Goal: Task Accomplishment & Management: Manage account settings

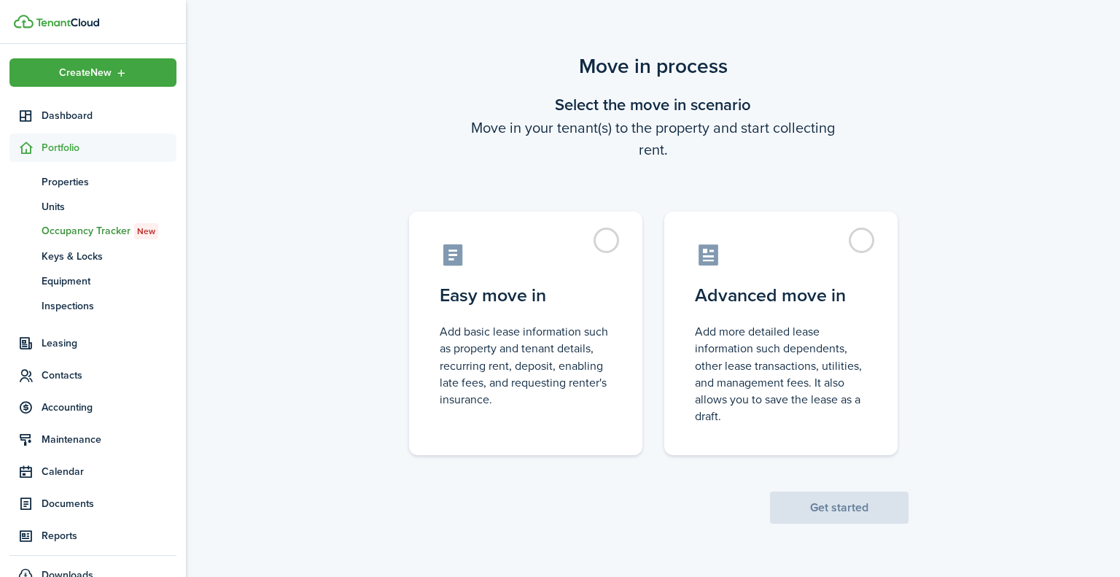
click at [610, 241] on label "Easy move in Add basic lease information such as property and tenant details, r…" at bounding box center [525, 333] width 233 height 244
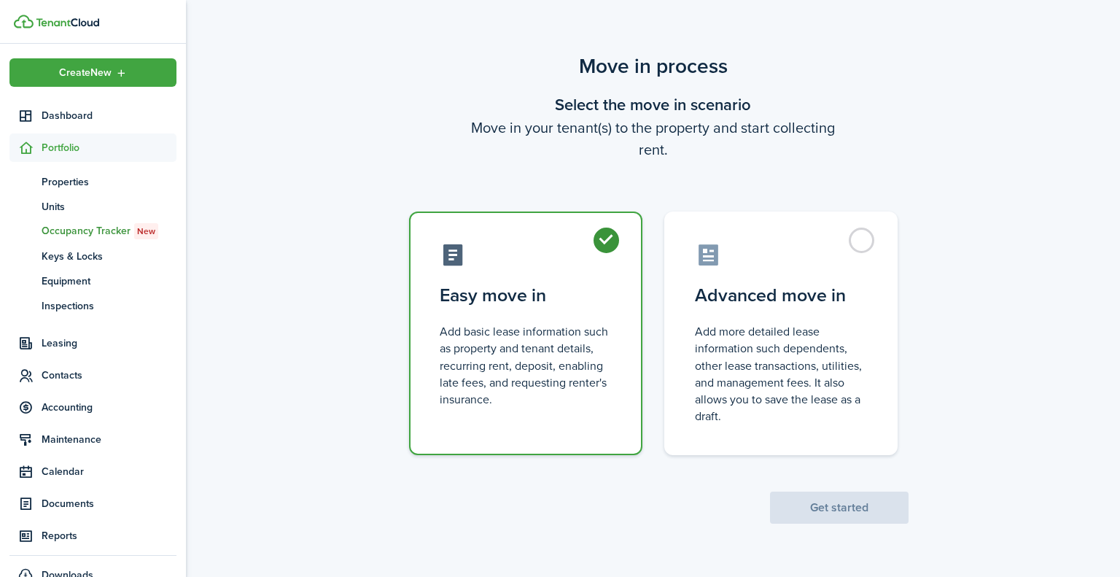
radio input "true"
click at [873, 511] on button "Get started" at bounding box center [839, 507] width 139 height 32
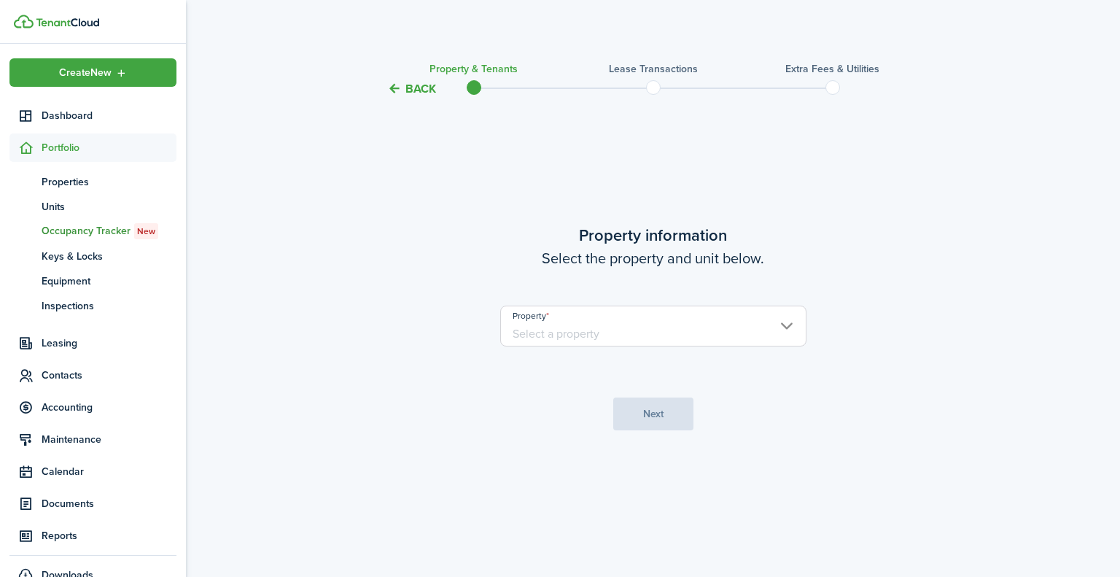
click at [785, 325] on input "Property" at bounding box center [653, 326] width 306 height 41
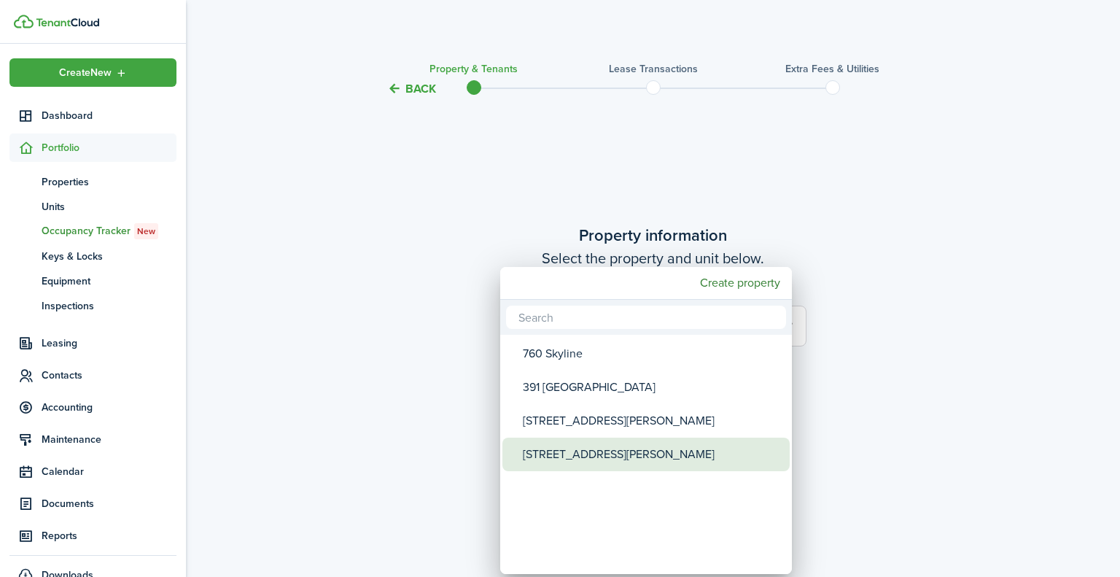
click at [610, 448] on div "[STREET_ADDRESS][PERSON_NAME]" at bounding box center [652, 454] width 258 height 34
type input "[STREET_ADDRESS][PERSON_NAME]"
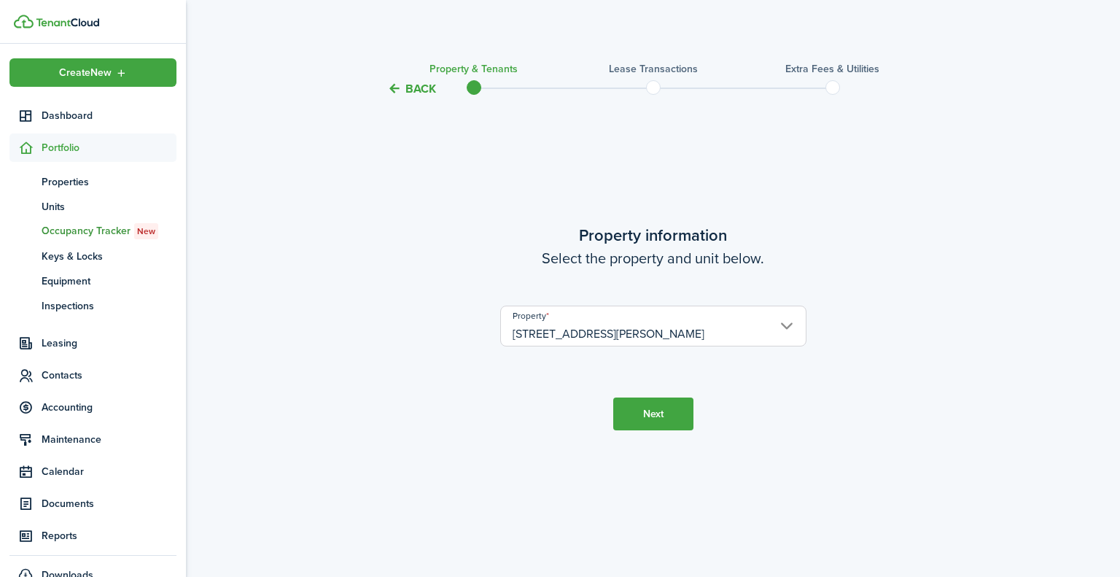
click at [650, 426] on button "Next" at bounding box center [653, 413] width 80 height 33
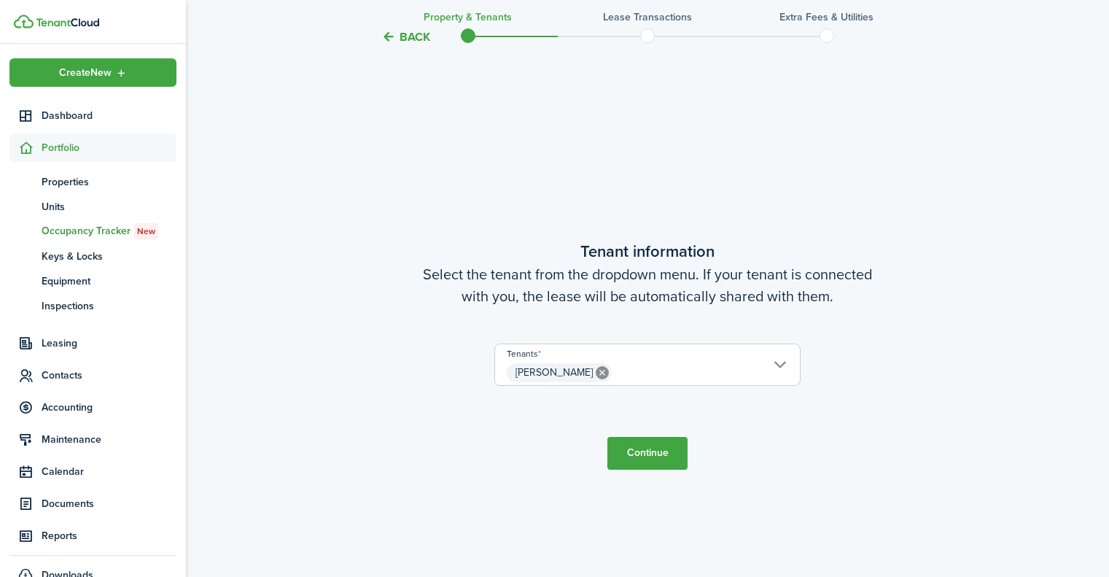
scroll to position [479, 0]
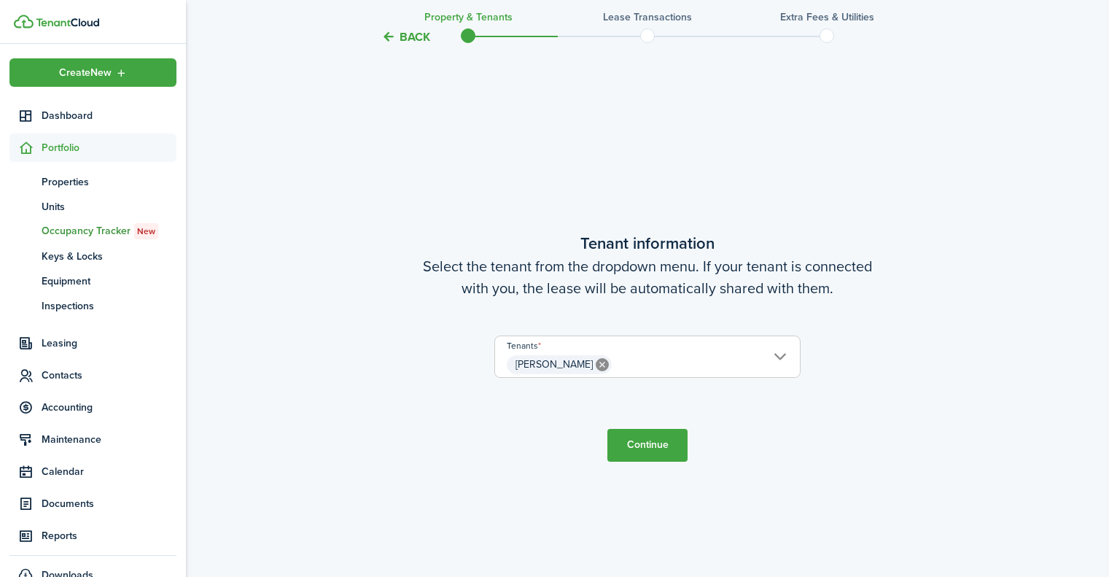
click at [781, 354] on span "[PERSON_NAME]" at bounding box center [647, 364] width 305 height 25
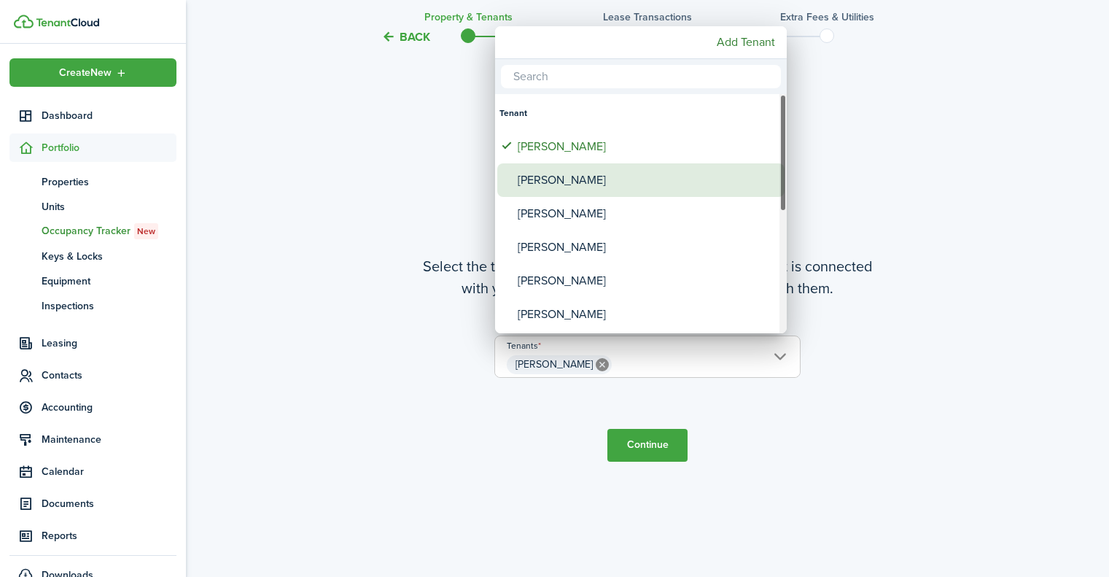
click at [594, 183] on div "[PERSON_NAME]" at bounding box center [647, 180] width 258 height 34
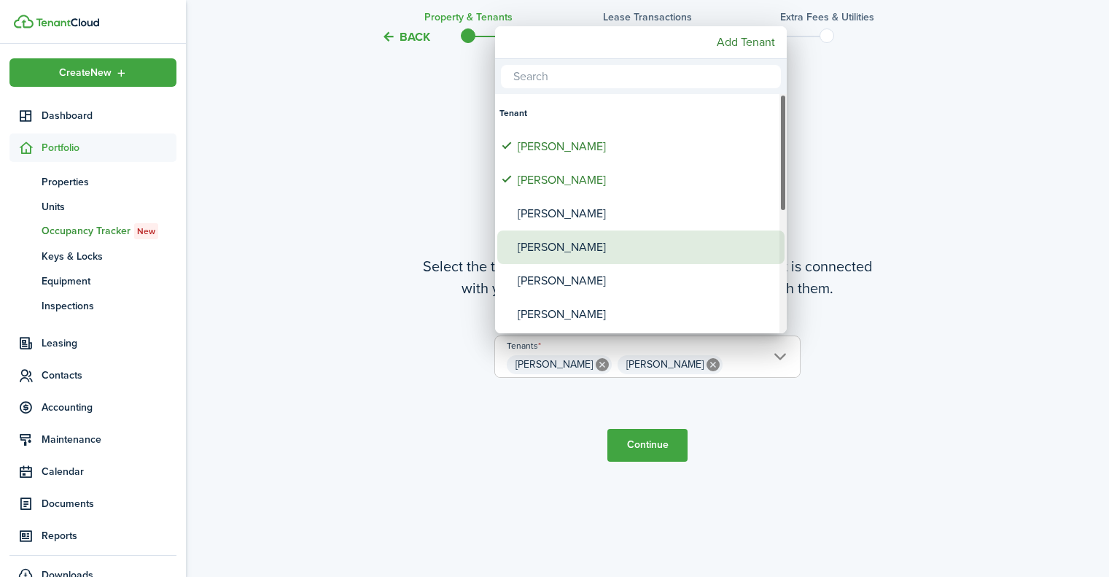
click at [586, 246] on div "[PERSON_NAME]" at bounding box center [647, 247] width 258 height 34
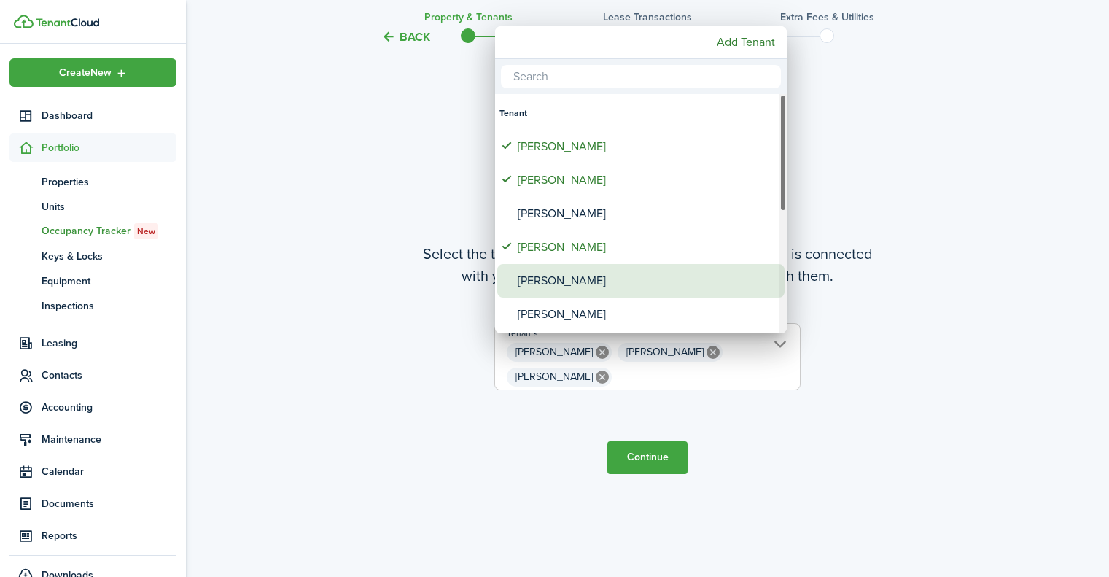
click at [583, 284] on div "[PERSON_NAME]" at bounding box center [647, 281] width 258 height 34
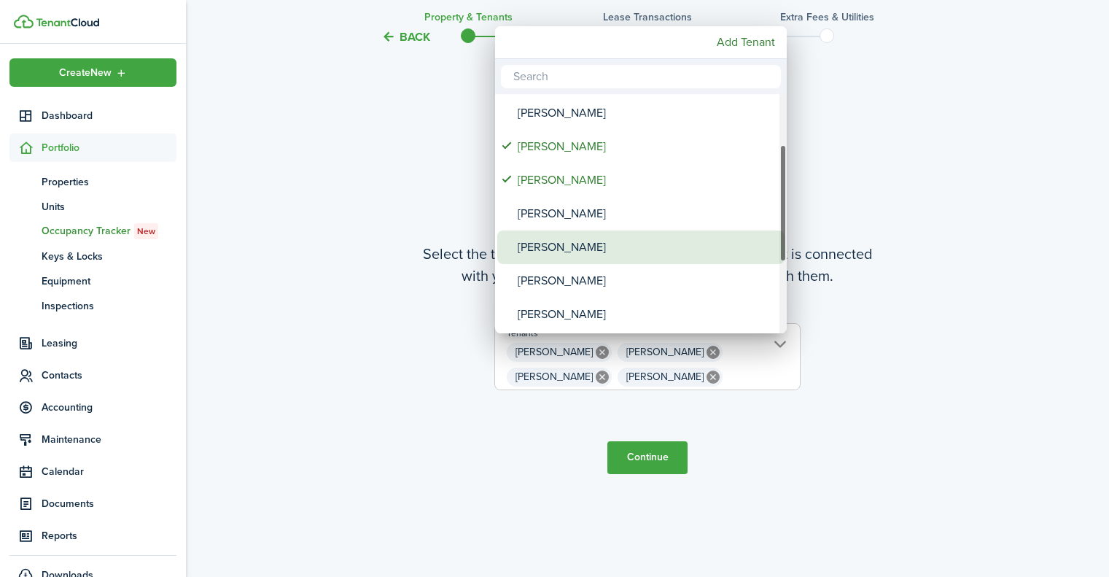
click at [630, 240] on div "[PERSON_NAME]" at bounding box center [647, 247] width 258 height 34
type input "[PERSON_NAME], [PERSON_NAME], [PERSON_NAME], [PERSON_NAME], [PERSON_NAME]"
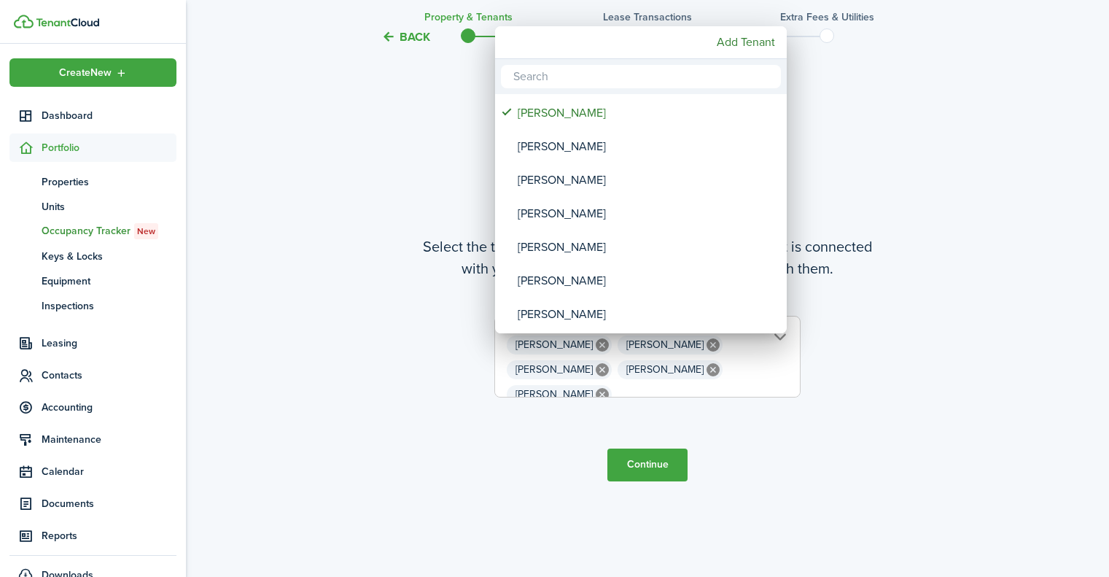
click at [658, 462] on div at bounding box center [554, 288] width 1342 height 810
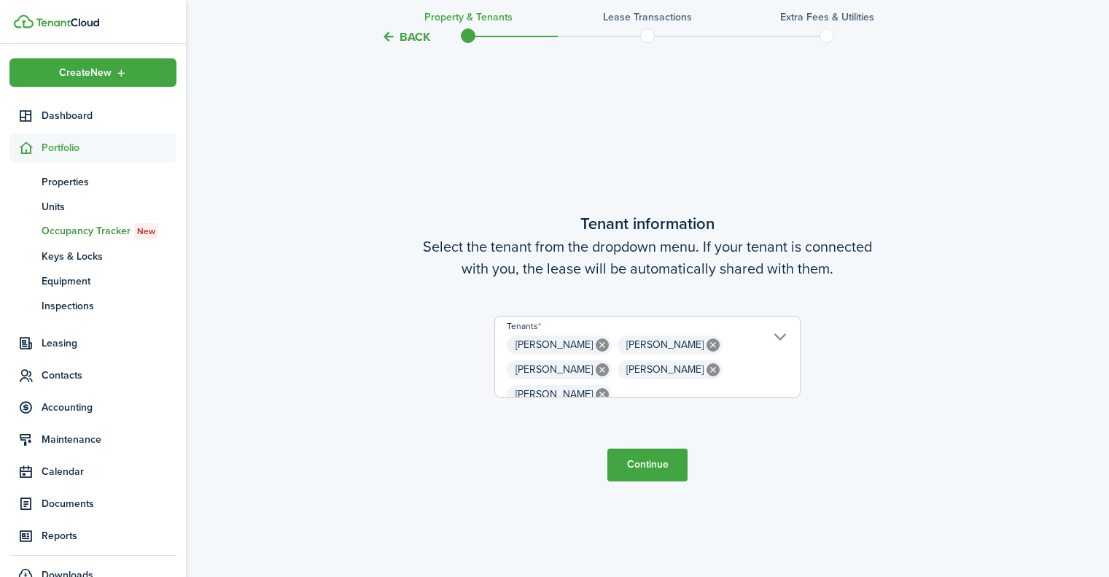
scroll to position [0, 0]
click at [658, 462] on button "Continue" at bounding box center [647, 464] width 80 height 33
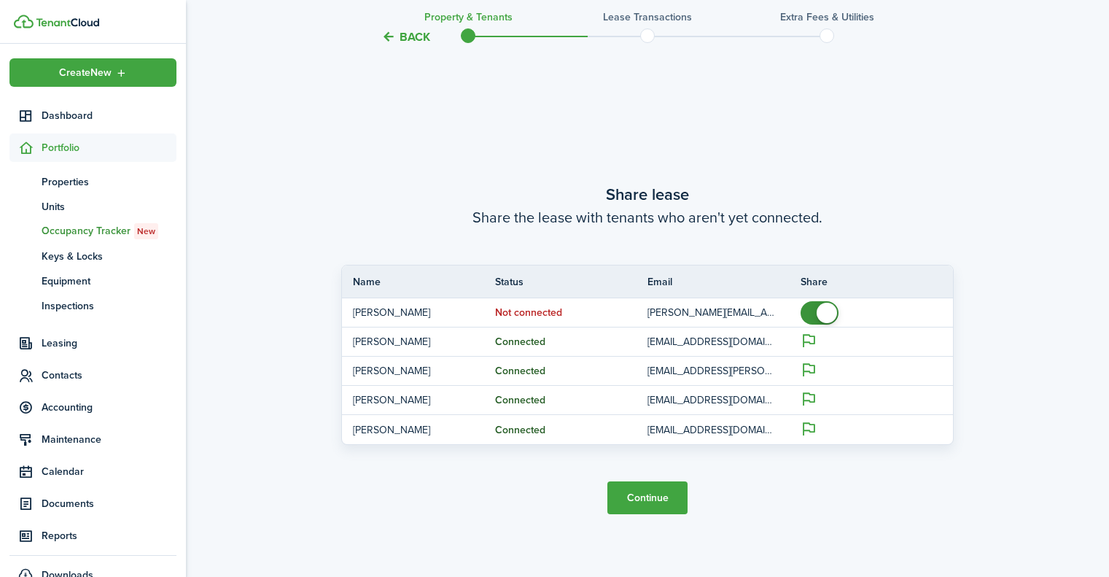
scroll to position [1056, 0]
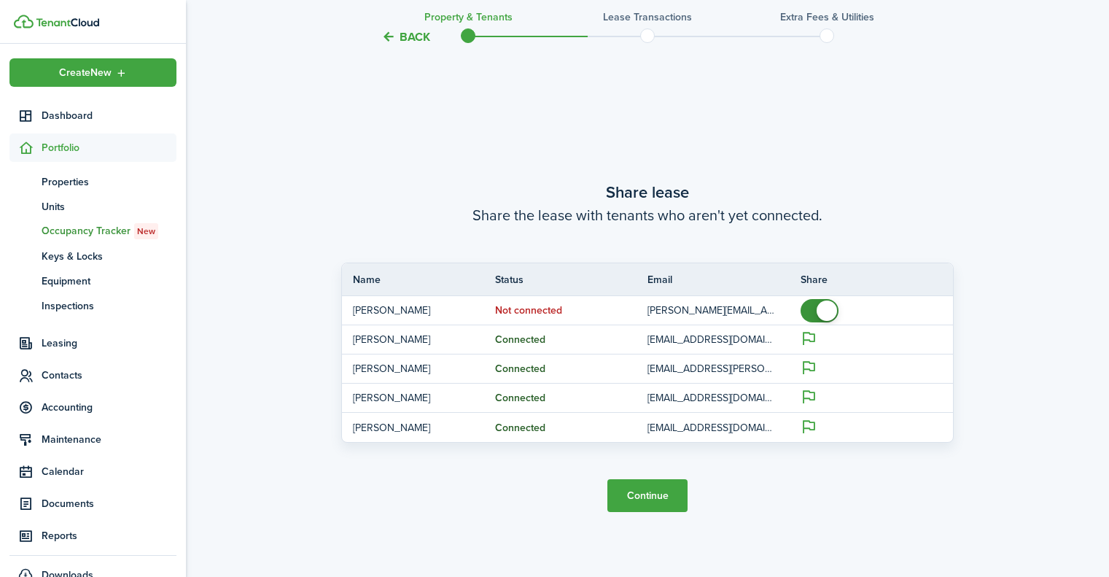
click at [657, 493] on button "Continue" at bounding box center [647, 495] width 80 height 33
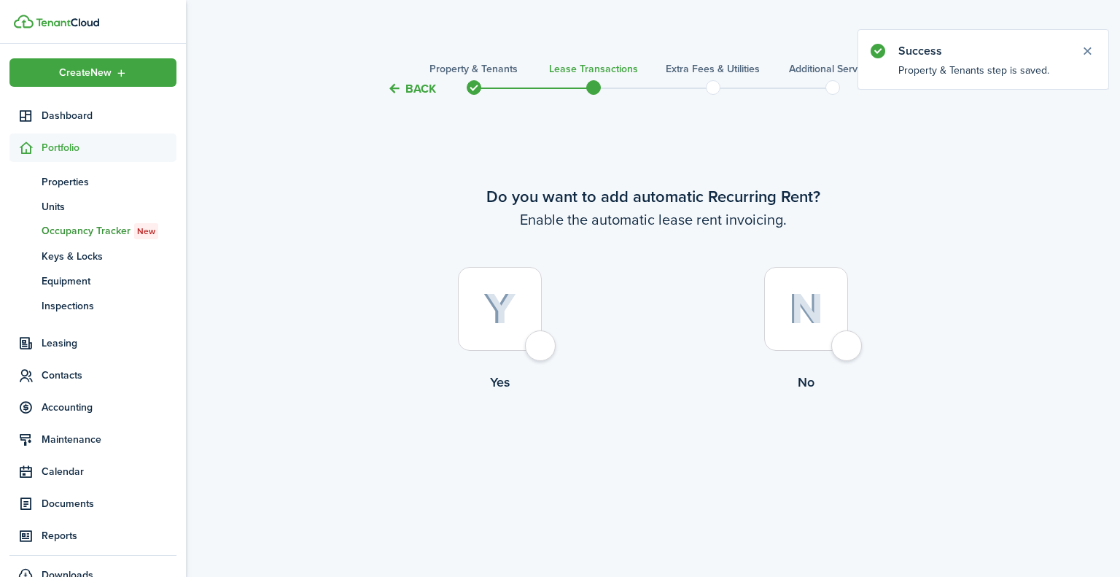
click at [542, 351] on div at bounding box center [500, 309] width 84 height 84
radio input "true"
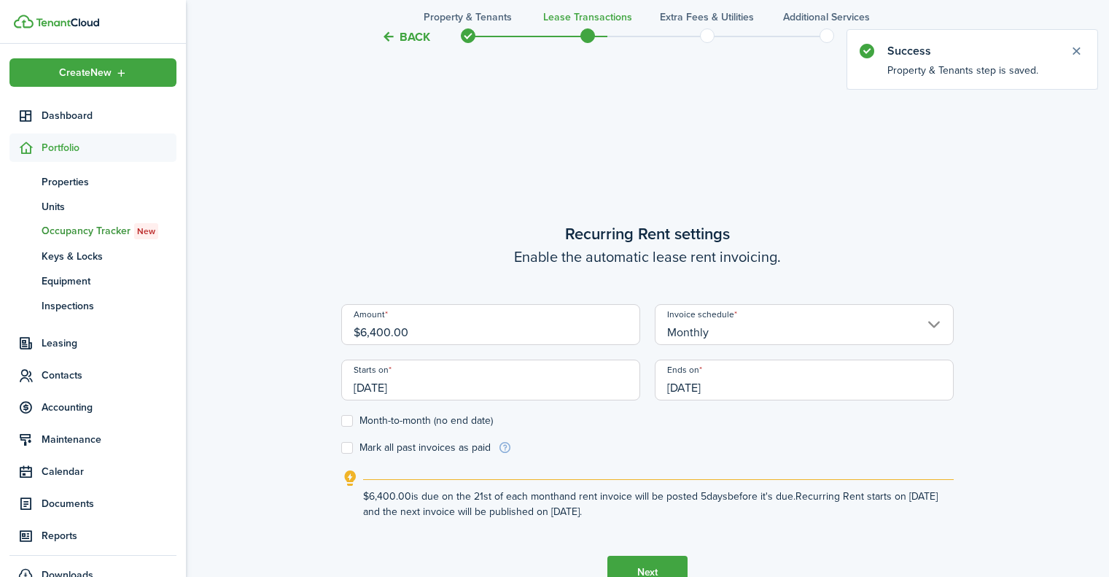
scroll to position [479, 0]
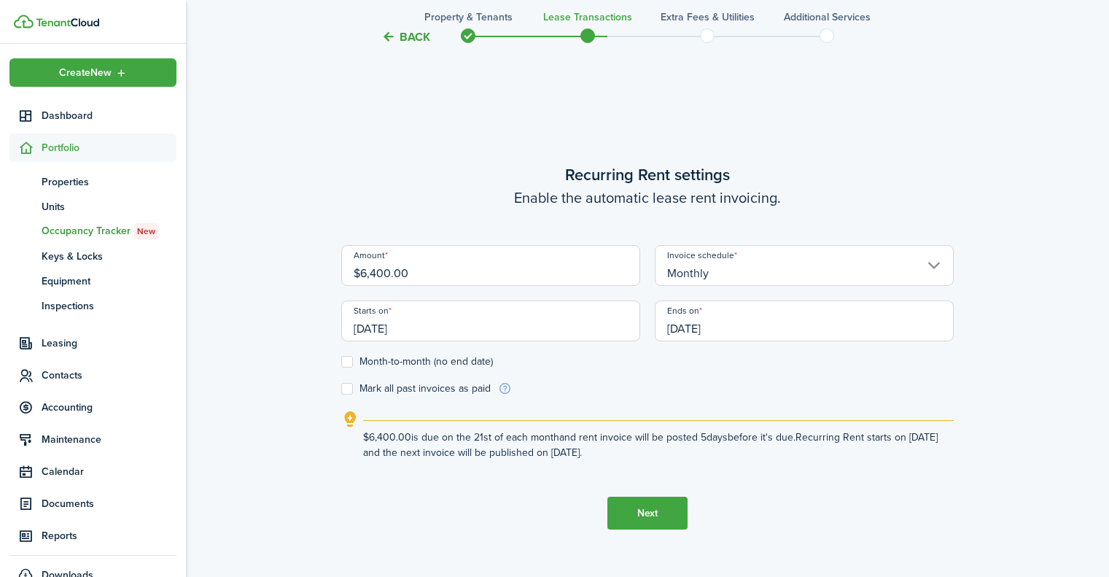
drag, startPoint x: 427, startPoint y: 269, endPoint x: 262, endPoint y: 249, distance: 165.3
click at [262, 249] on div "Back Property & Tenants Lease Transactions Extra fees & Utilities Additional Se…" at bounding box center [647, 103] width 923 height 1062
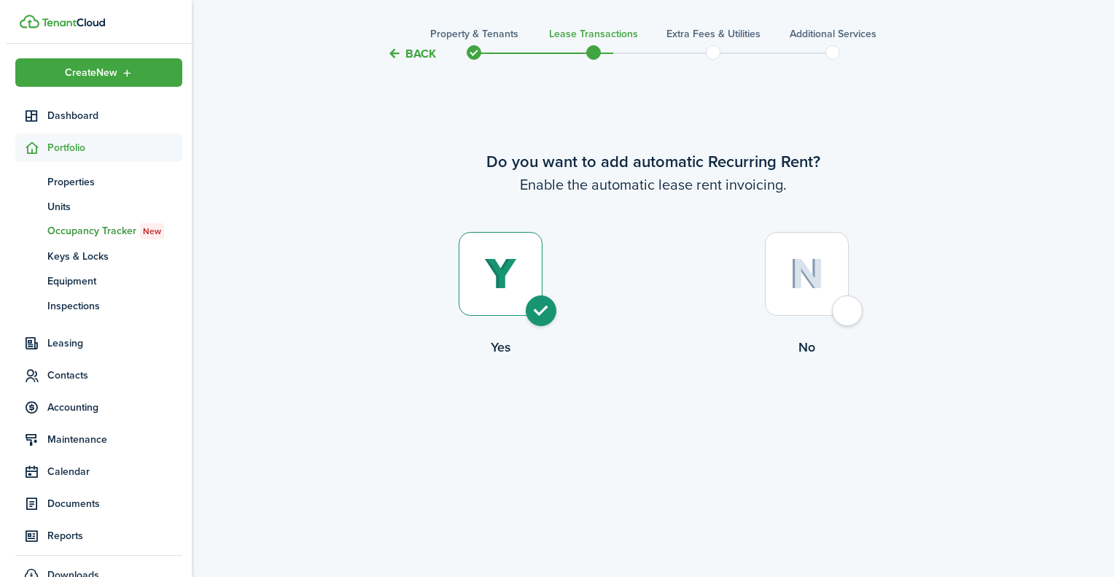
scroll to position [25, 0]
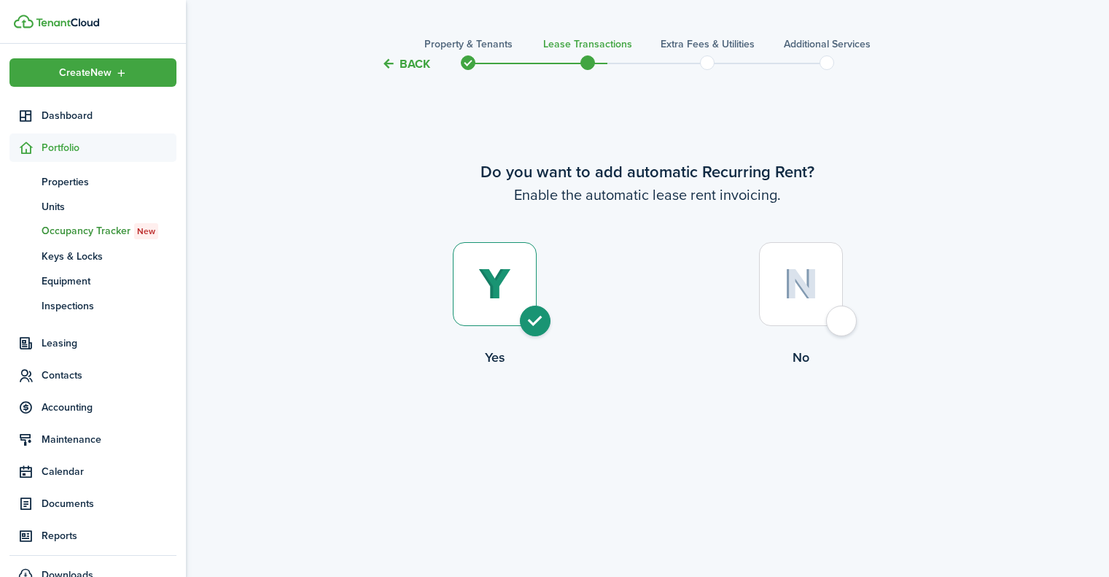
type input "$5,700.00"
click at [69, 177] on span "Properties" at bounding box center [109, 181] width 135 height 15
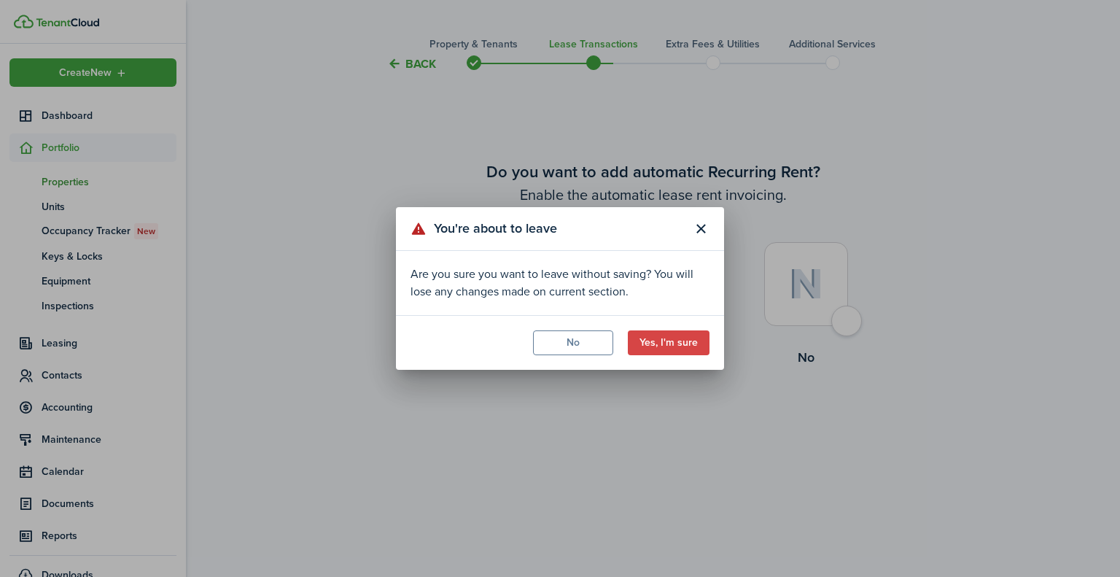
click at [683, 340] on button "Yes, I'm sure" at bounding box center [669, 342] width 82 height 25
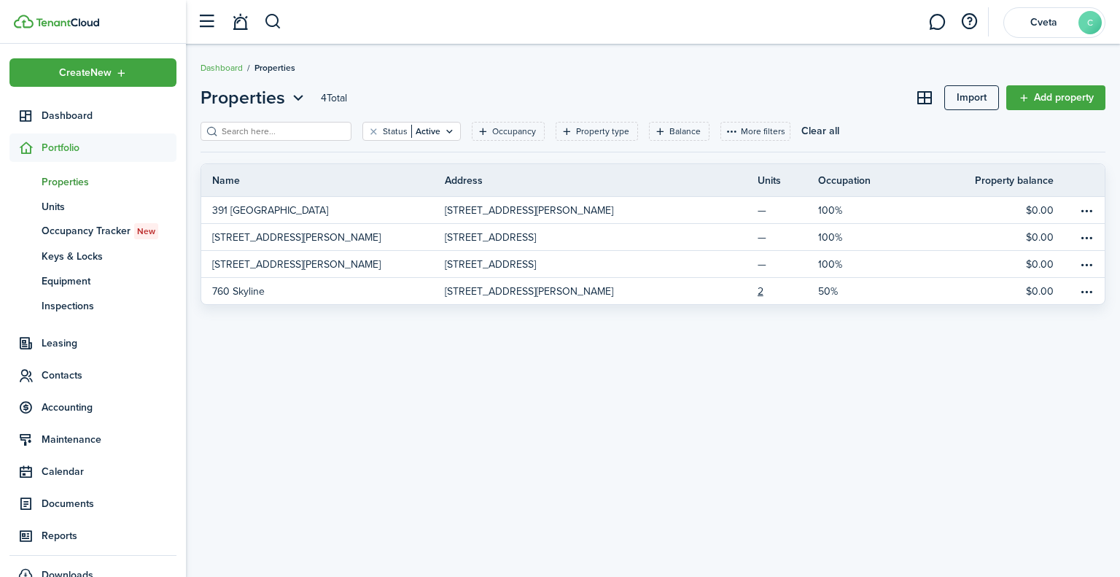
click at [80, 138] on span "Portfolio" at bounding box center [92, 147] width 167 height 28
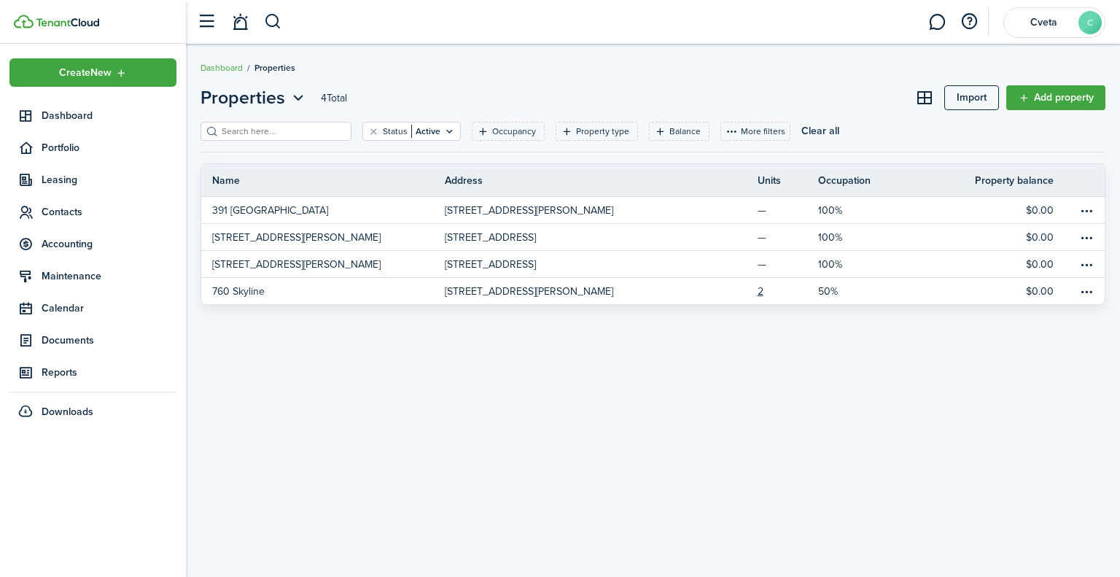
click at [88, 209] on span "Contacts" at bounding box center [109, 211] width 135 height 15
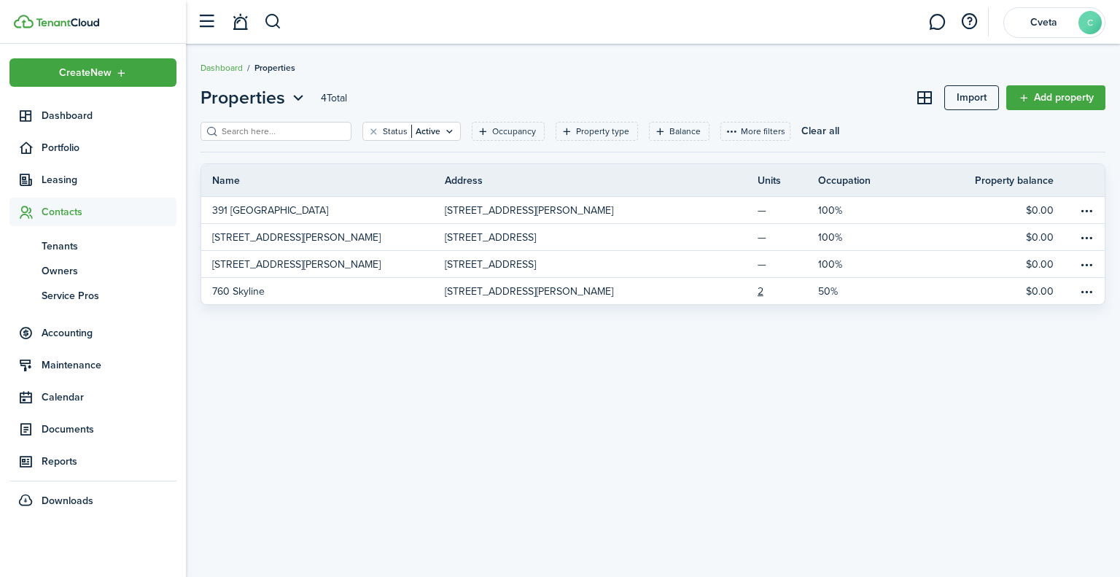
click at [50, 247] on span "Tenants" at bounding box center [109, 245] width 135 height 15
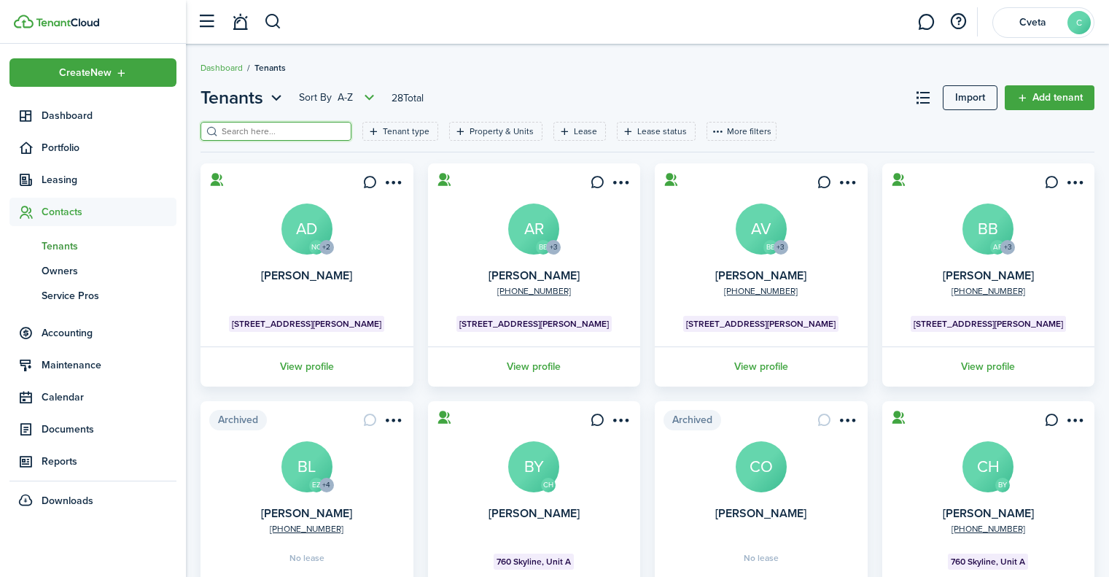
click at [285, 131] on input "search" at bounding box center [282, 132] width 128 height 14
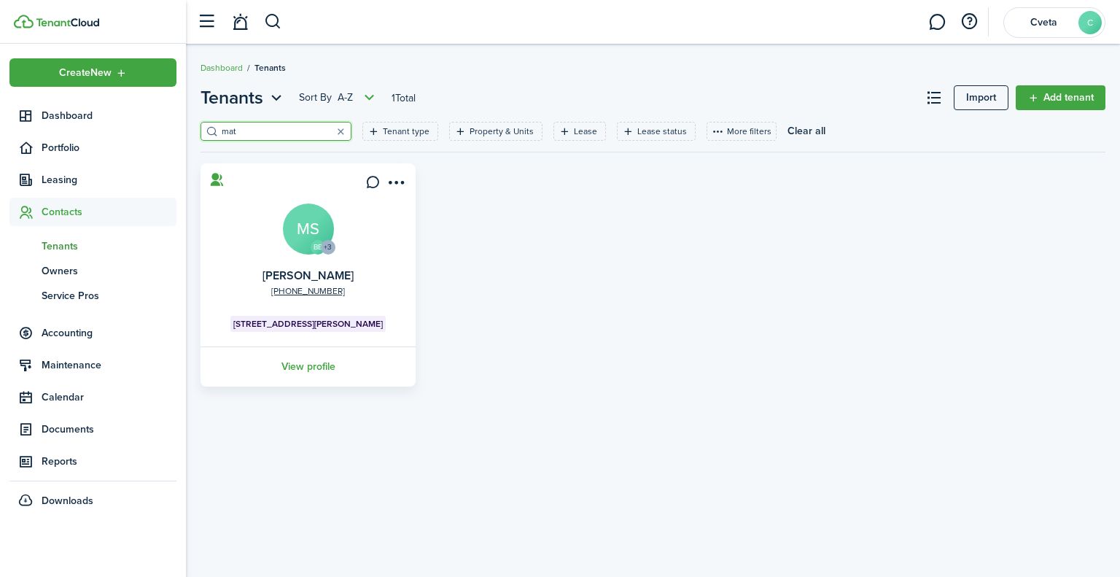
type input "mat"
click at [304, 366] on link "View profile" at bounding box center [307, 366] width 219 height 40
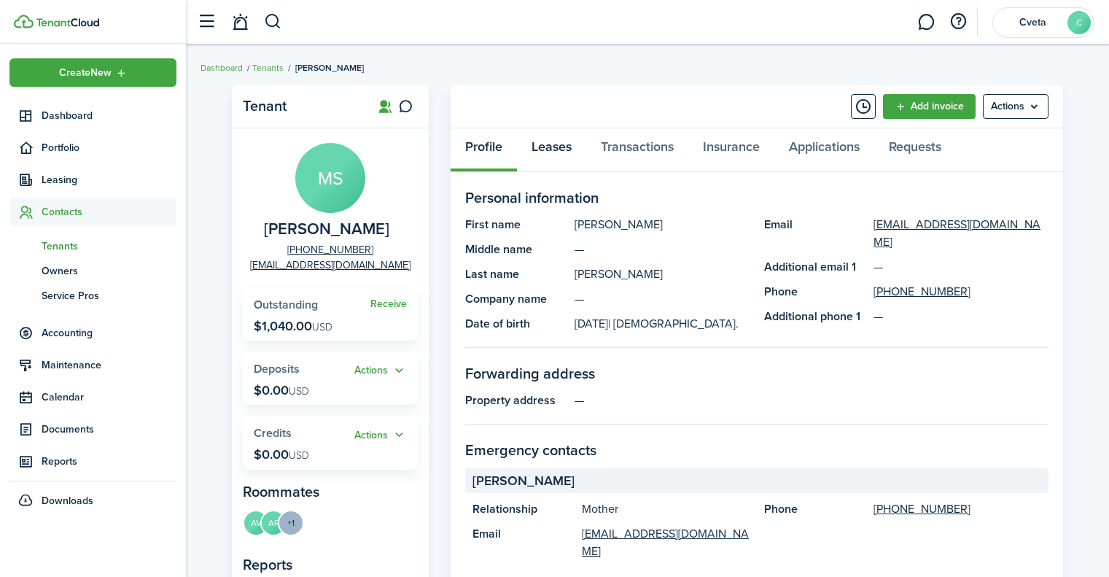
click at [551, 145] on link "Leases" at bounding box center [551, 150] width 69 height 44
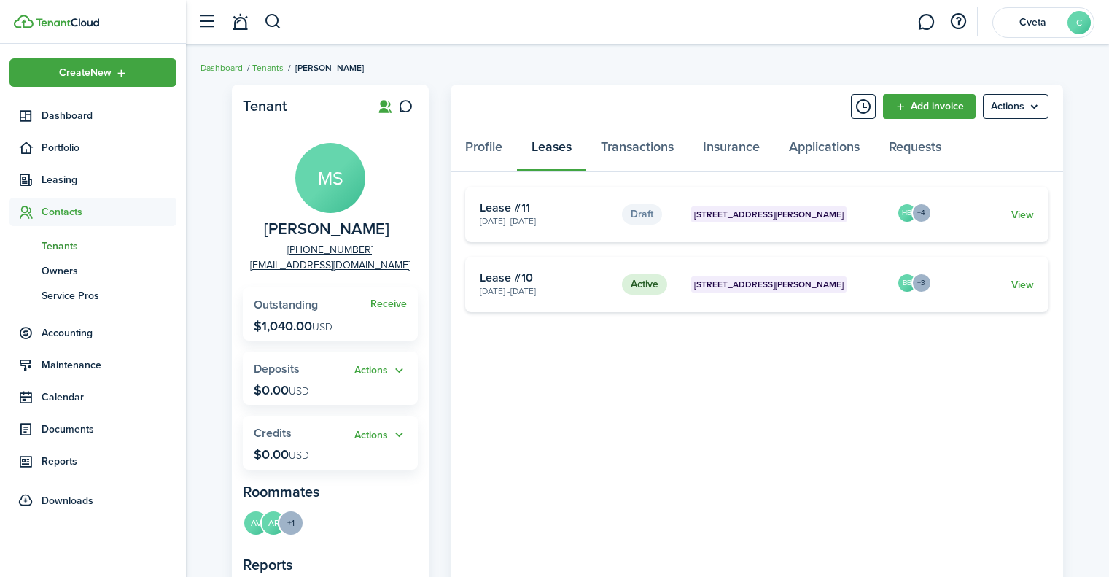
click at [1027, 212] on link "View" at bounding box center [1022, 214] width 23 height 15
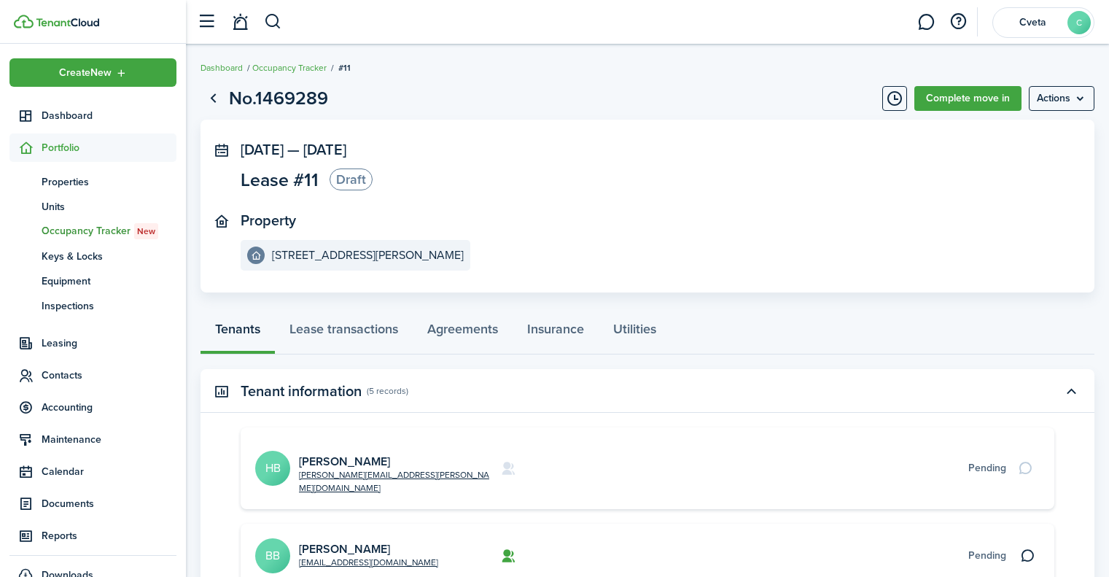
click at [1071, 101] on menu-btn "Actions" at bounding box center [1062, 98] width 66 height 25
click at [1044, 133] on button "Delete" at bounding box center [1031, 130] width 128 height 25
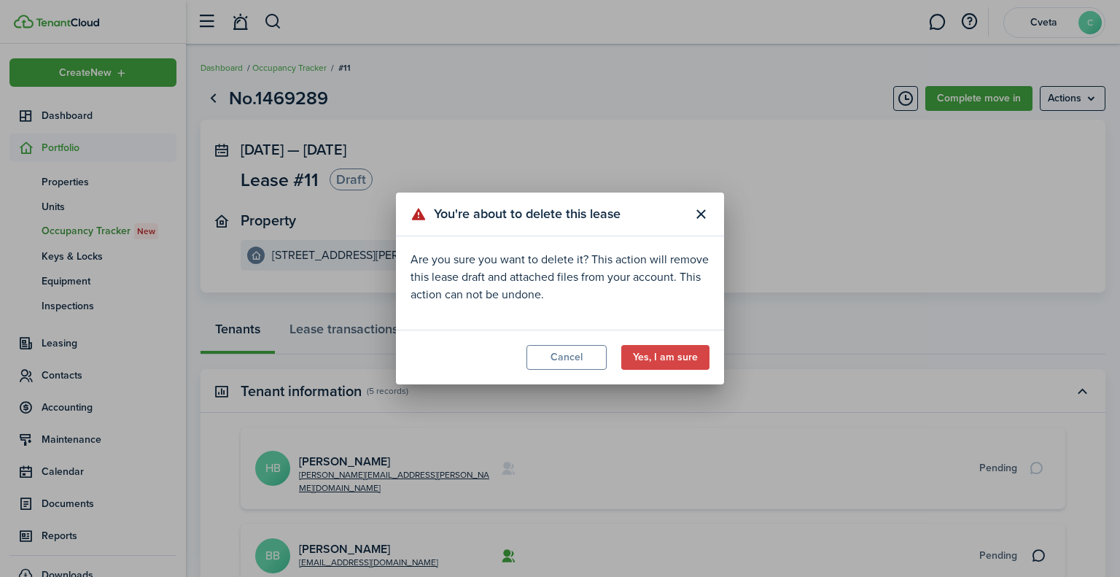
click at [677, 365] on button "Yes, I am sure" at bounding box center [665, 357] width 88 height 25
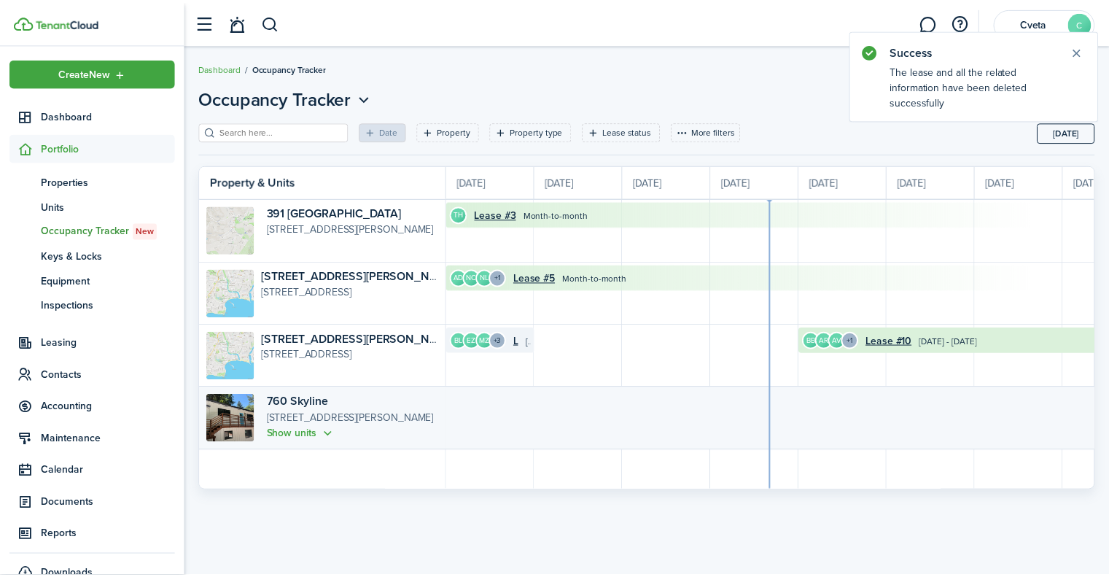
scroll to position [0, 267]
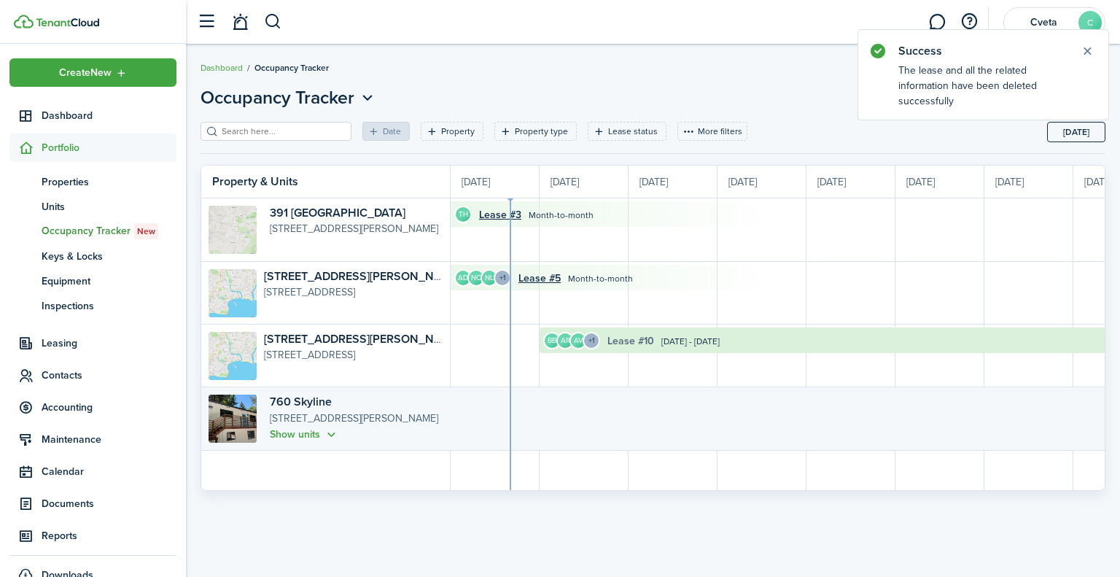
click at [628, 341] on link "Lease #10" at bounding box center [630, 340] width 47 height 15
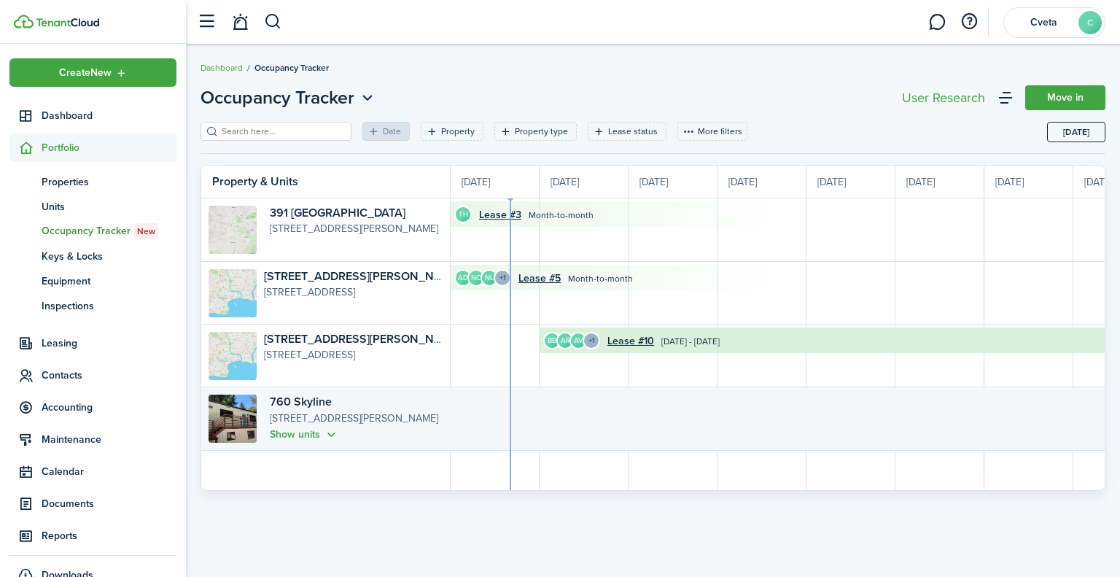
click at [89, 402] on span "Accounting" at bounding box center [109, 407] width 135 height 15
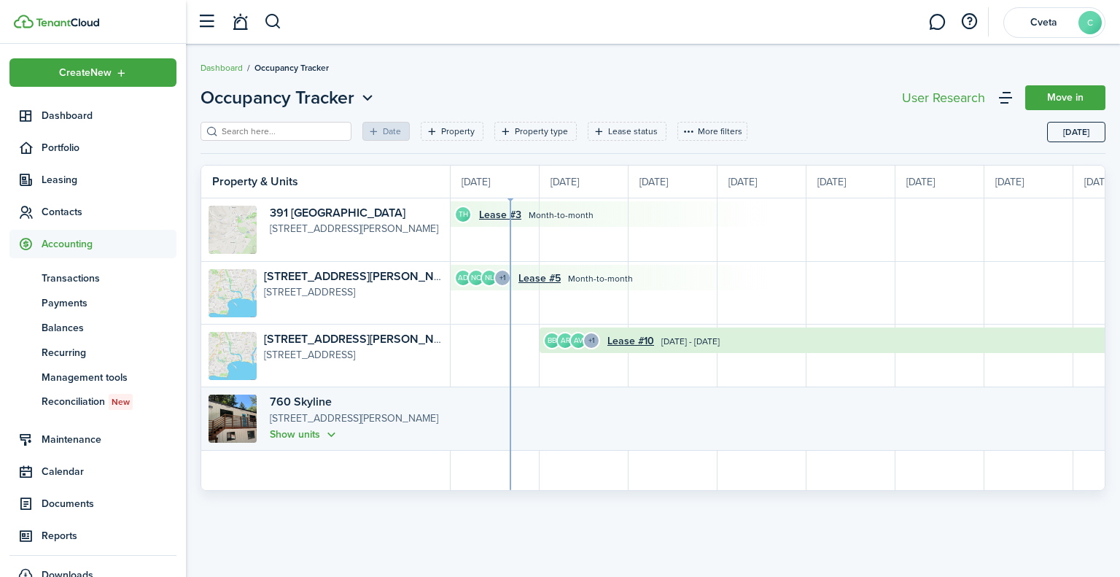
click at [77, 279] on span "Transactions" at bounding box center [109, 278] width 135 height 15
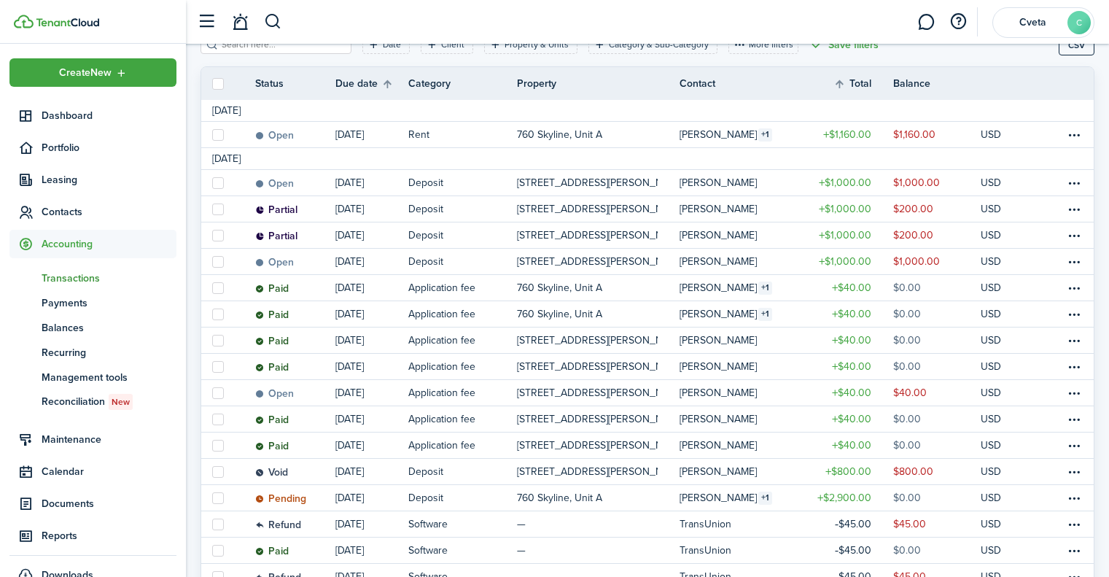
scroll to position [219, 0]
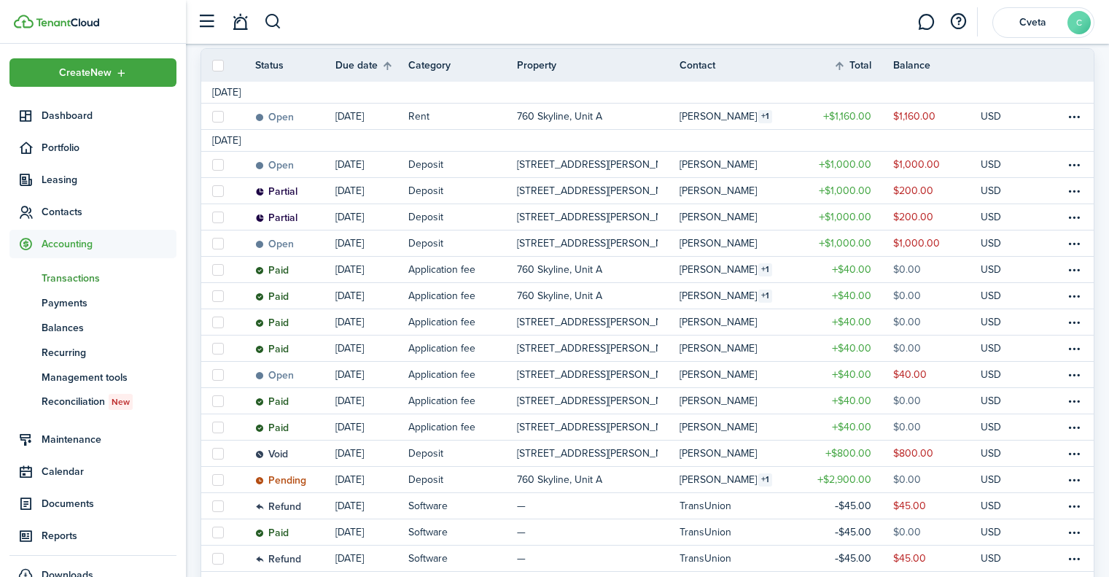
click at [755, 160] on table-profile-info-text "[PERSON_NAME]" at bounding box center [718, 165] width 77 height 12
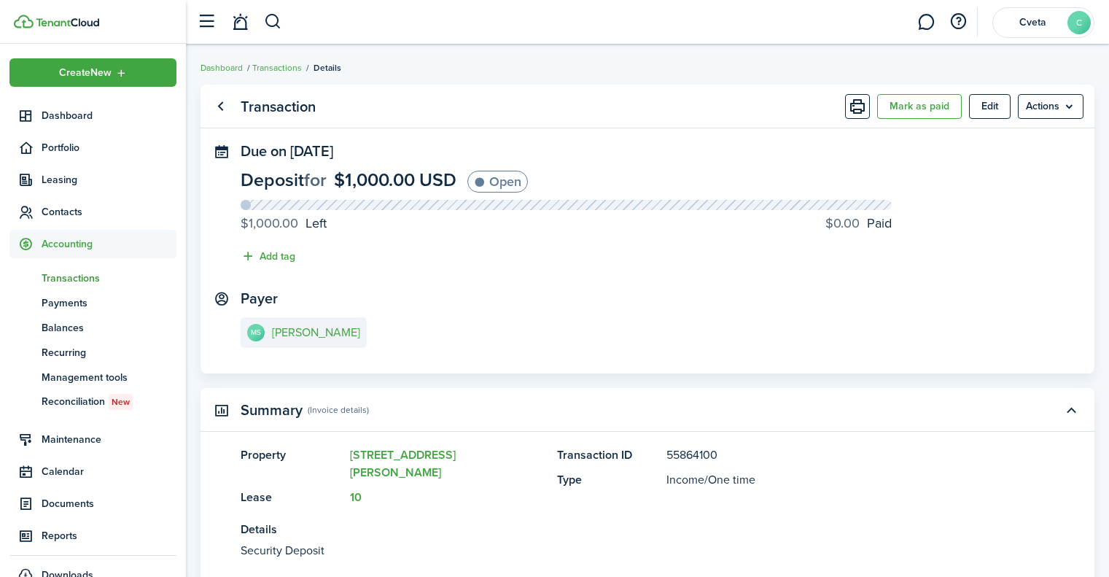
click at [58, 206] on span "Contacts" at bounding box center [109, 211] width 135 height 15
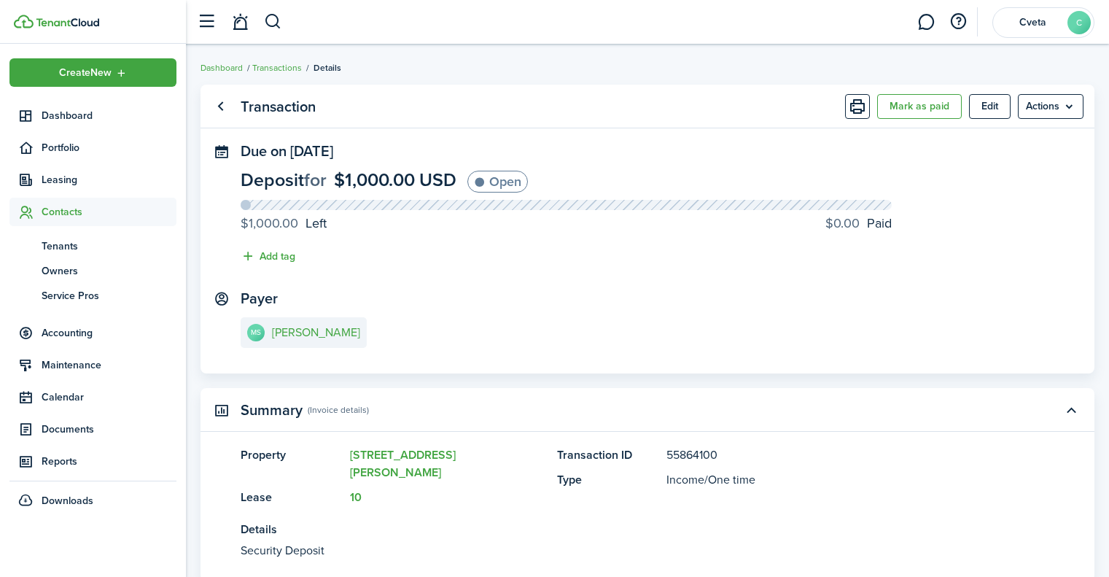
click at [71, 247] on span "Tenants" at bounding box center [109, 245] width 135 height 15
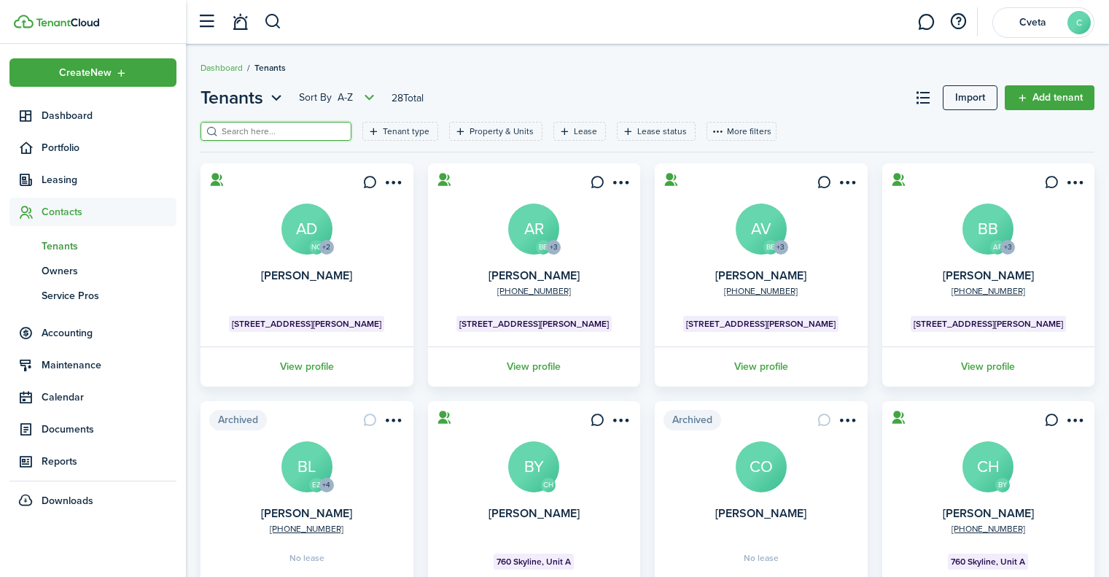
click at [251, 125] on input "search" at bounding box center [282, 132] width 128 height 14
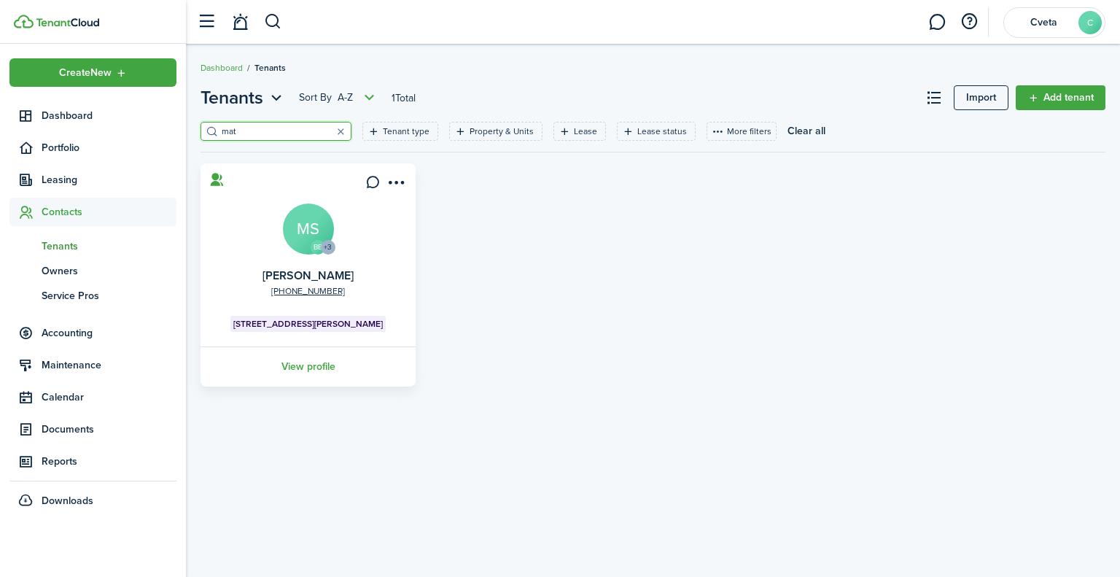
type input "mat"
click at [65, 175] on span "Leasing" at bounding box center [109, 179] width 135 height 15
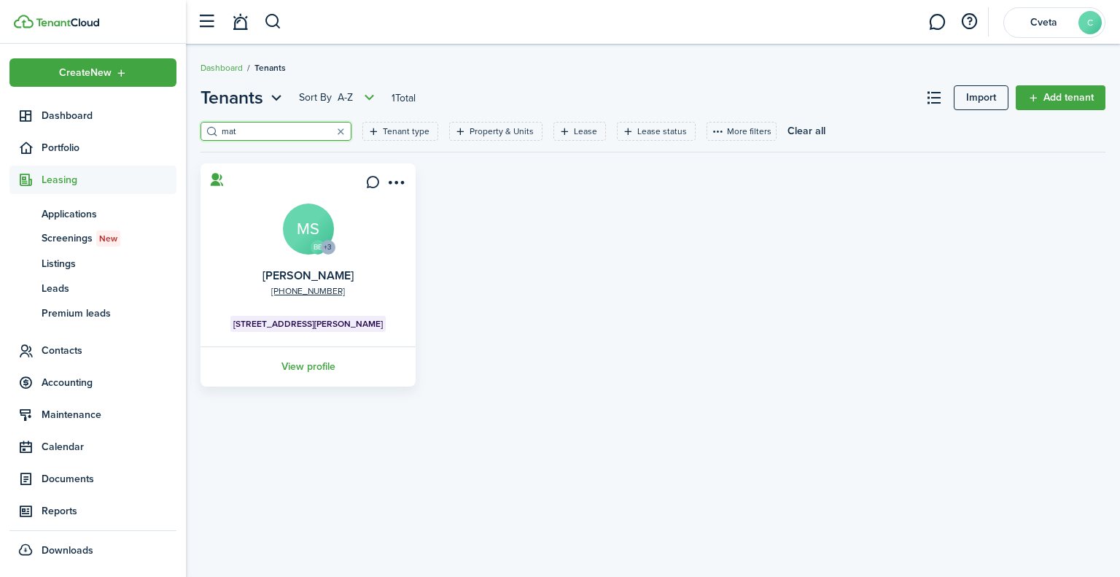
click at [77, 209] on span "Applications" at bounding box center [109, 213] width 135 height 15
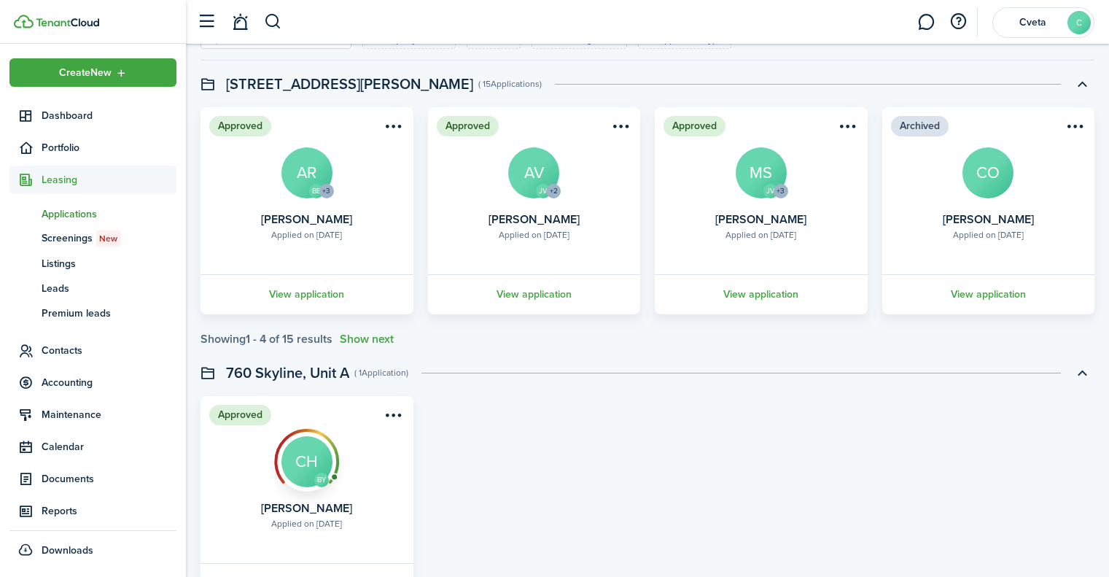
scroll to position [146, 0]
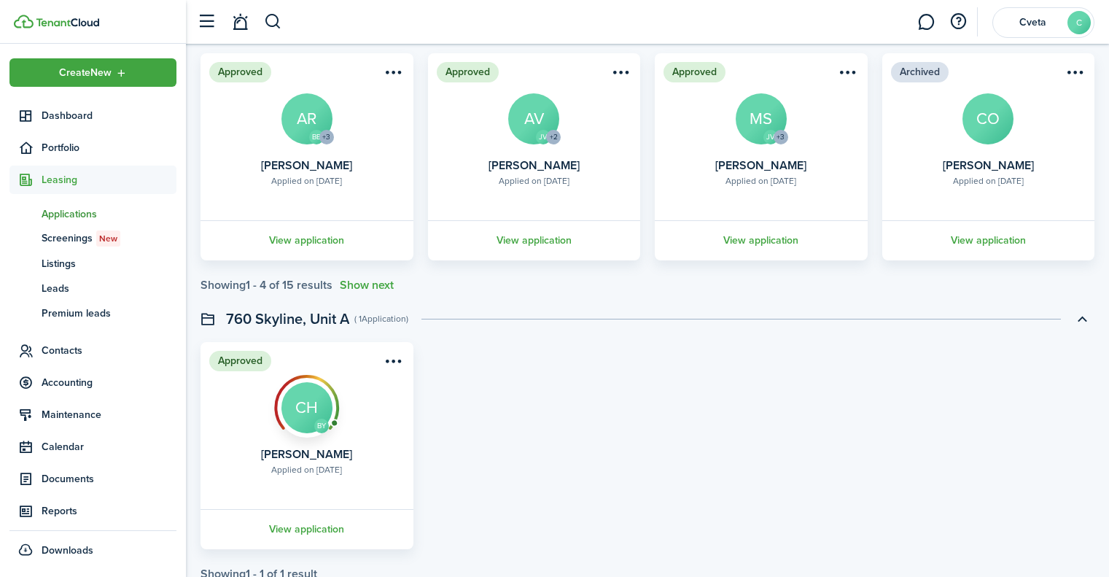
click at [764, 237] on link "View application" at bounding box center [761, 240] width 217 height 40
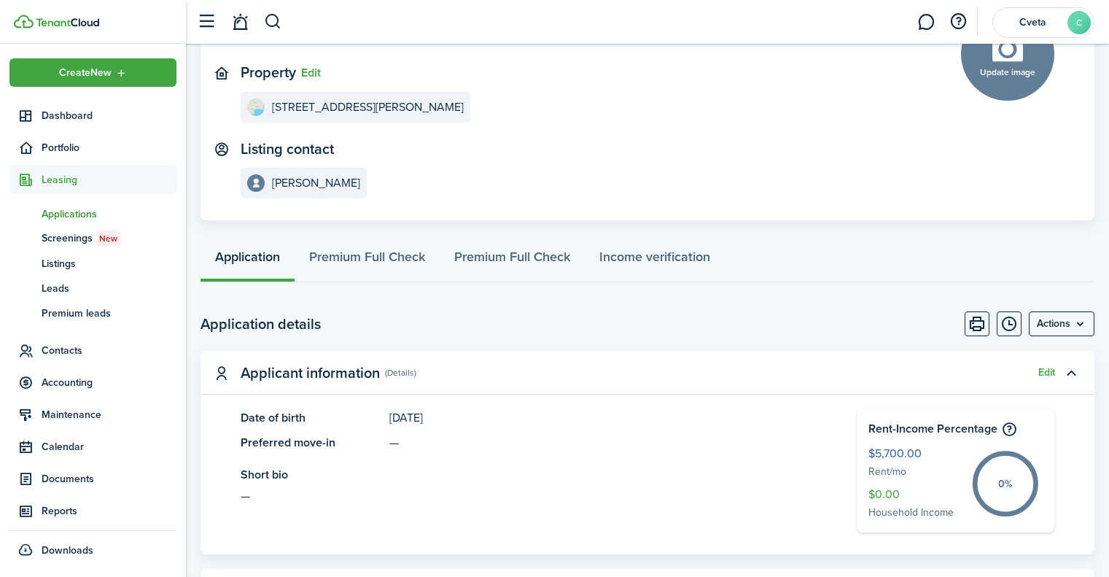
scroll to position [146, 0]
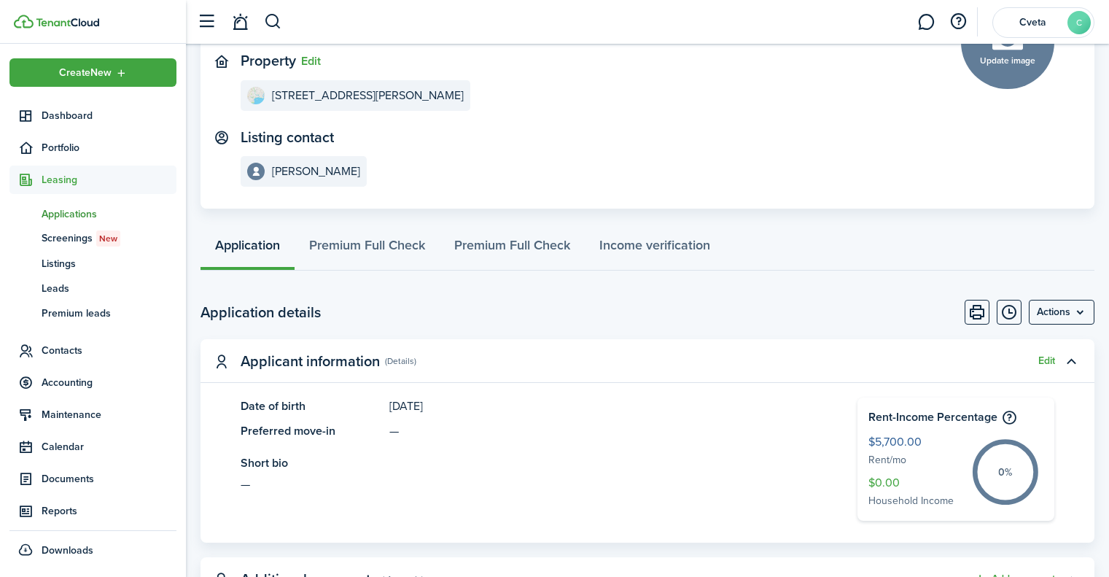
click at [63, 354] on span "Contacts" at bounding box center [109, 350] width 135 height 15
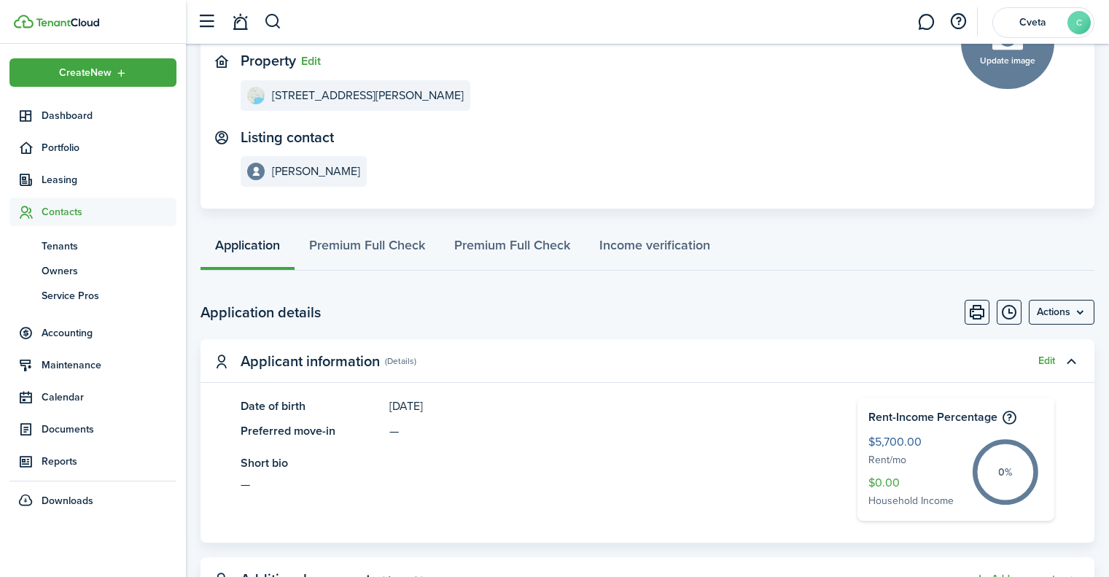
click at [66, 243] on span "Tenants" at bounding box center [109, 245] width 135 height 15
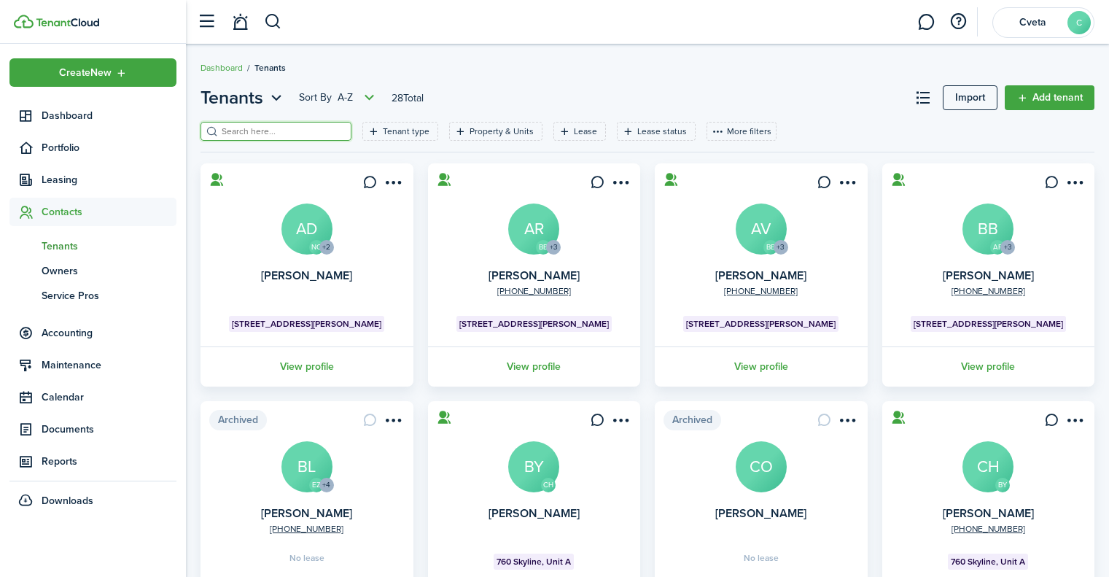
click at [274, 128] on input "search" at bounding box center [282, 132] width 128 height 14
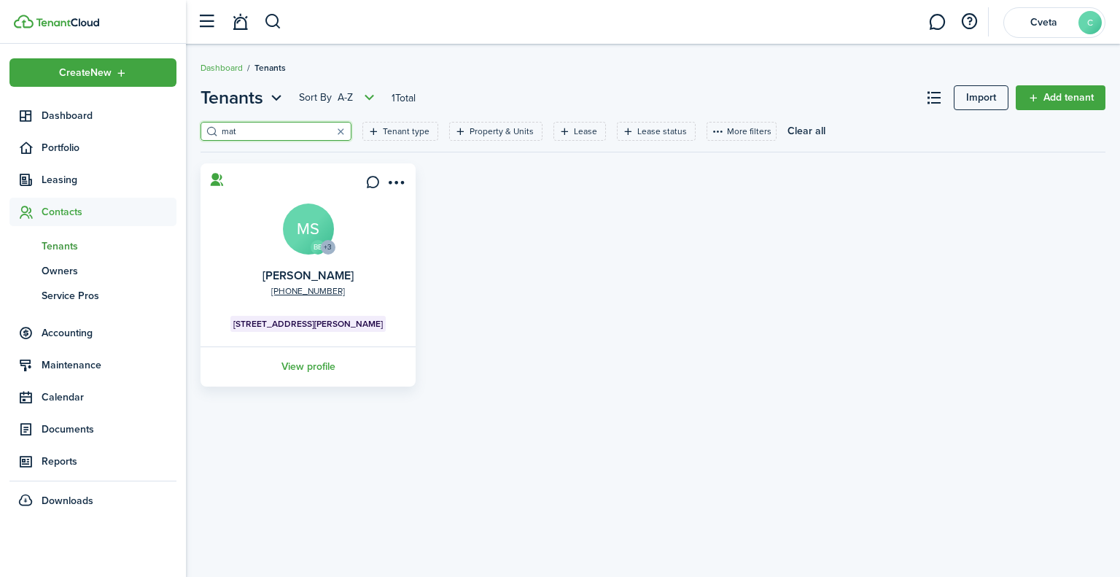
type input "mat"
click at [327, 371] on link "View profile" at bounding box center [307, 366] width 219 height 40
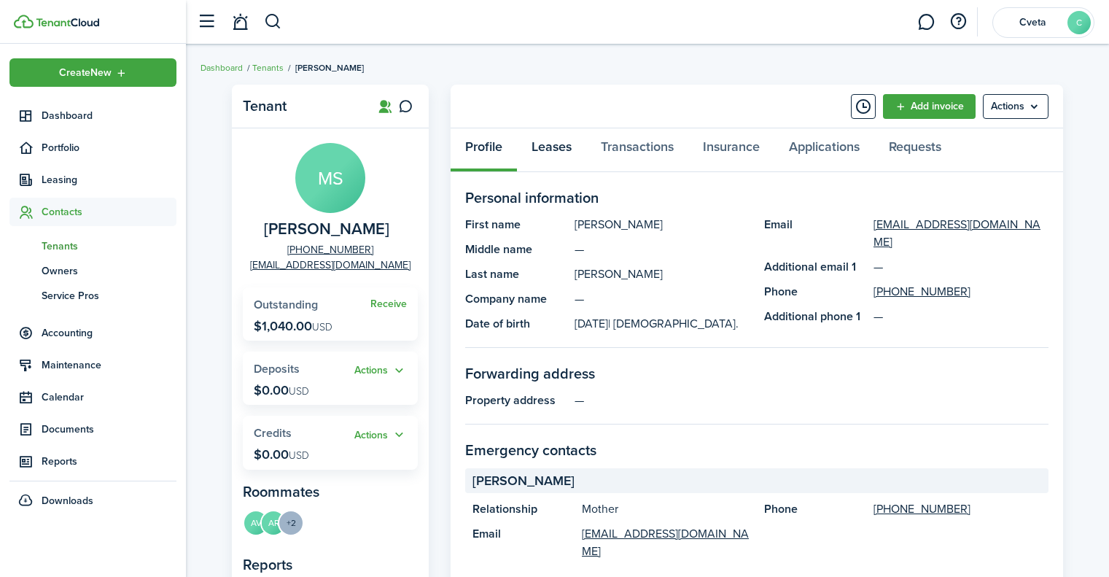
click at [547, 148] on link "Leases" at bounding box center [551, 150] width 69 height 44
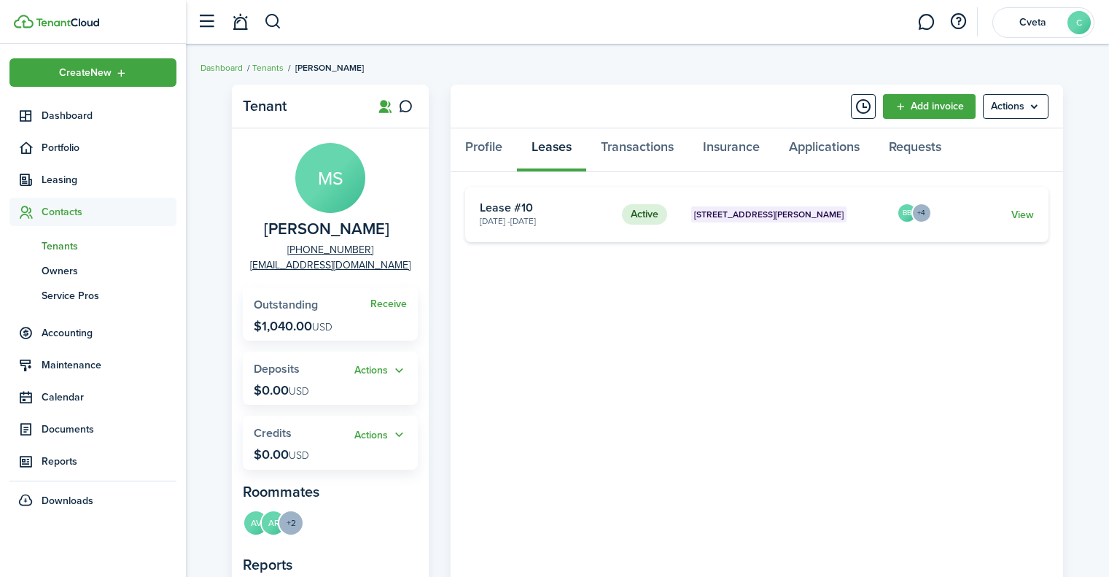
click at [1017, 212] on link "View" at bounding box center [1022, 214] width 23 height 15
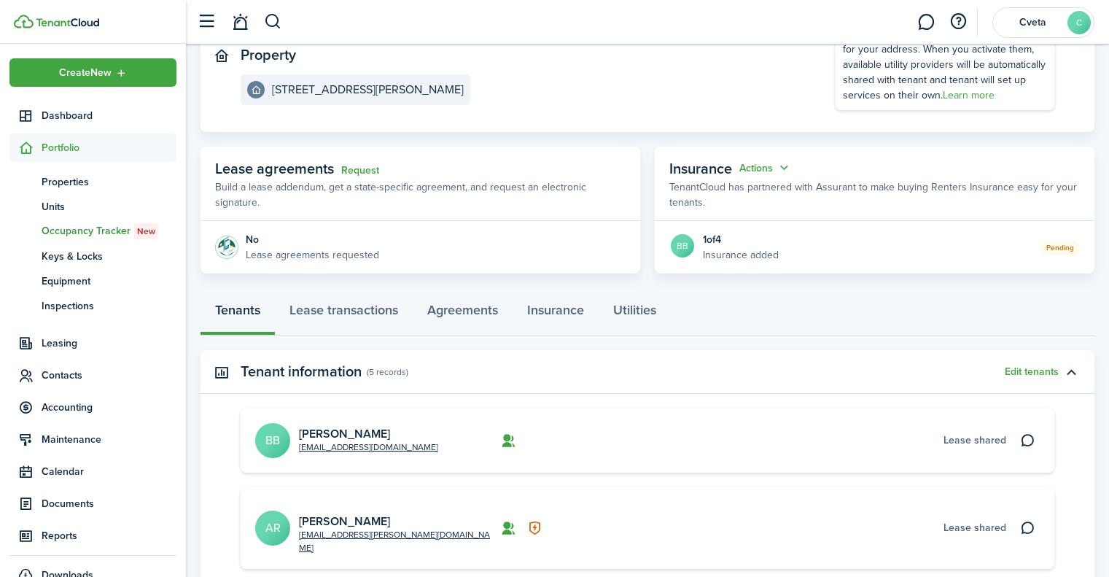
scroll to position [292, 0]
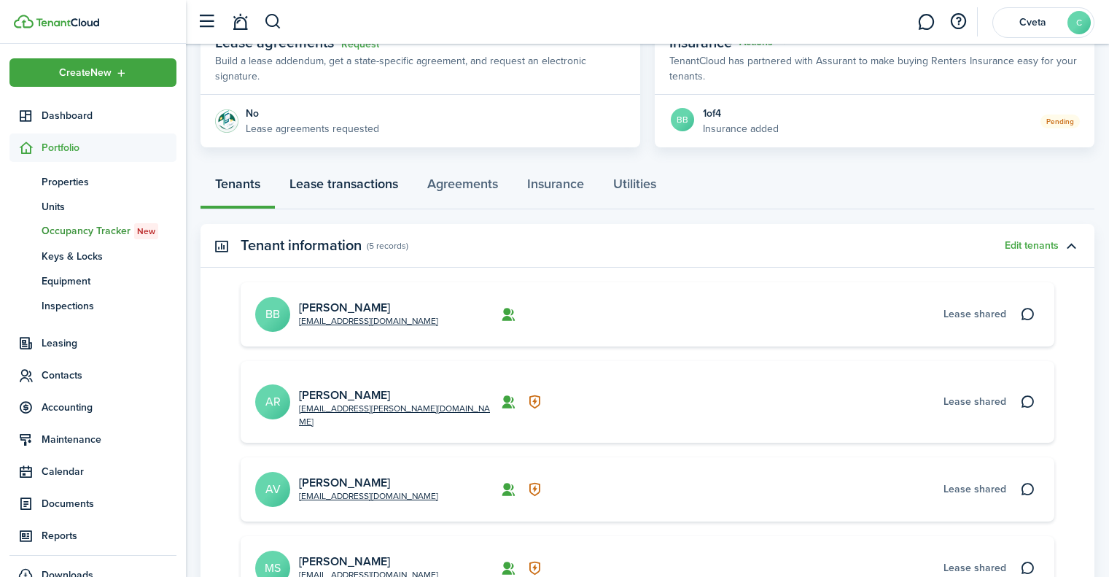
click at [359, 187] on link "Lease transactions" at bounding box center [344, 188] width 138 height 44
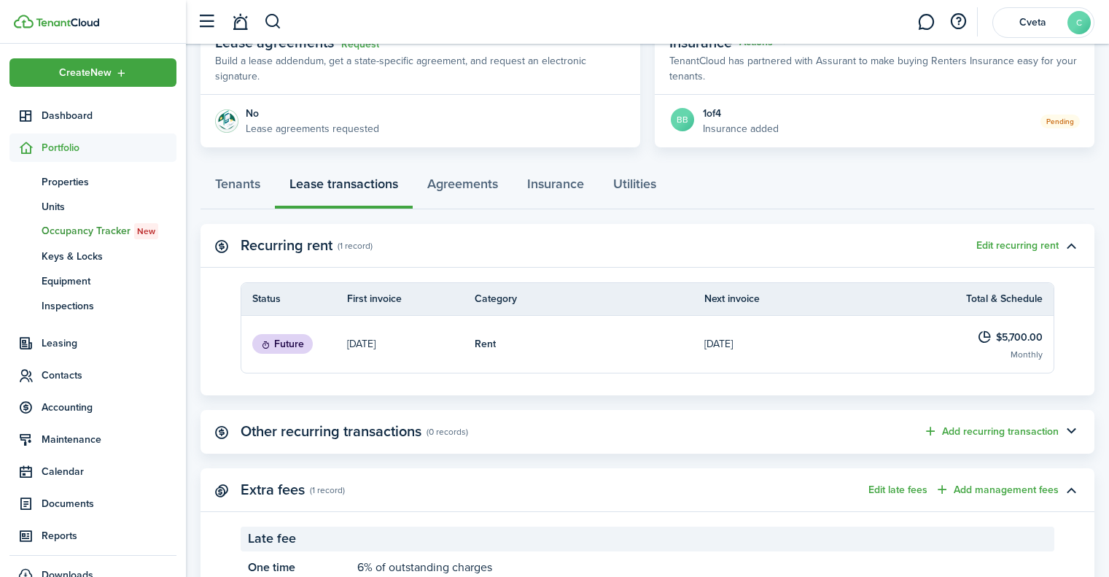
scroll to position [352, 0]
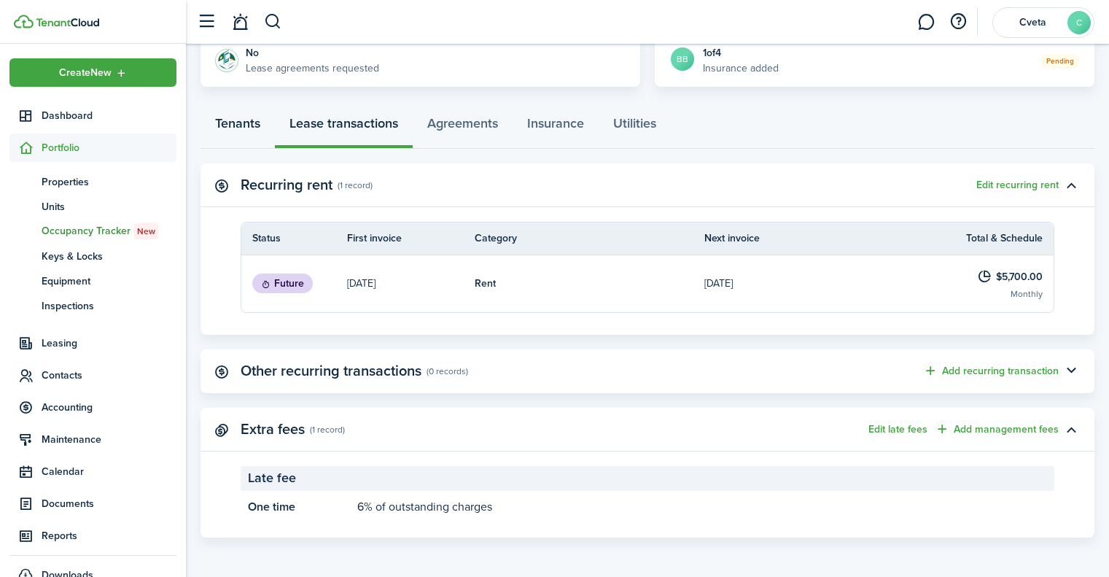
click at [215, 116] on link "Tenants" at bounding box center [238, 127] width 74 height 44
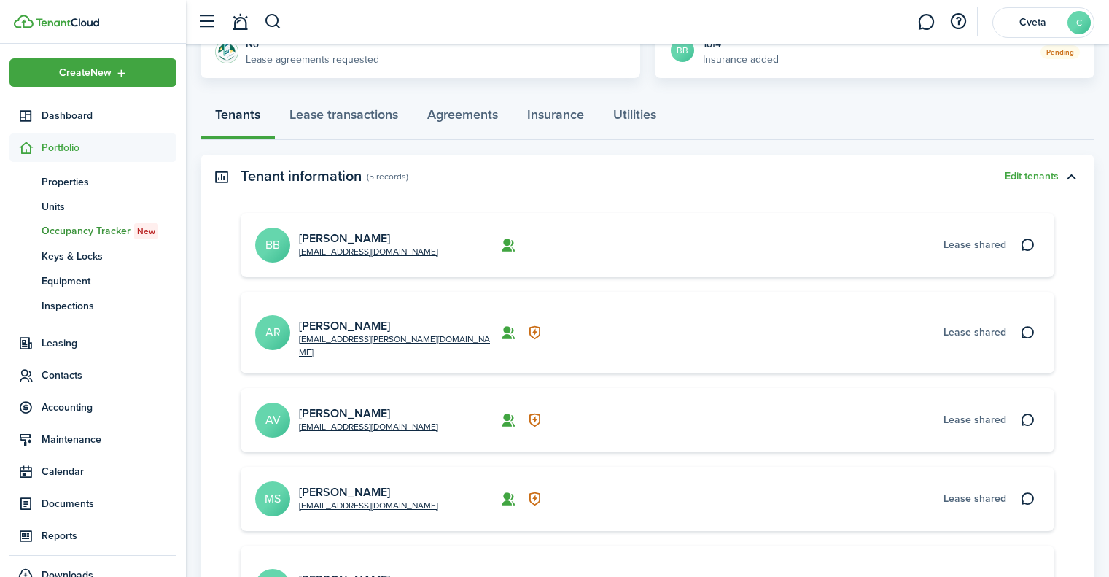
scroll to position [365, 0]
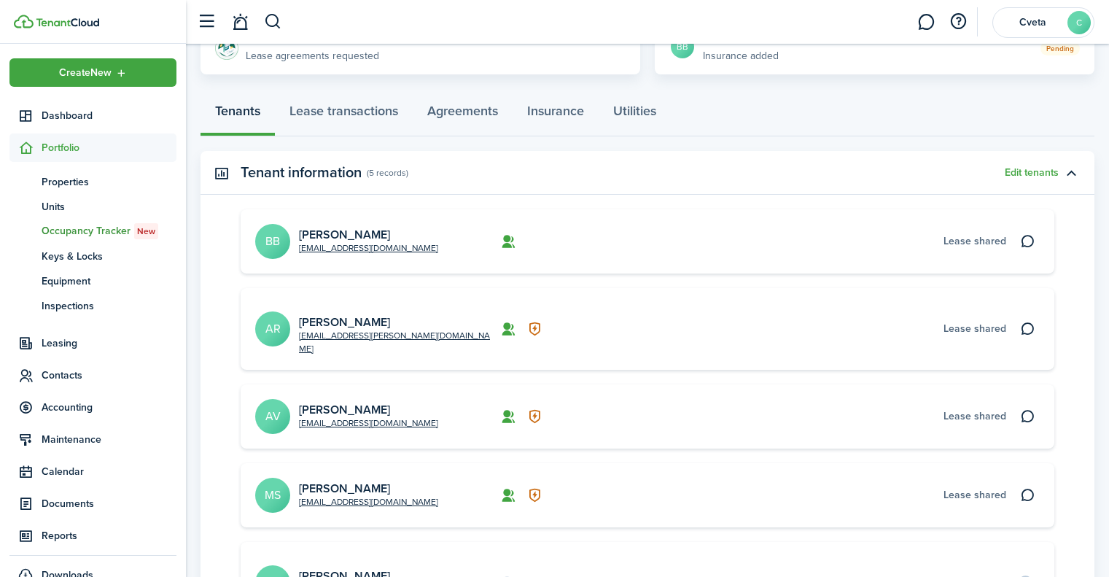
click at [272, 238] on avatar-text "BB" at bounding box center [272, 241] width 35 height 35
click at [81, 367] on span "Contacts" at bounding box center [109, 374] width 135 height 15
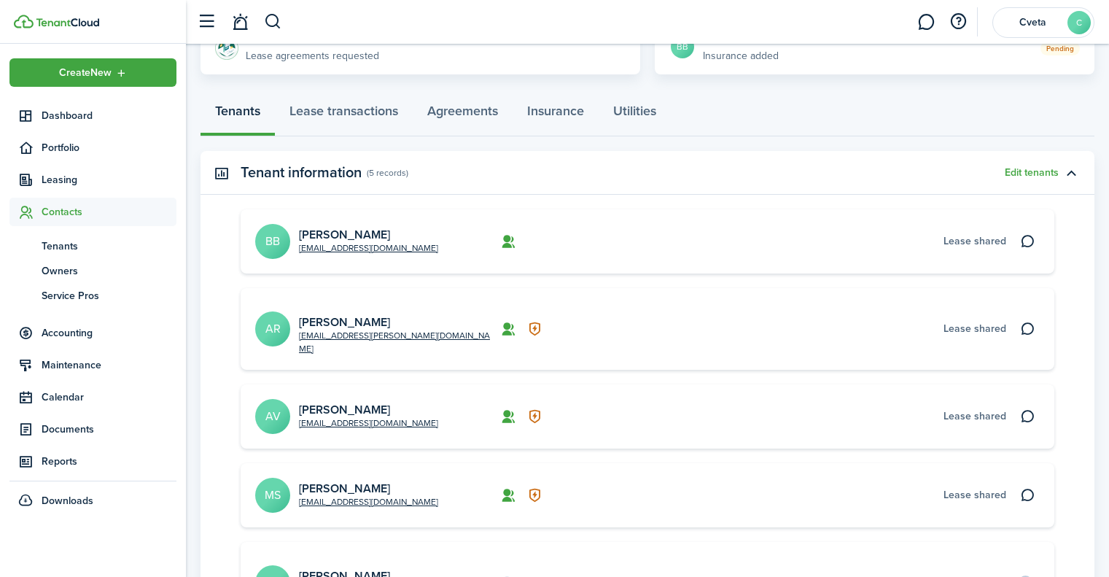
click at [103, 71] on span "Create New" at bounding box center [85, 73] width 52 height 10
click at [79, 241] on span "Tenants" at bounding box center [109, 245] width 135 height 15
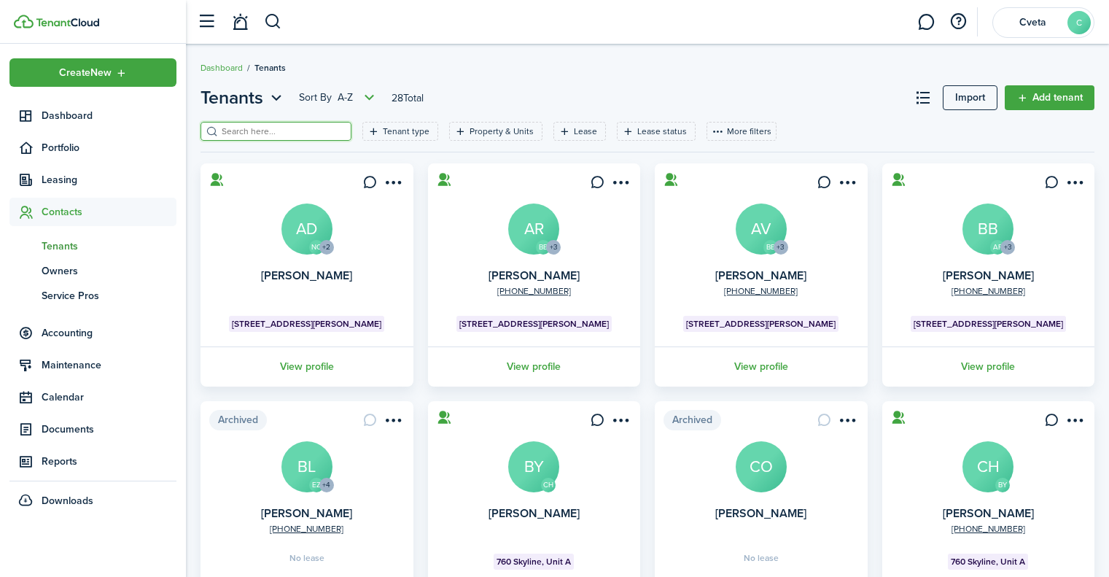
click at [317, 135] on input "search" at bounding box center [282, 132] width 128 height 14
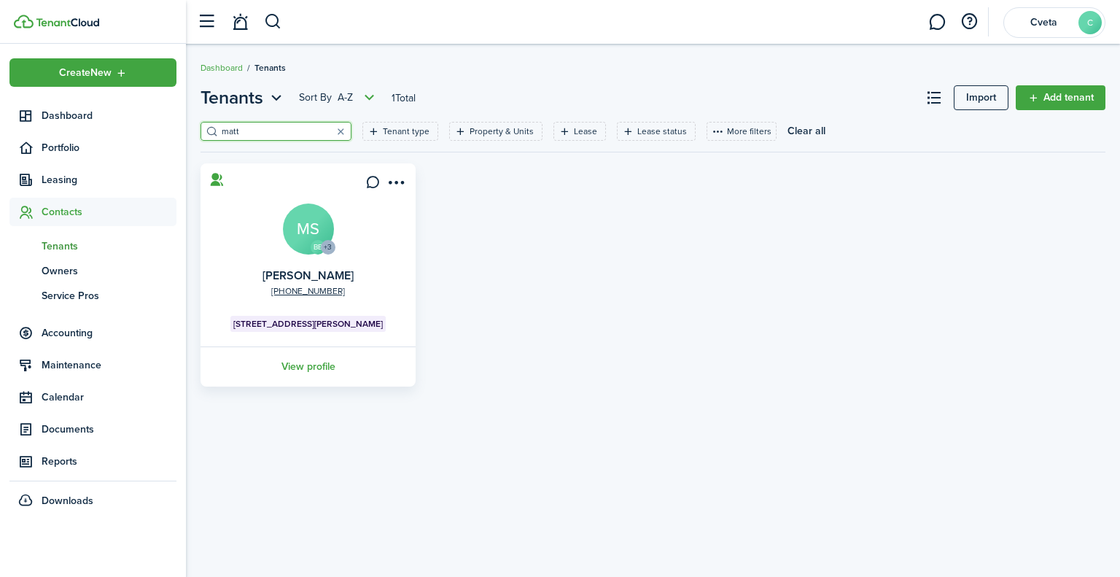
type input "matt"
click at [318, 365] on link "View profile" at bounding box center [307, 366] width 219 height 40
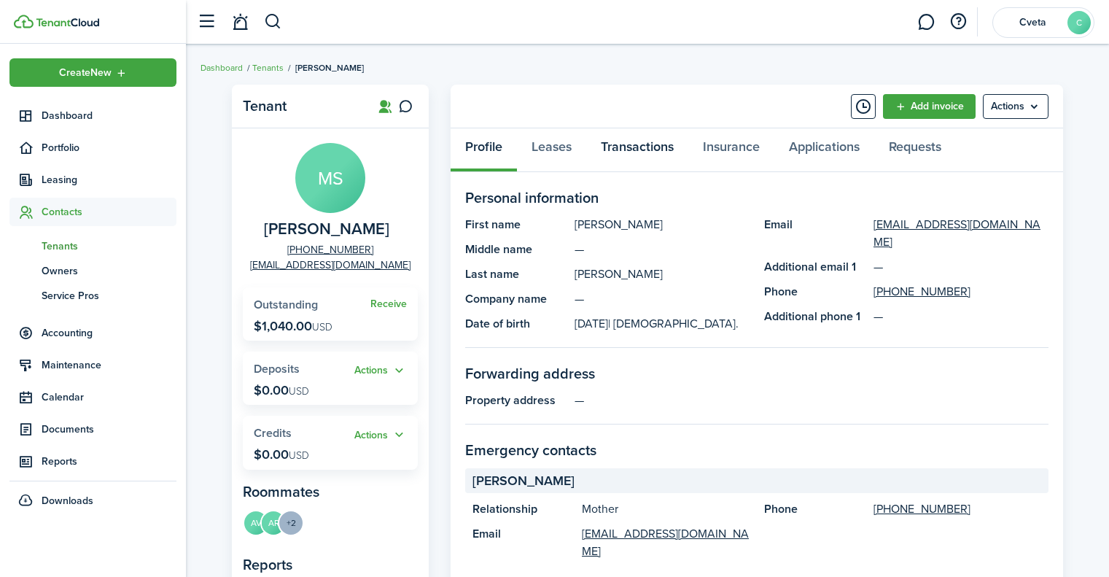
click at [661, 152] on link "Transactions" at bounding box center [637, 150] width 102 height 44
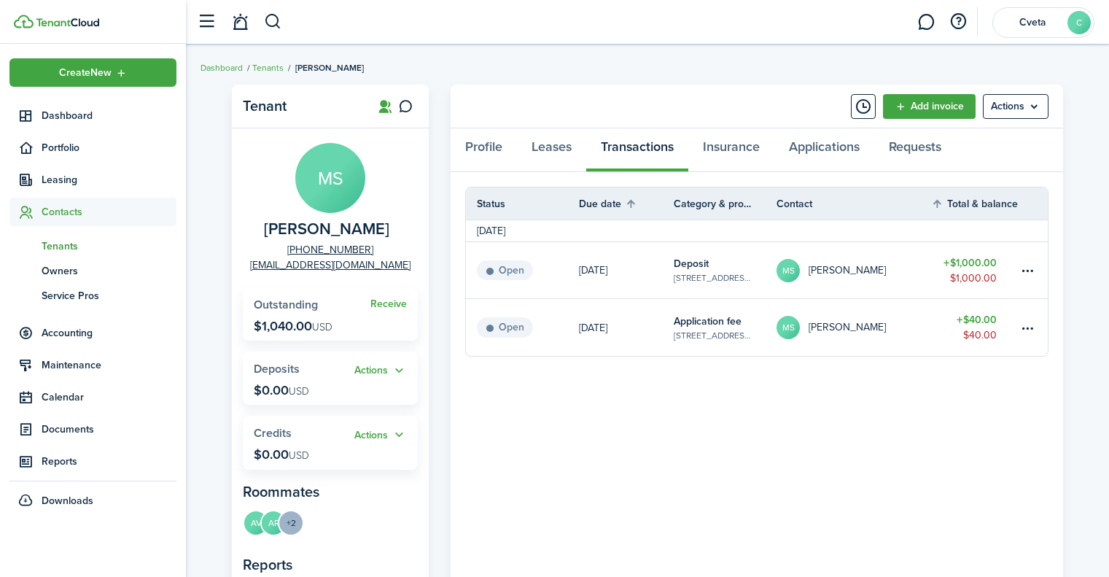
click at [949, 108] on link "Add invoice" at bounding box center [929, 106] width 93 height 25
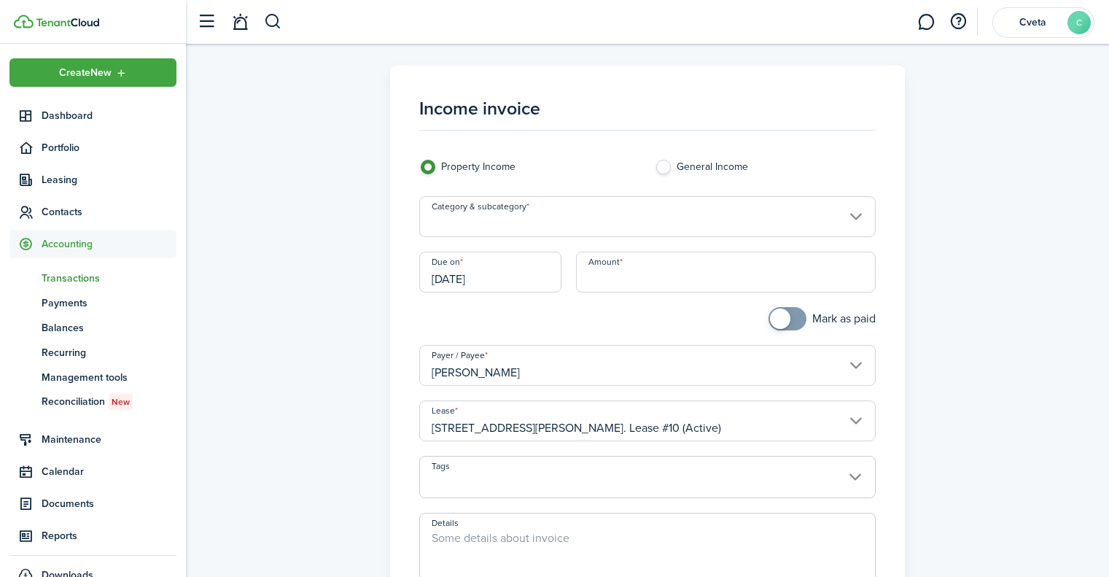
click at [688, 212] on input "Category & subcategory" at bounding box center [647, 216] width 457 height 41
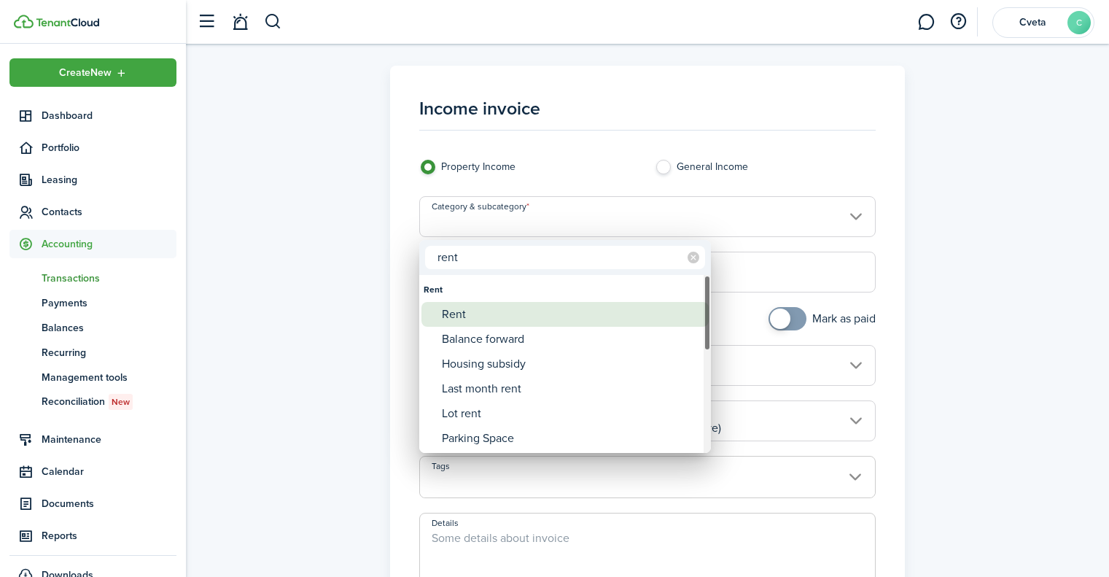
type input "rent"
click at [475, 314] on div "Rent" at bounding box center [571, 314] width 258 height 25
type input "Rent"
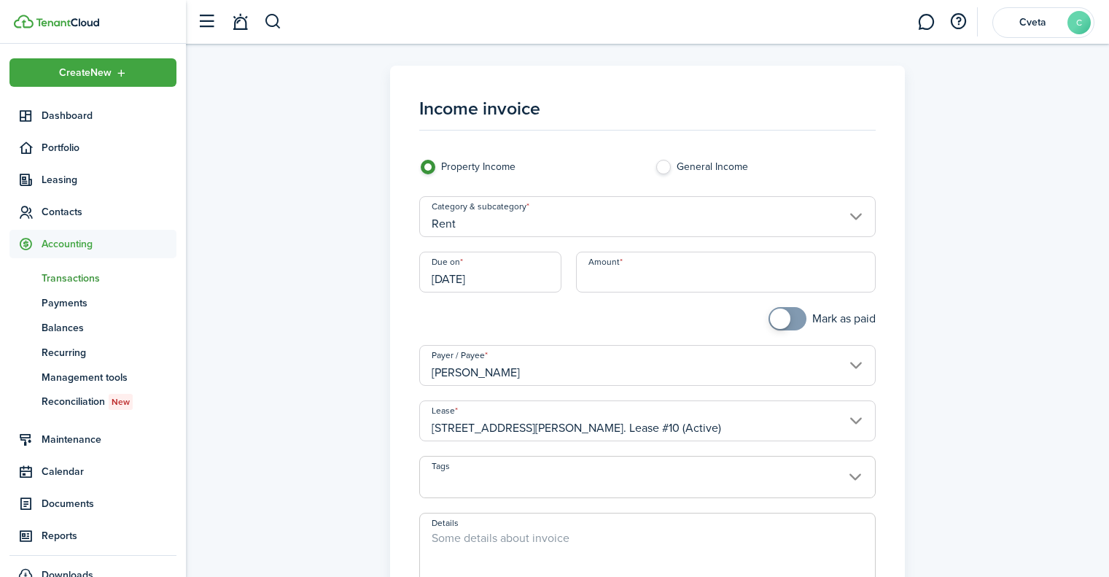
click at [529, 277] on input "[DATE]" at bounding box center [490, 272] width 143 height 41
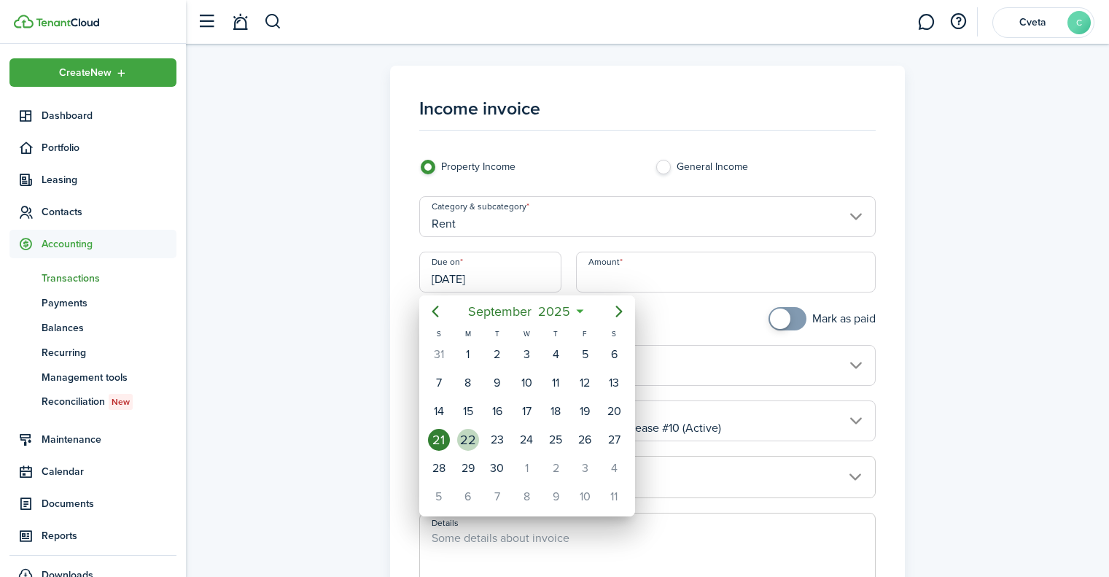
click at [472, 443] on div "22" at bounding box center [468, 440] width 22 height 22
type input "[DATE]"
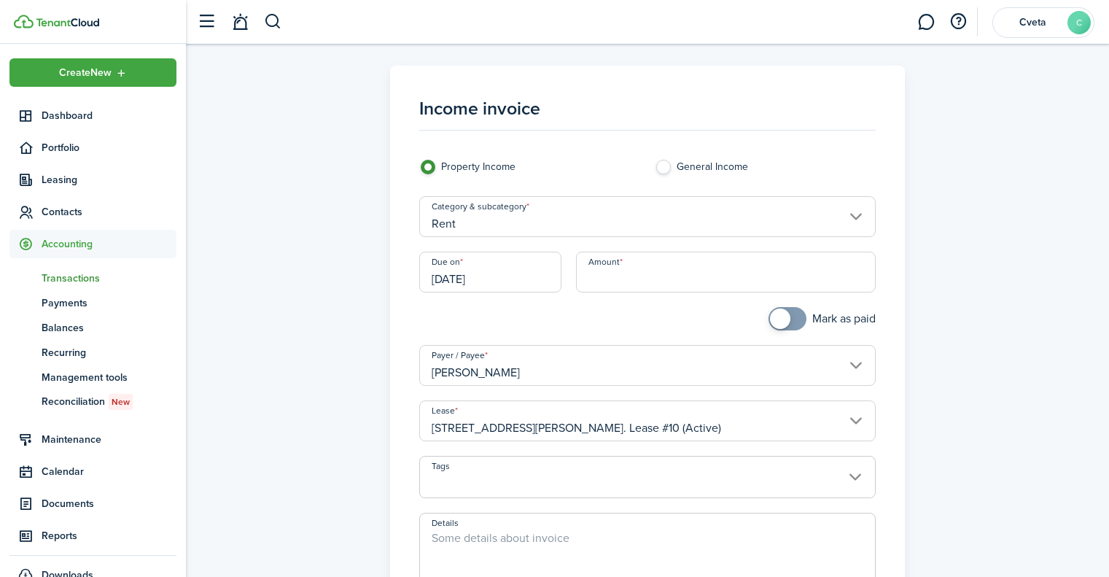
click at [621, 274] on input "Amount" at bounding box center [726, 272] width 300 height 41
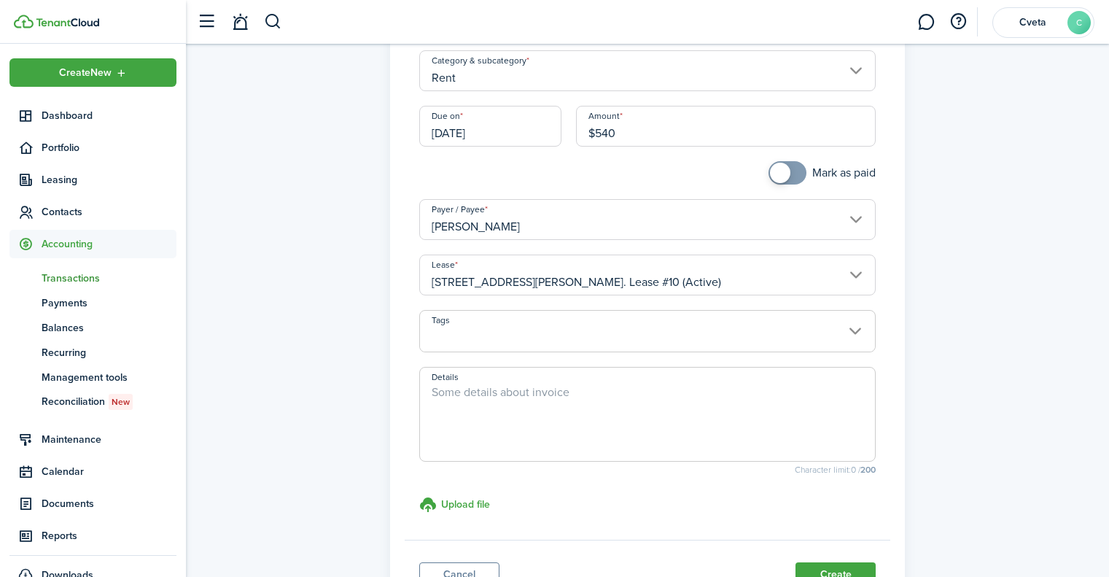
scroll to position [219, 0]
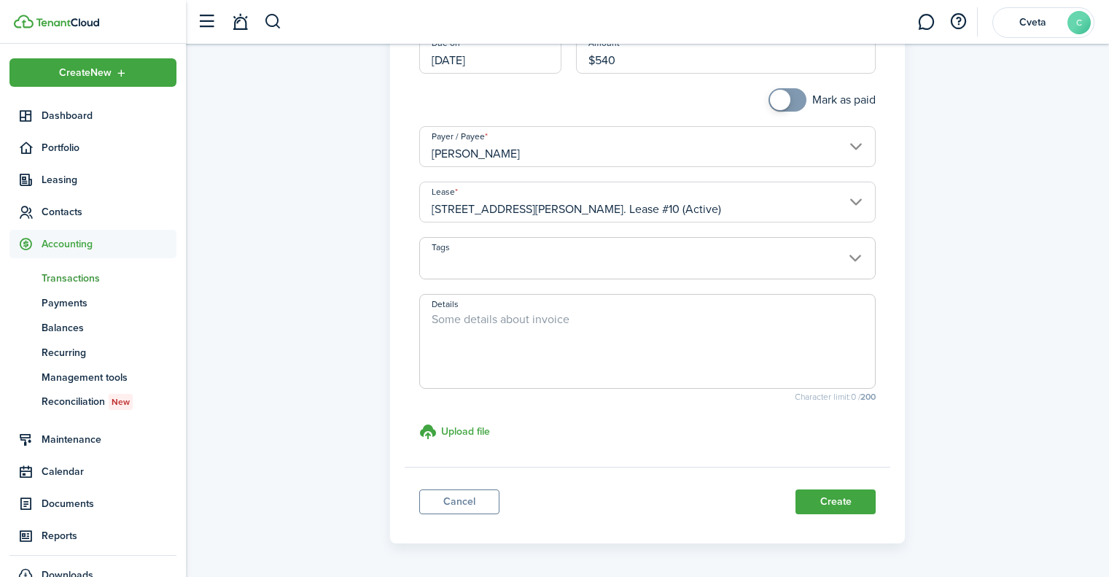
type input "$540.00"
click at [574, 320] on textarea "Details" at bounding box center [648, 346] width 456 height 70
drag, startPoint x: 578, startPoint y: 316, endPoint x: 432, endPoint y: 316, distance: 146.6
click at [432, 316] on textarea "Partial rent through [DATE]" at bounding box center [648, 346] width 456 height 70
type textarea "Partial rent through [DATE]"
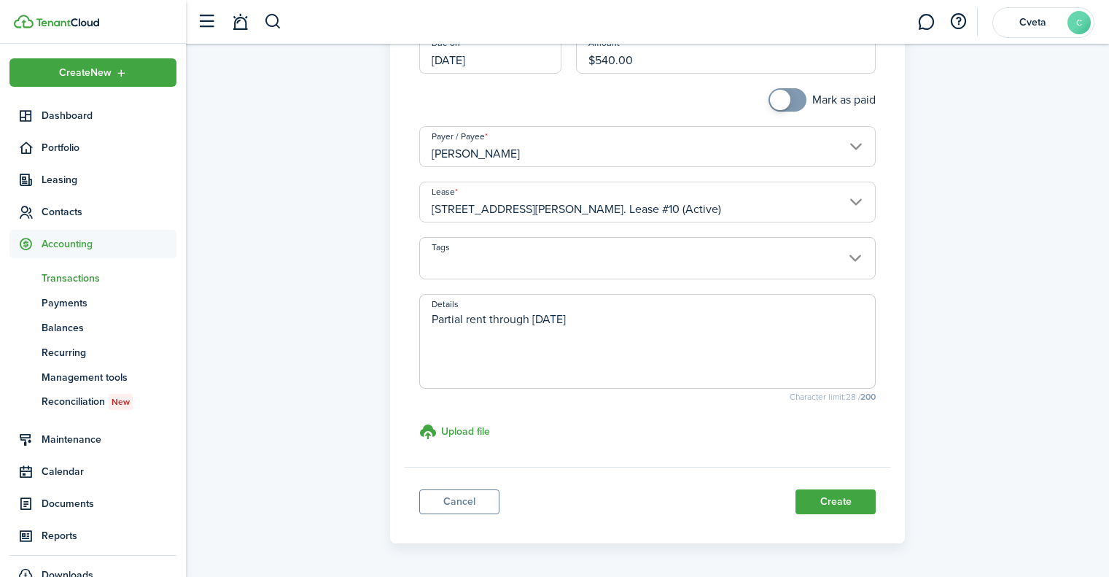
click at [1013, 252] on div "Income invoice Property Income General Income Category & subcategory Rent Due o…" at bounding box center [647, 195] width 909 height 696
click at [838, 497] on button "Create" at bounding box center [836, 501] width 80 height 25
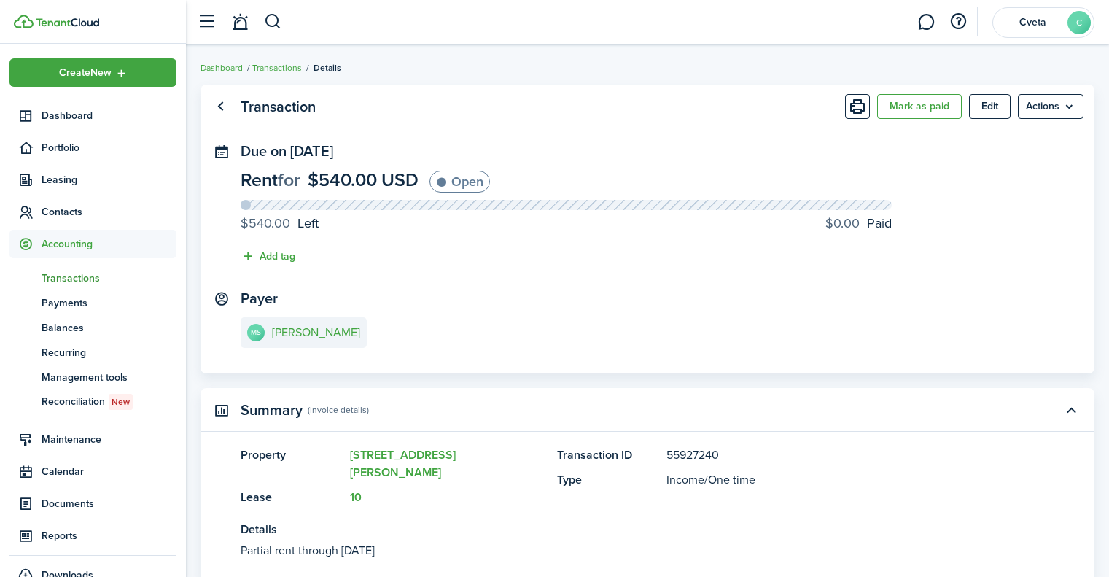
click at [285, 61] on link "Transactions" at bounding box center [277, 67] width 50 height 13
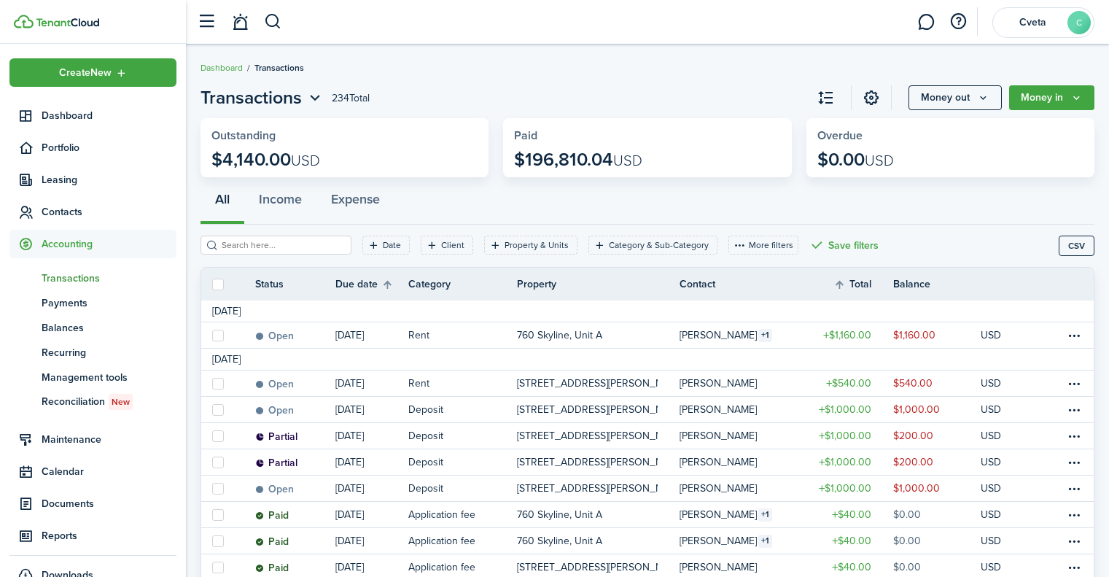
click at [1076, 97] on icon "Money in" at bounding box center [1076, 98] width 12 height 12
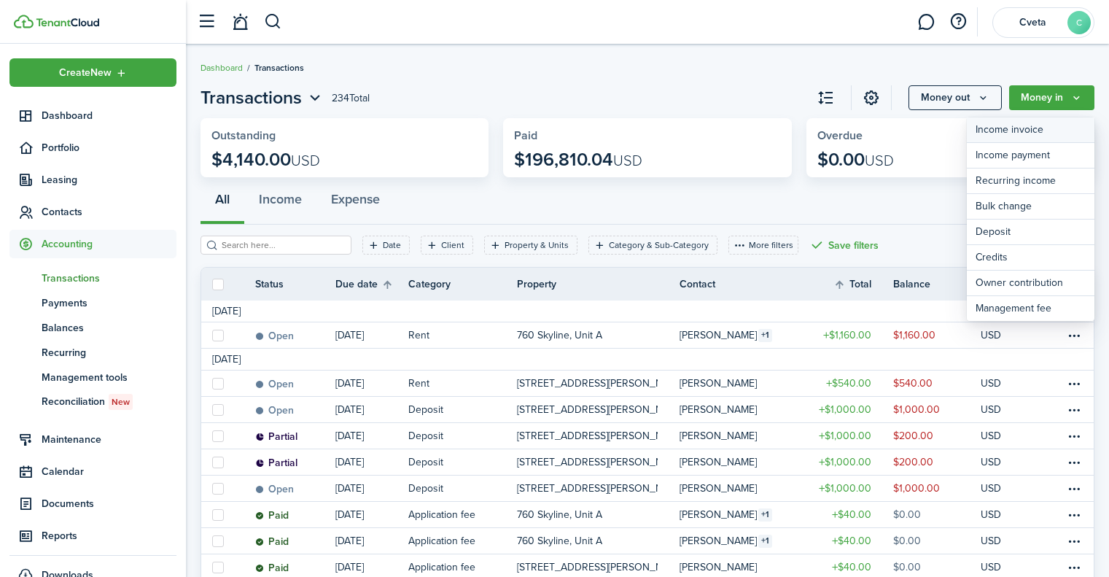
click at [1049, 133] on link "Income invoice" at bounding box center [1031, 130] width 128 height 26
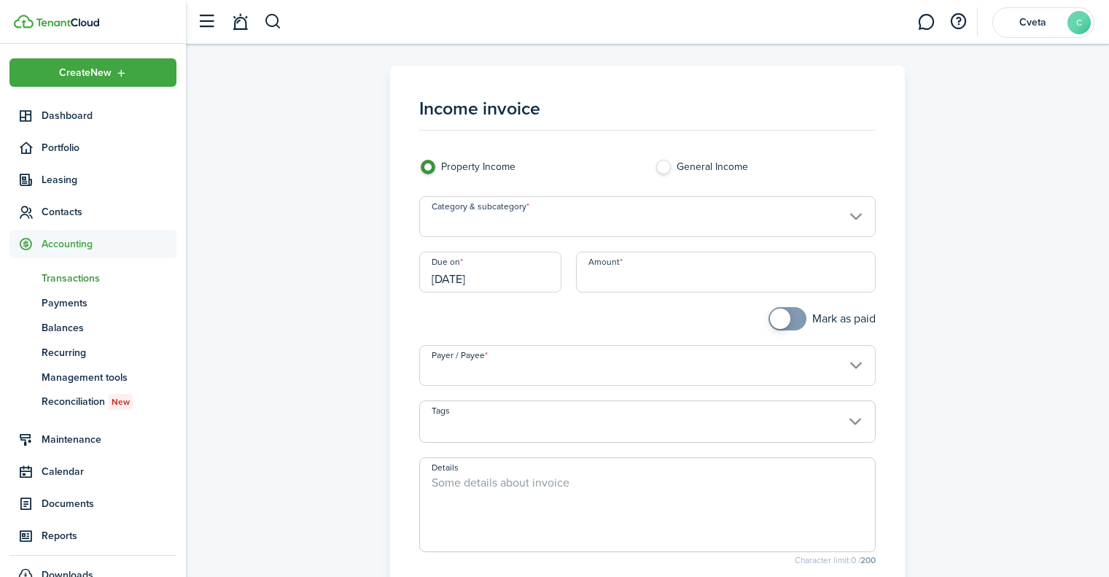
click at [466, 221] on input "Category & subcategory" at bounding box center [647, 216] width 457 height 41
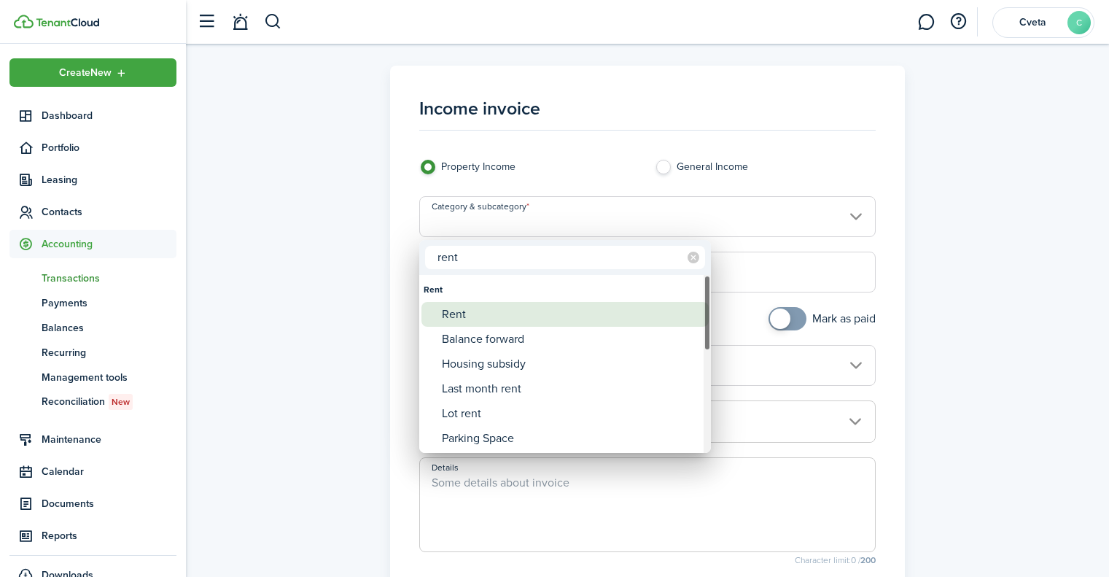
type input "rent"
click at [472, 311] on div "Rent" at bounding box center [571, 314] width 258 height 25
type input "Rent"
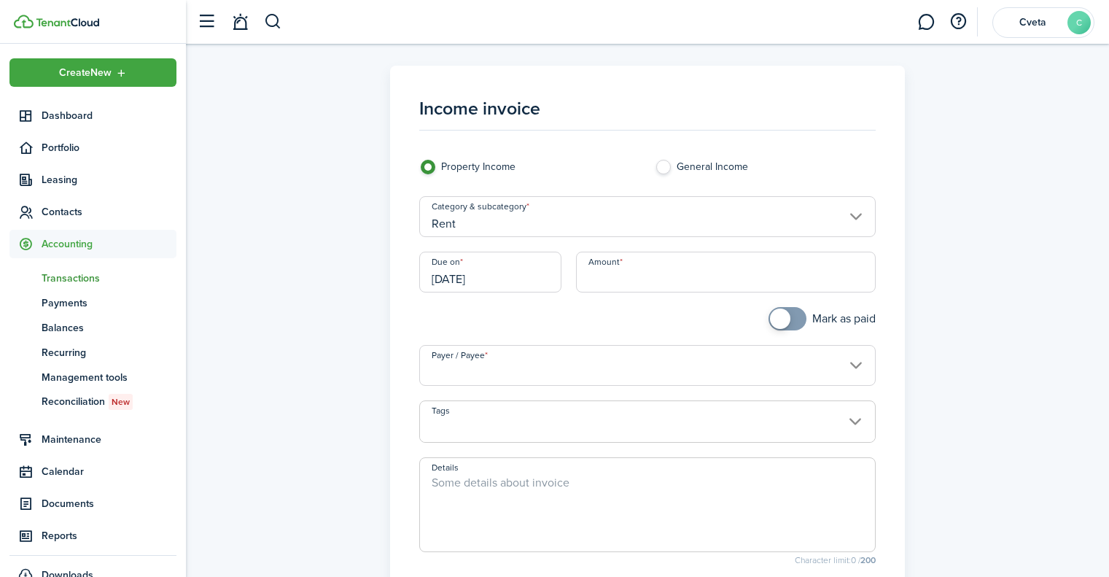
click at [526, 273] on input "[DATE]" at bounding box center [490, 272] width 143 height 41
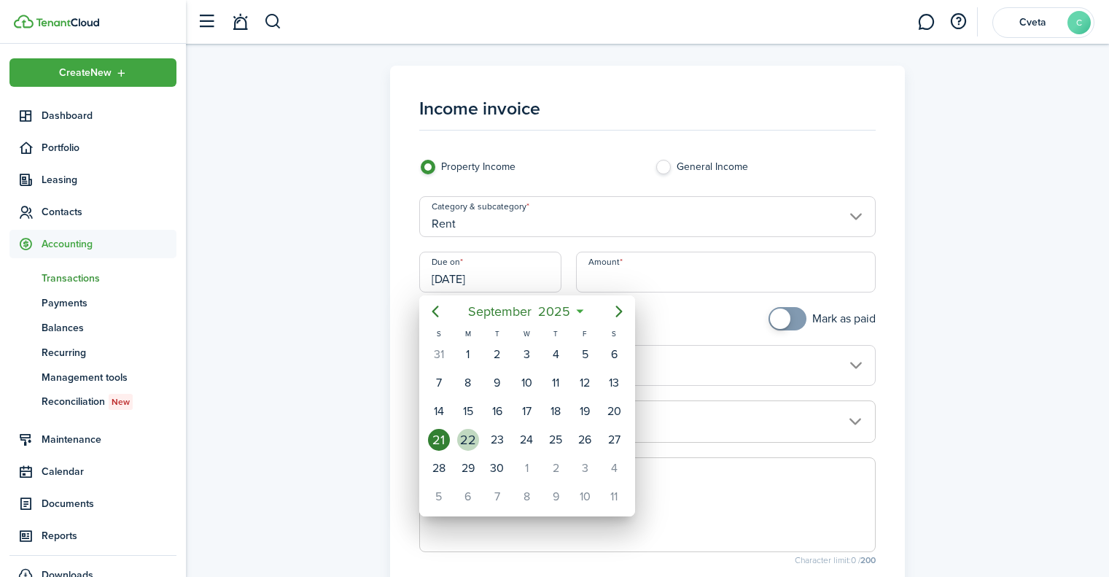
click at [468, 438] on div "22" at bounding box center [468, 440] width 22 height 22
type input "[DATE]"
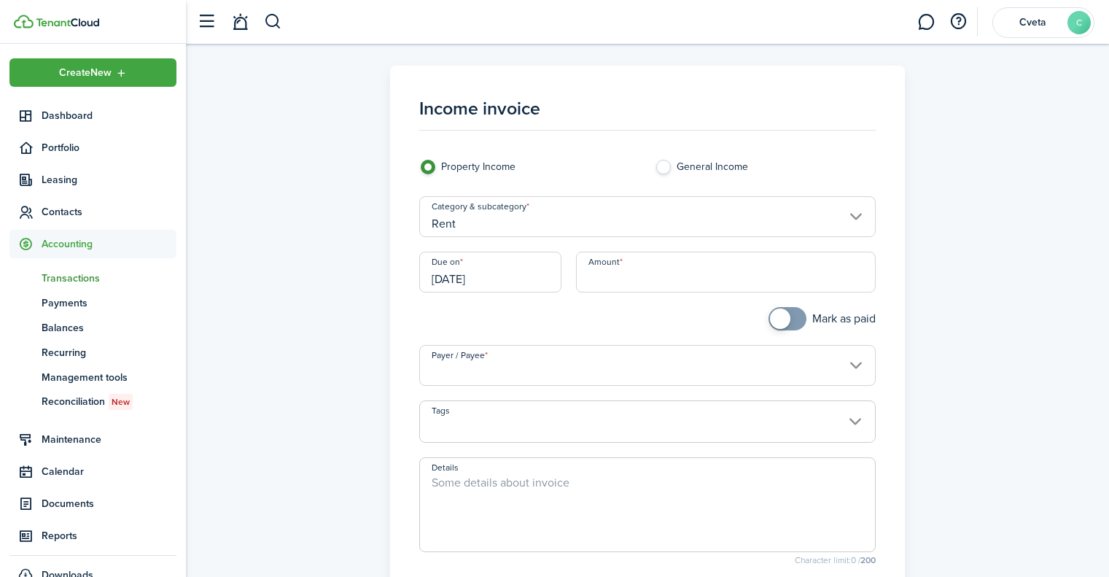
click at [499, 496] on textarea "Details" at bounding box center [648, 509] width 456 height 70
paste textarea "Partial rent through [DATE]"
click at [506, 370] on input "Payer / Payee" at bounding box center [647, 365] width 457 height 41
type textarea "Partial rent through [DATE]"
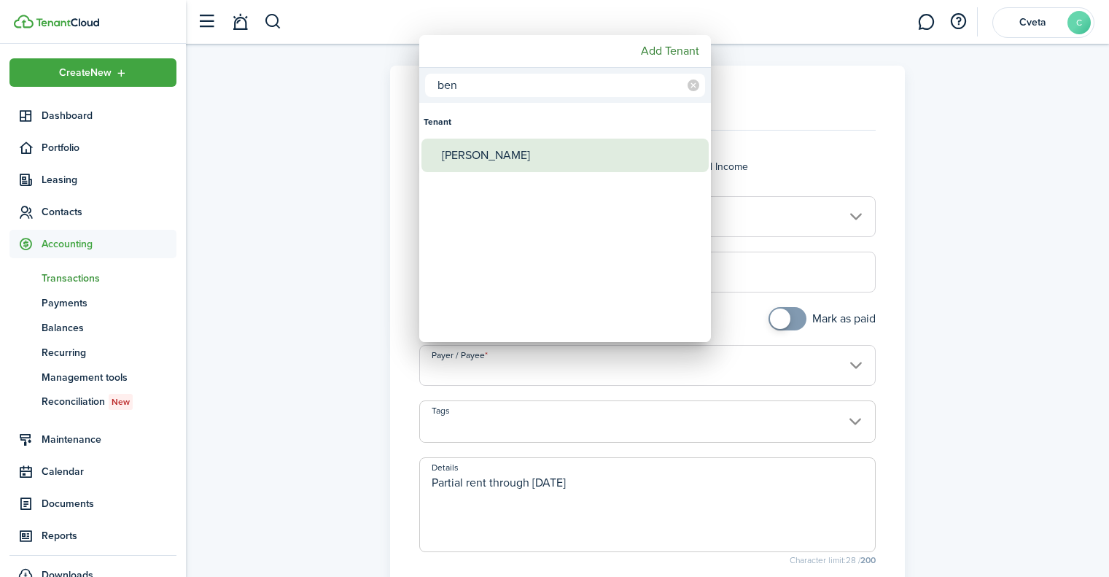
type input "ben"
click at [518, 146] on div "[PERSON_NAME]" at bounding box center [571, 156] width 258 height 34
type input "[PERSON_NAME]"
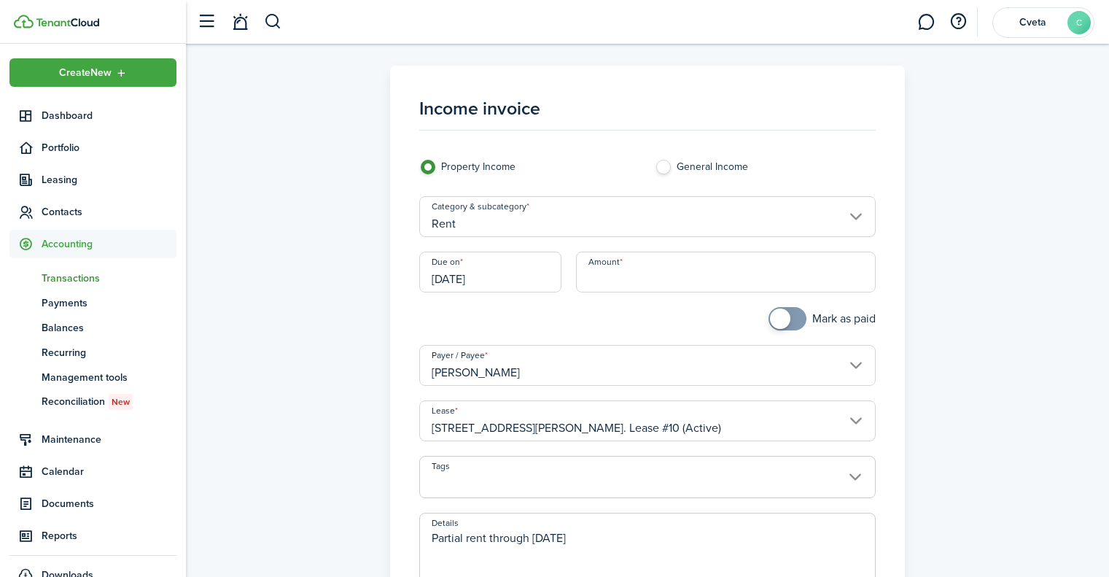
click at [652, 283] on input "Amount" at bounding box center [726, 272] width 300 height 41
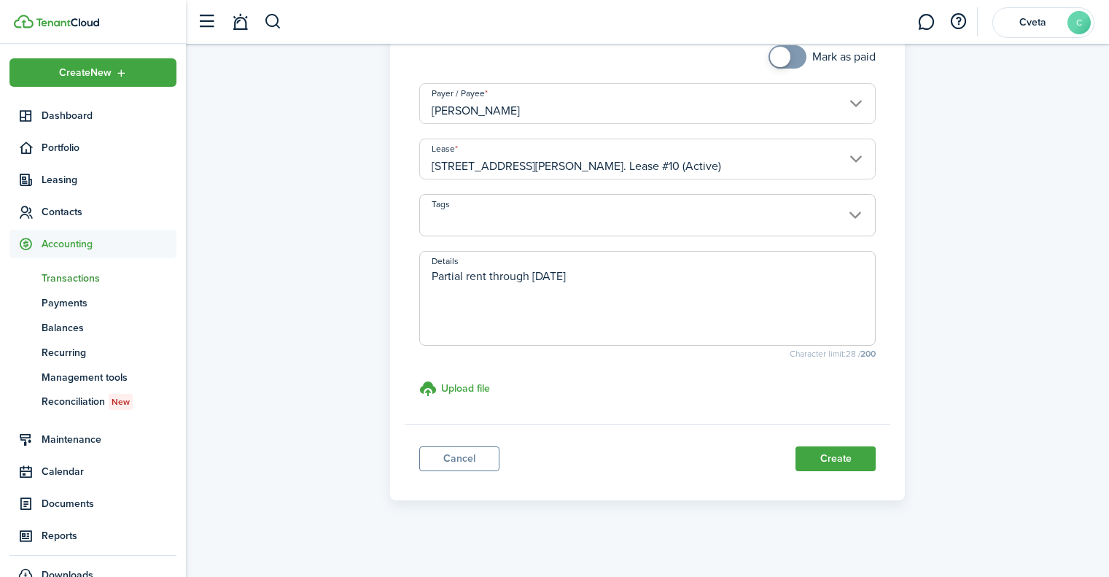
scroll to position [269, 0]
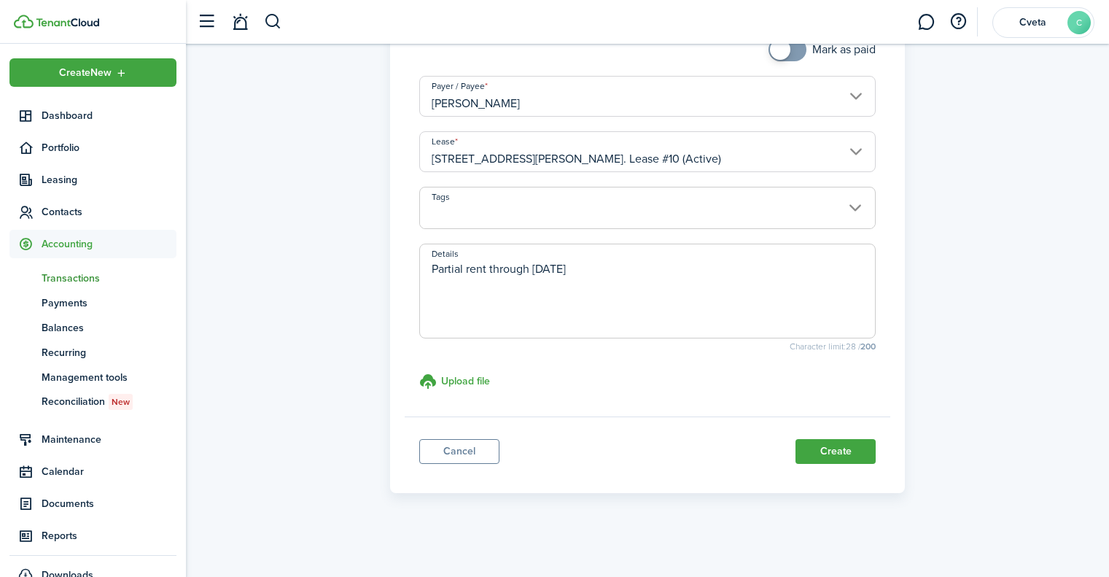
type input "$345.00"
click at [866, 448] on button "Create" at bounding box center [836, 451] width 80 height 25
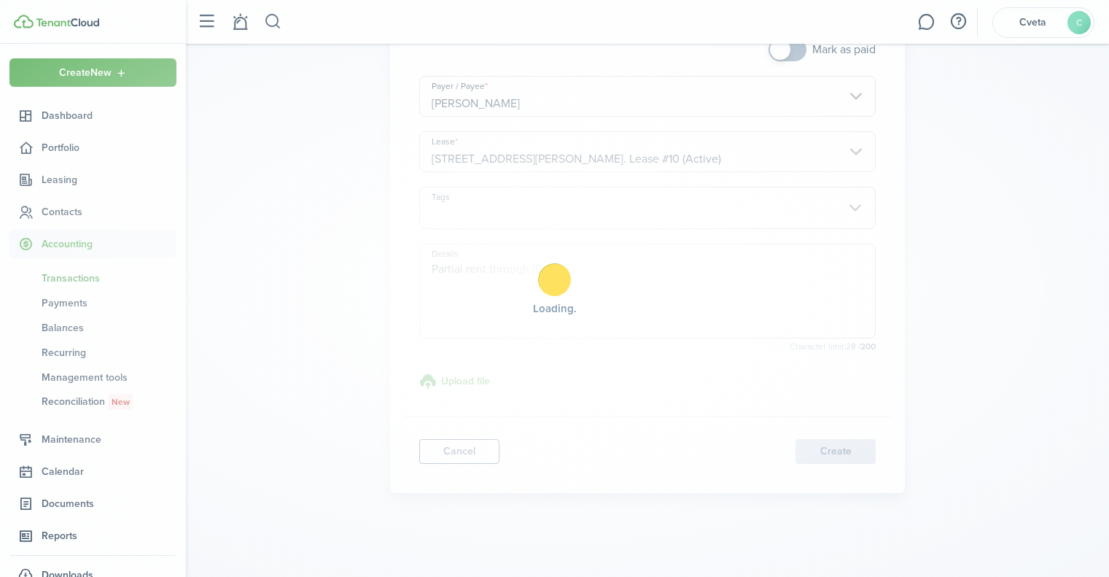
scroll to position [198, 0]
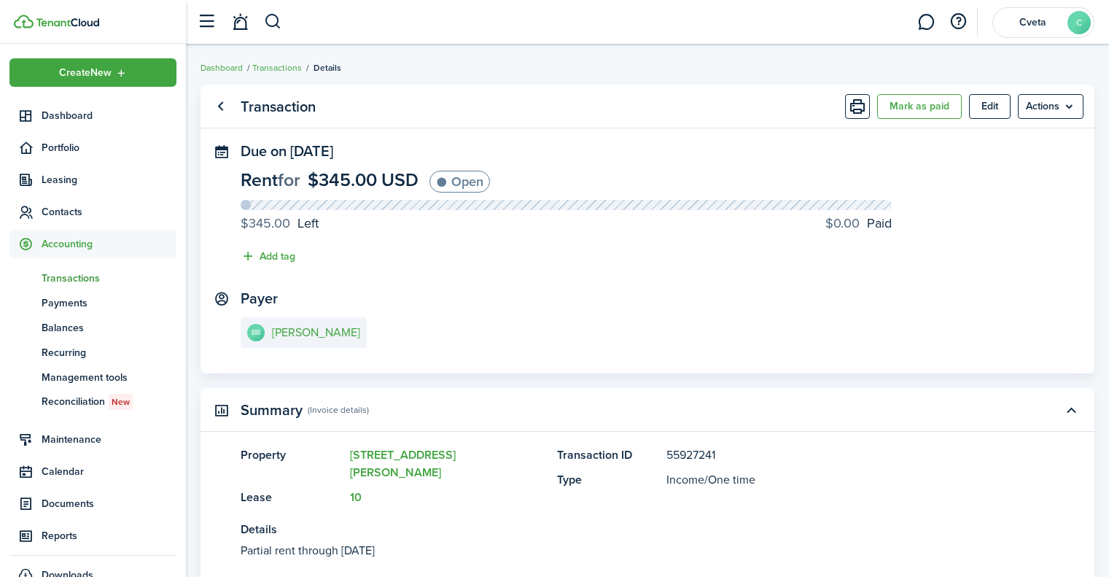
click at [276, 74] on ul "Dashboard Transactions Details" at bounding box center [271, 67] width 141 height 19
click at [281, 66] on link "Transactions" at bounding box center [277, 67] width 50 height 13
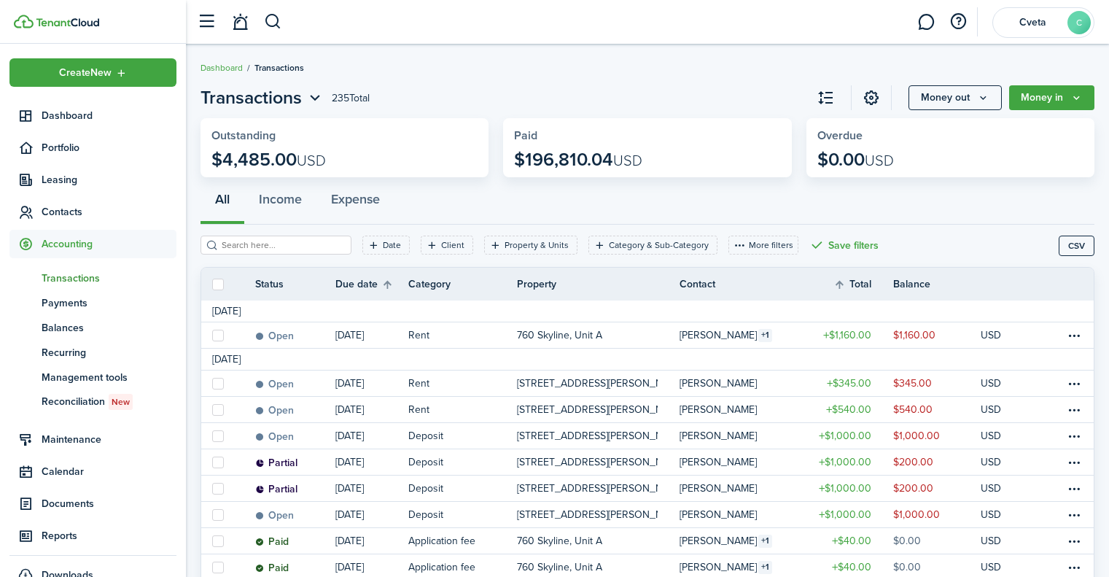
click at [1057, 99] on button "Money in" at bounding box center [1051, 97] width 85 height 25
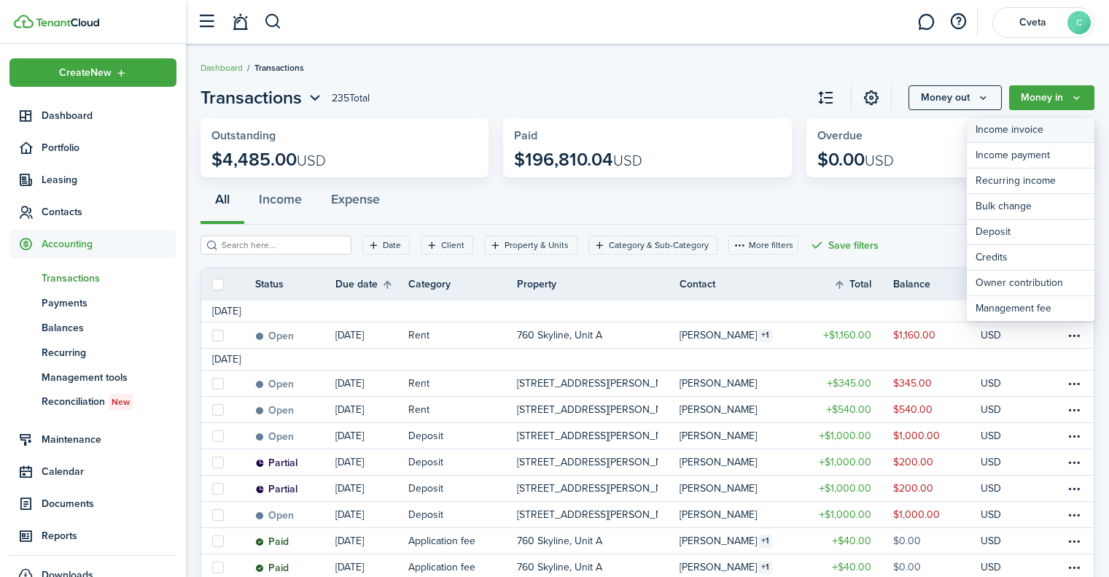
click at [1024, 130] on link "Income invoice" at bounding box center [1031, 130] width 128 height 26
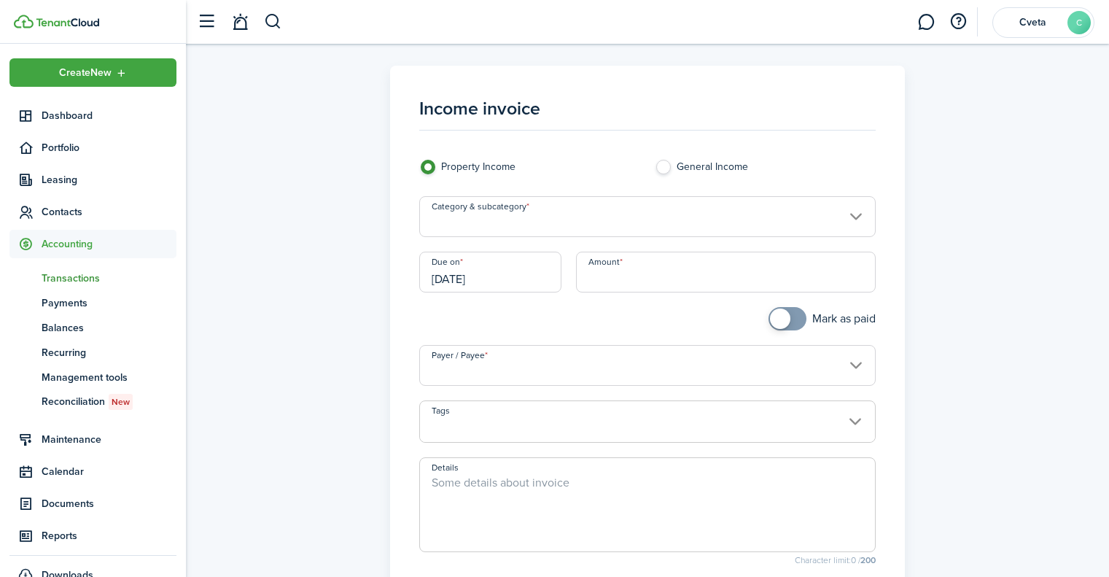
click at [662, 219] on input "Category & subcategory" at bounding box center [647, 216] width 457 height 41
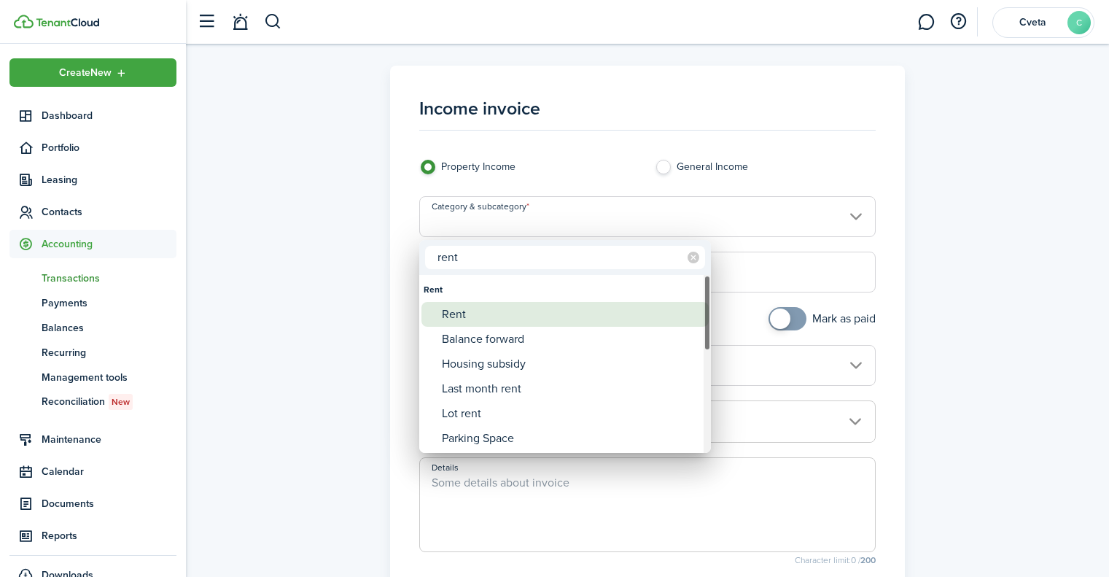
type input "rent"
click at [494, 321] on div "Rent" at bounding box center [571, 314] width 258 height 25
type input "Rent"
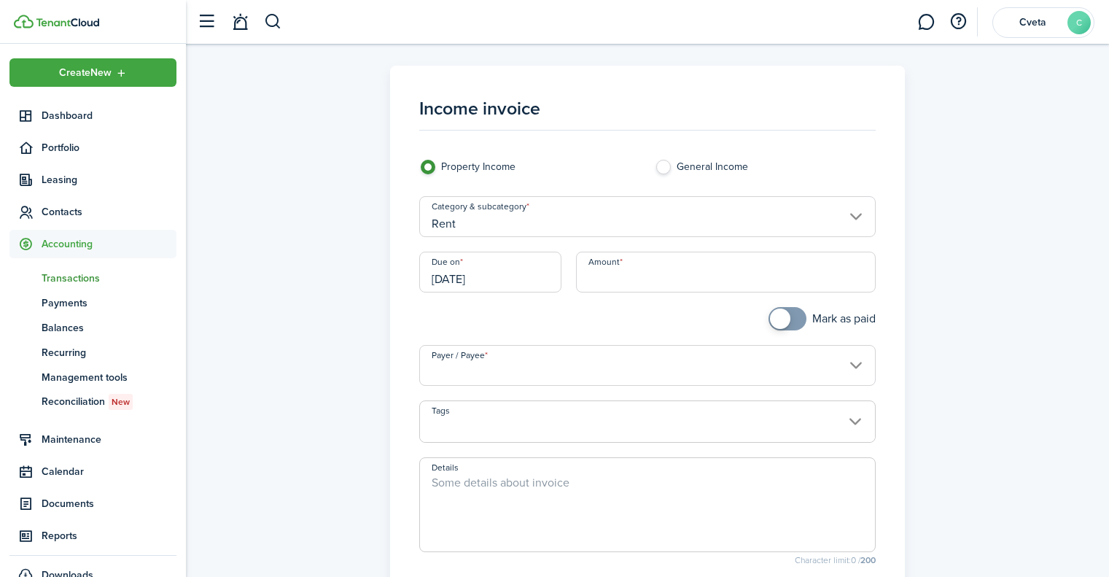
click at [531, 271] on input "[DATE]" at bounding box center [490, 272] width 143 height 41
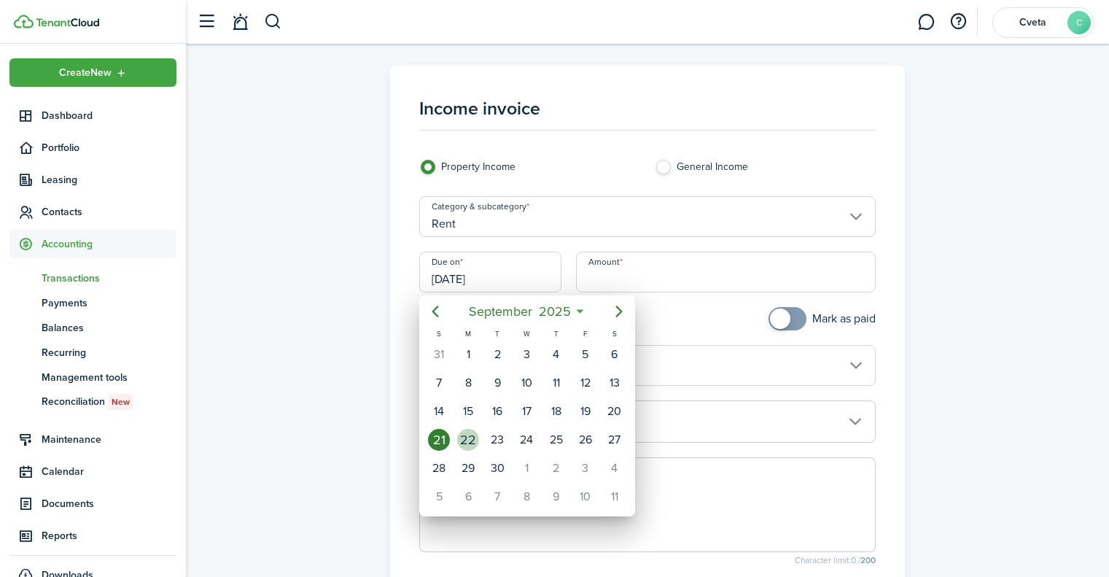
click at [472, 444] on div "22" at bounding box center [468, 440] width 22 height 22
type input "[DATE]"
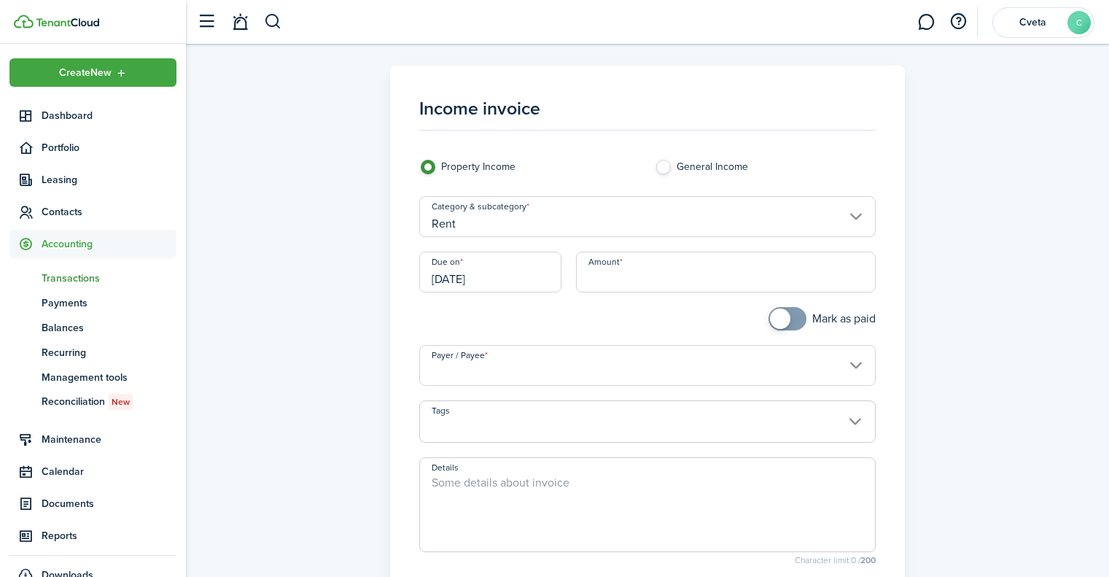
click at [617, 273] on input "Amount" at bounding box center [726, 272] width 300 height 41
click at [561, 371] on input "Payer / Payee" at bounding box center [647, 365] width 457 height 41
type input "$412.50"
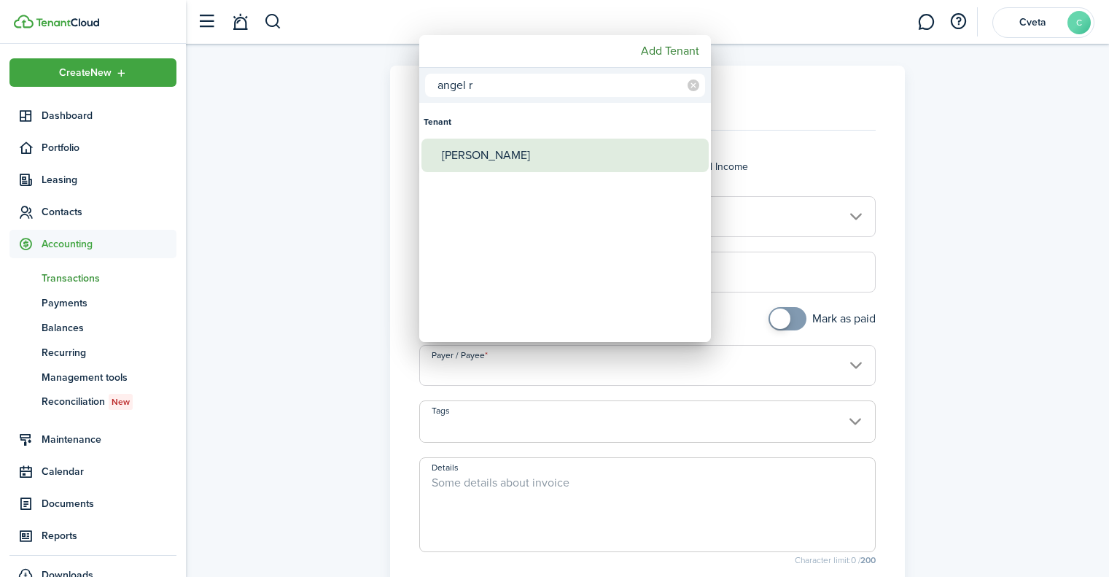
type input "angel r"
click at [524, 152] on div "[PERSON_NAME]" at bounding box center [571, 156] width 258 height 34
type input "[PERSON_NAME]"
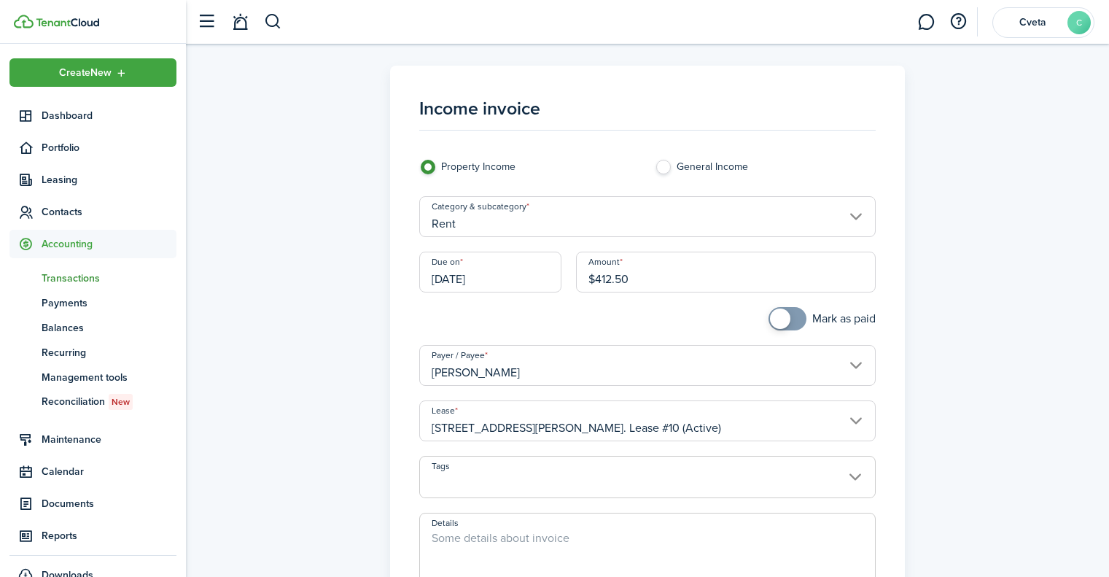
click at [569, 531] on textarea "Details" at bounding box center [648, 564] width 456 height 70
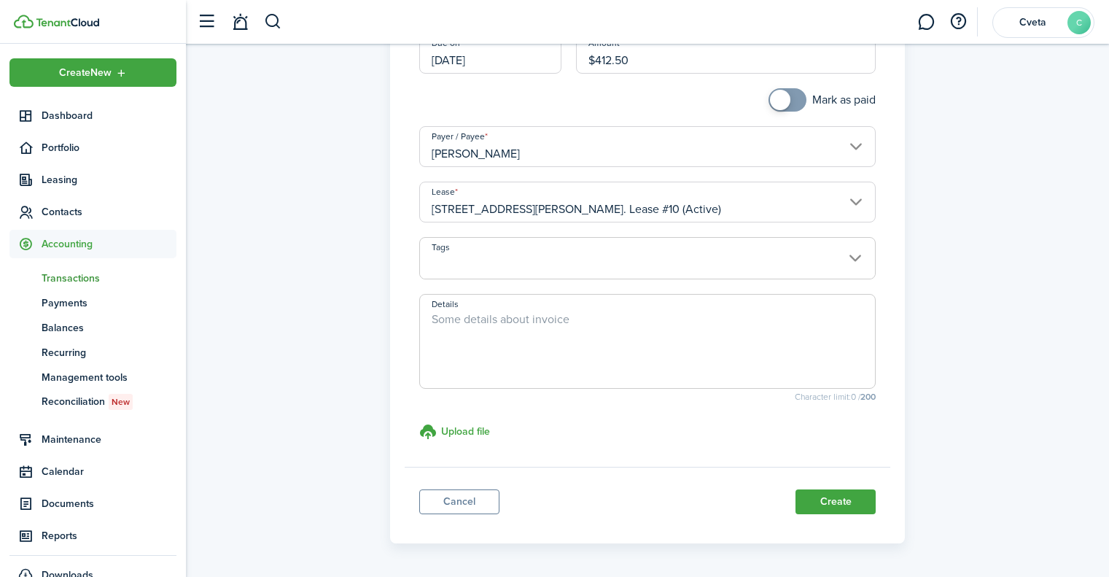
paste textarea "Partial rent through [DATE]"
type textarea "Partial rent through [DATE]"
click at [857, 506] on button "Create" at bounding box center [836, 501] width 80 height 25
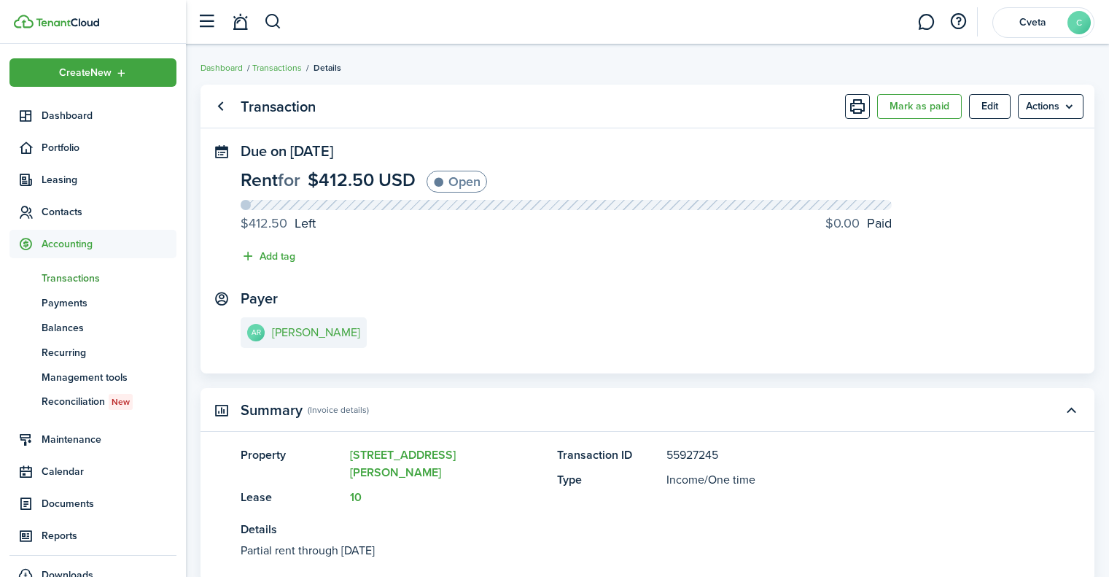
click at [289, 69] on link "Transactions" at bounding box center [277, 67] width 50 height 13
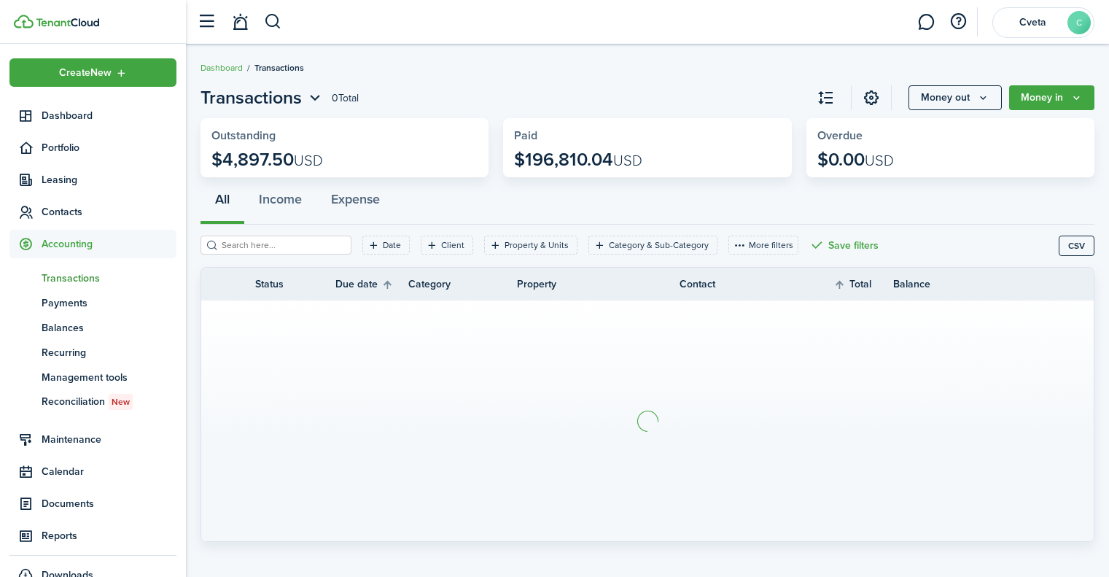
click at [1072, 97] on icon "Money in" at bounding box center [1076, 98] width 12 height 12
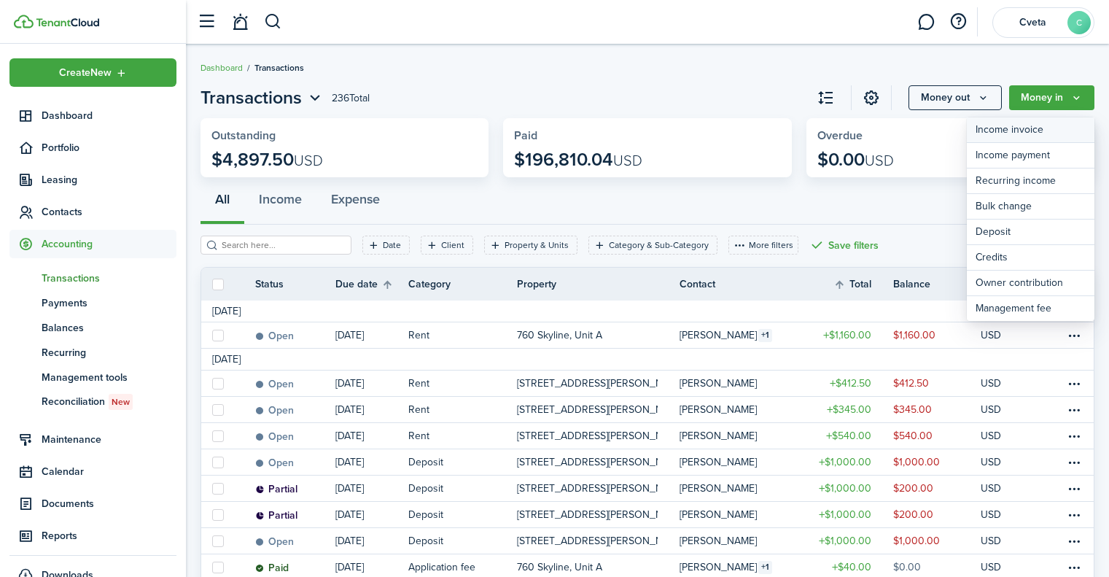
click at [1007, 131] on link "Income invoice" at bounding box center [1031, 130] width 128 height 26
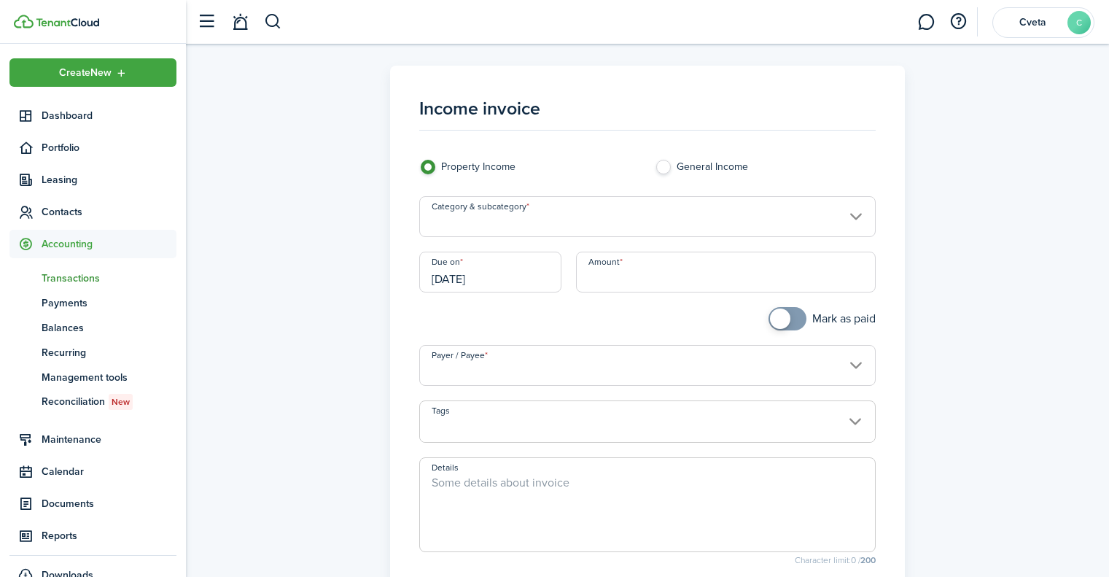
click at [524, 222] on input "Category & subcategory" at bounding box center [647, 216] width 457 height 41
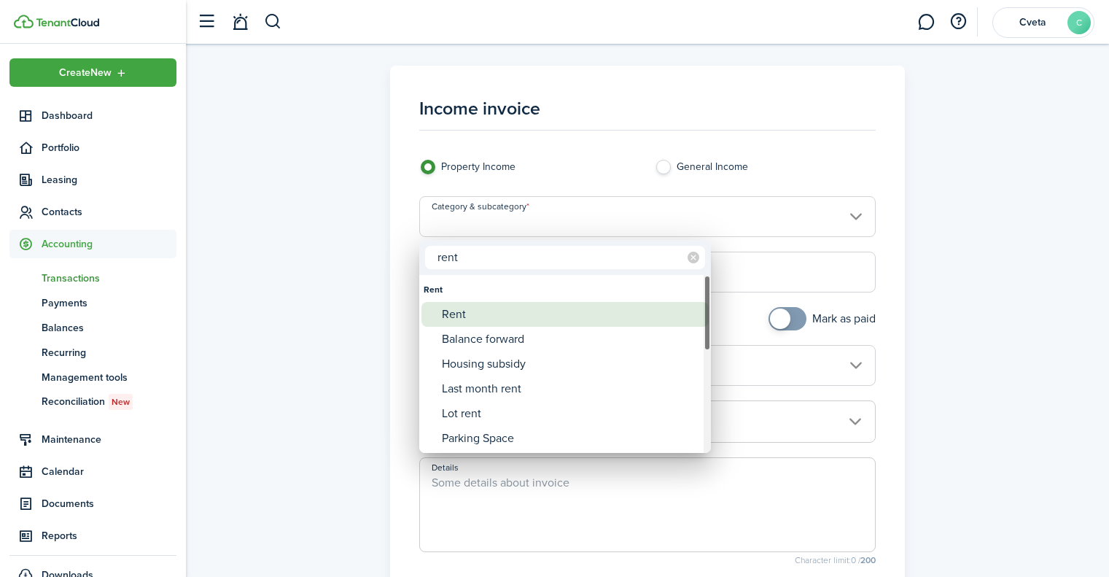
type input "rent"
click at [503, 319] on div "Rent" at bounding box center [571, 314] width 258 height 25
type input "Rent"
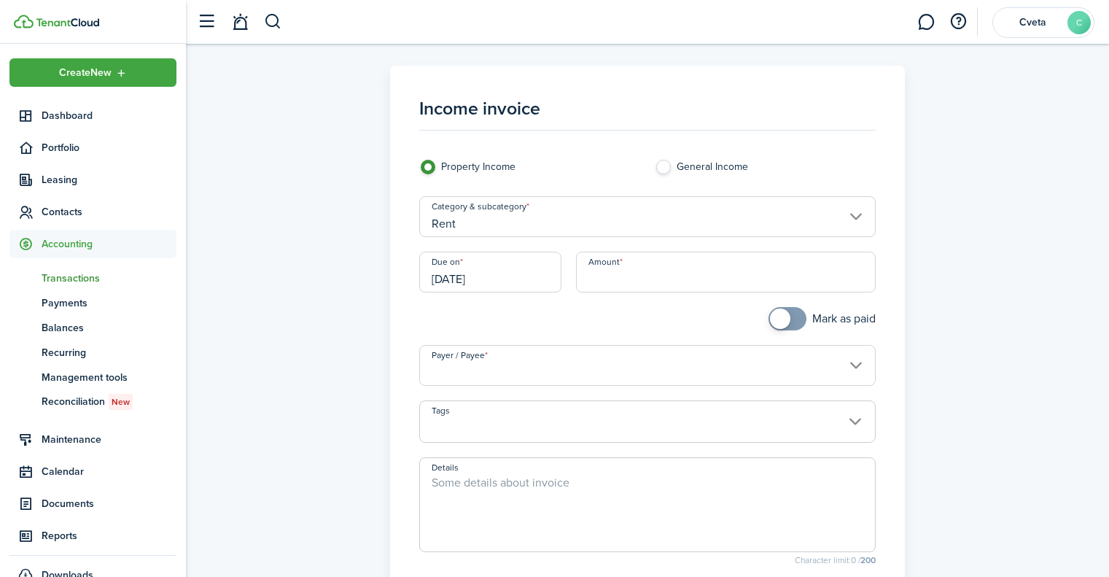
click at [526, 278] on input "[DATE]" at bounding box center [490, 272] width 143 height 41
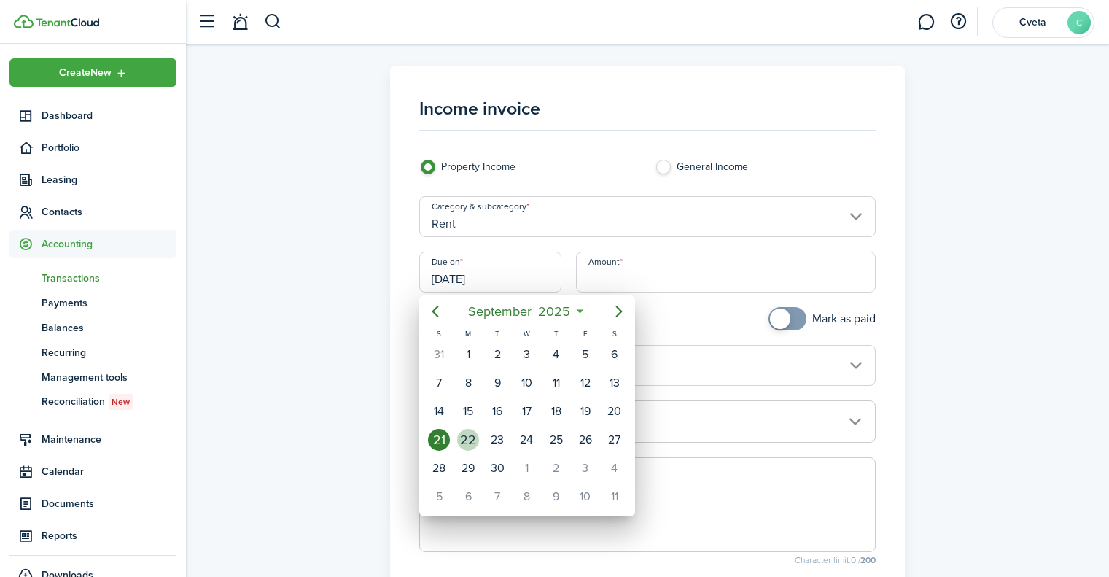
click at [472, 444] on div "22" at bounding box center [468, 440] width 22 height 22
type input "[DATE]"
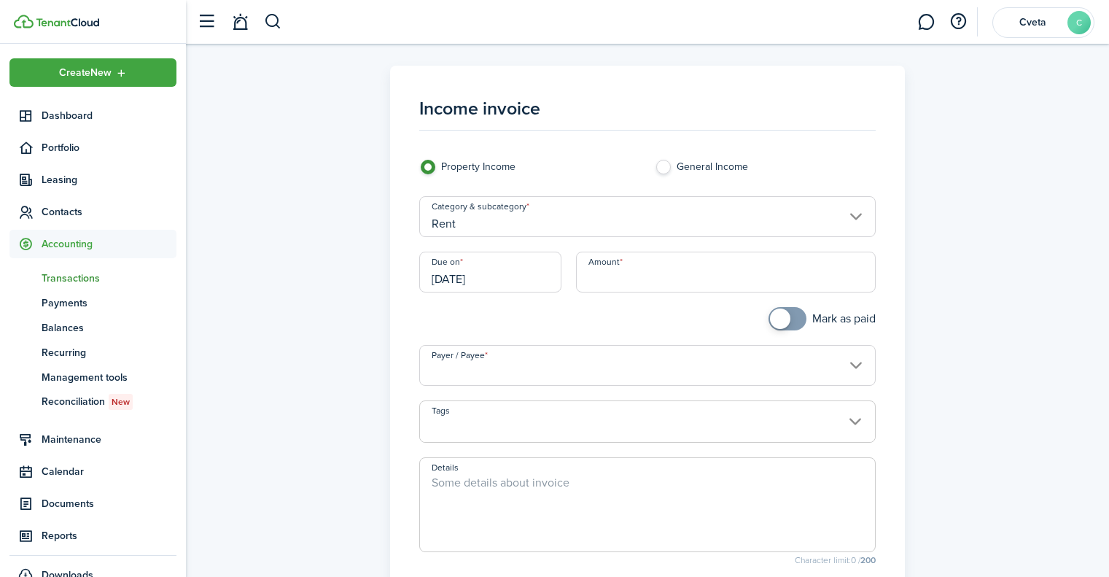
click at [607, 277] on input "Amount" at bounding box center [726, 272] width 300 height 41
click at [560, 368] on input "Payer / Payee" at bounding box center [647, 365] width 457 height 41
type input "$412.50"
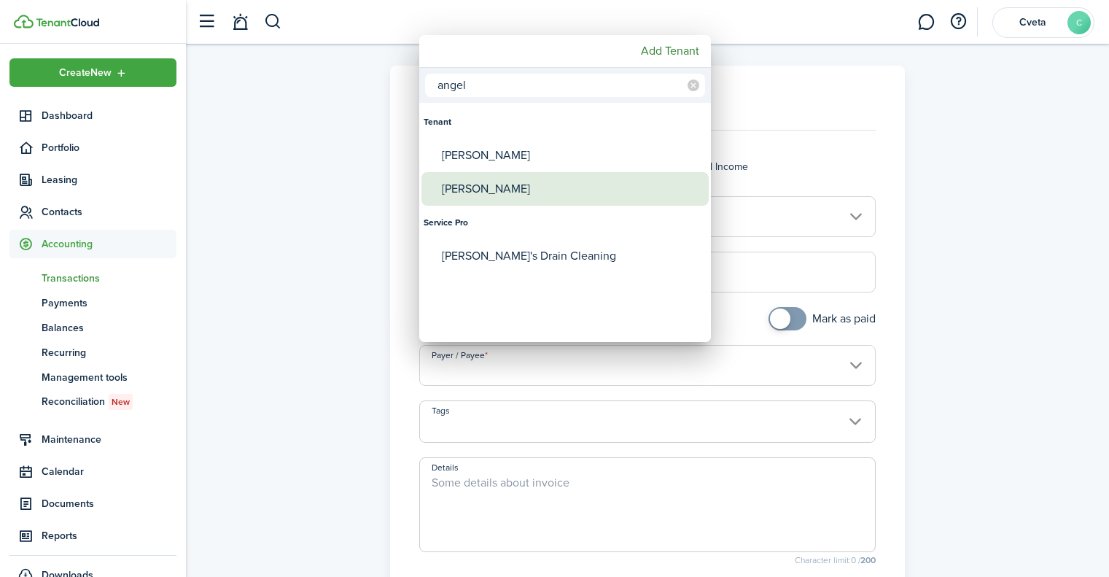
type input "angel"
click at [534, 187] on div "[PERSON_NAME]" at bounding box center [571, 189] width 258 height 34
type input "[PERSON_NAME]"
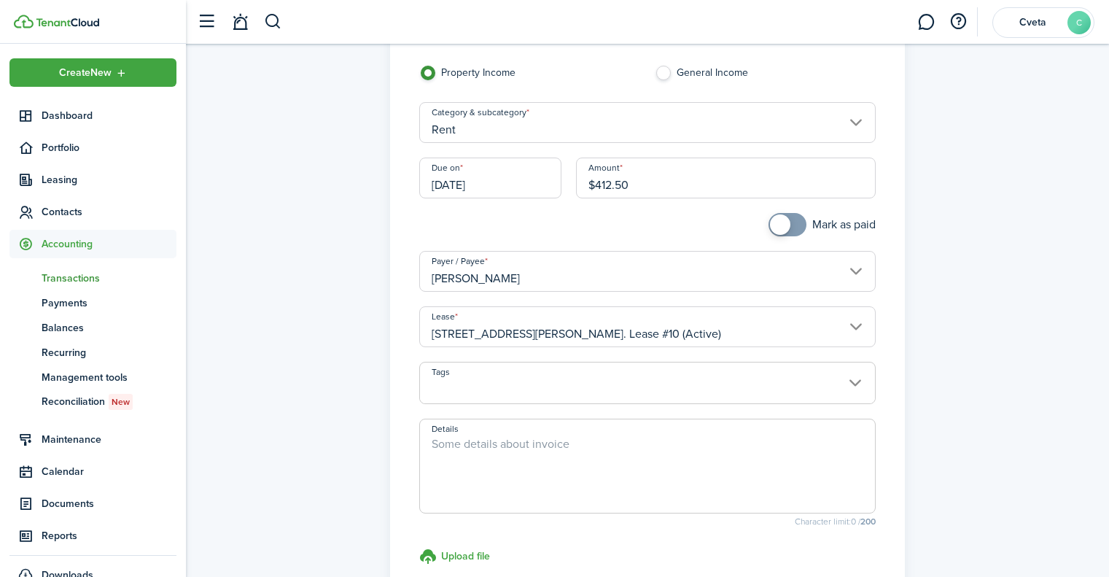
scroll to position [146, 0]
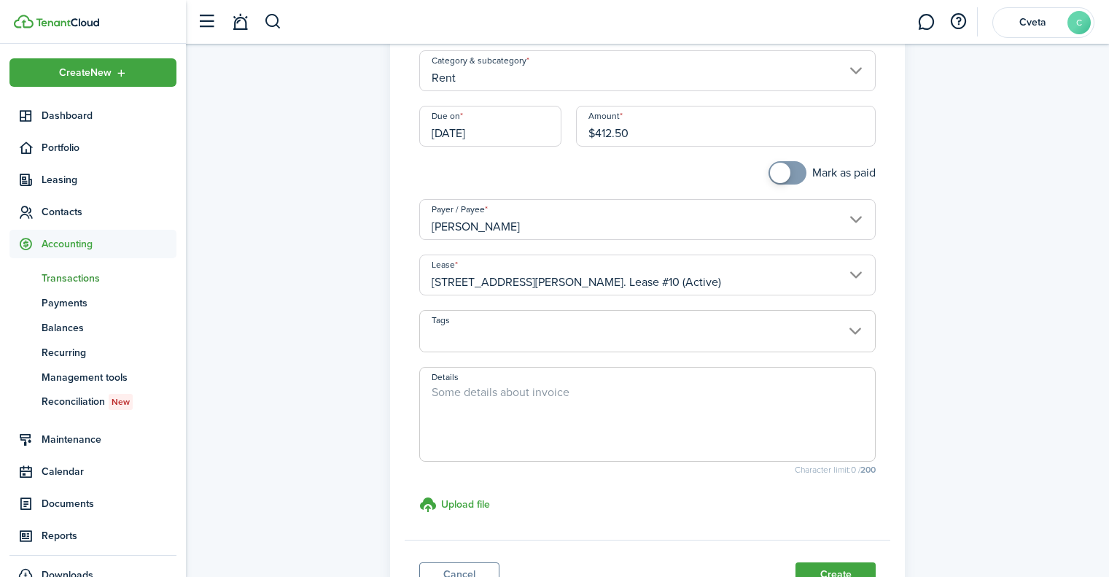
click at [562, 390] on textarea "Details" at bounding box center [648, 419] width 456 height 70
paste textarea "Partial rent through [DATE]"
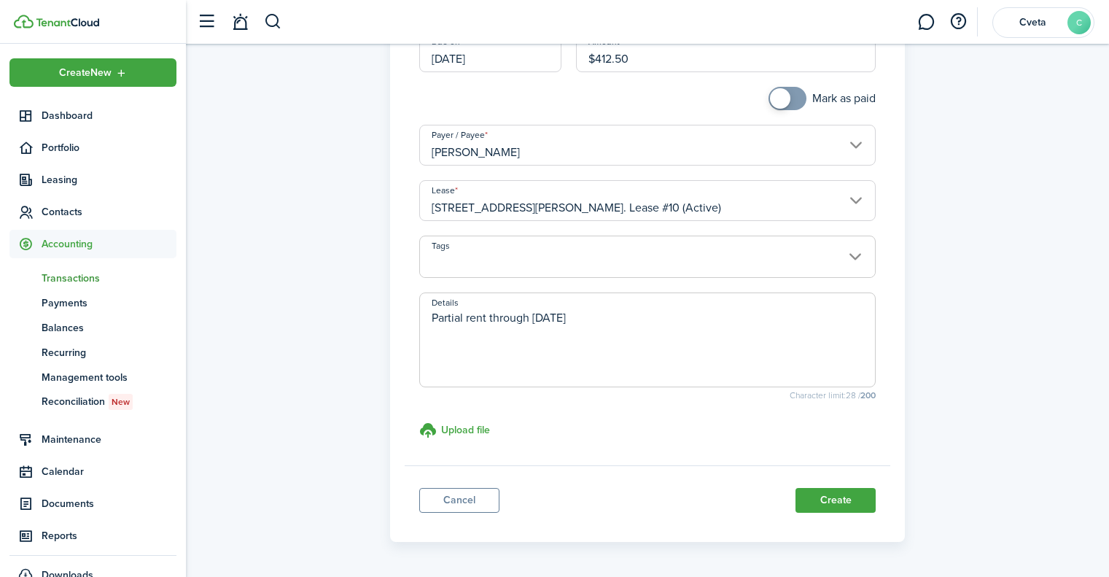
scroll to position [269, 0]
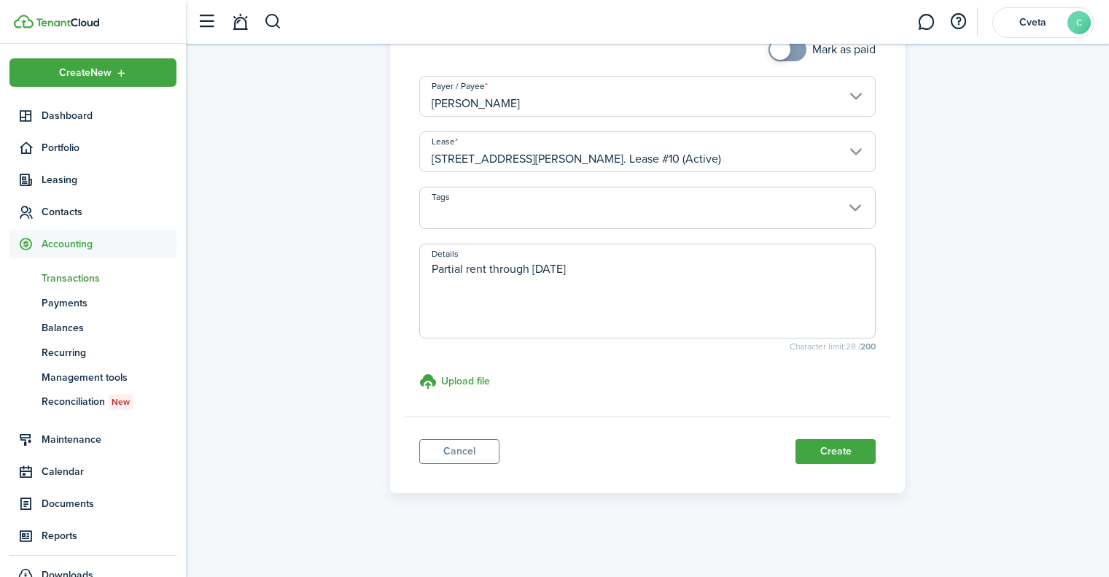
type textarea "Partial rent through [DATE]"
click at [857, 451] on button "Create" at bounding box center [836, 451] width 80 height 25
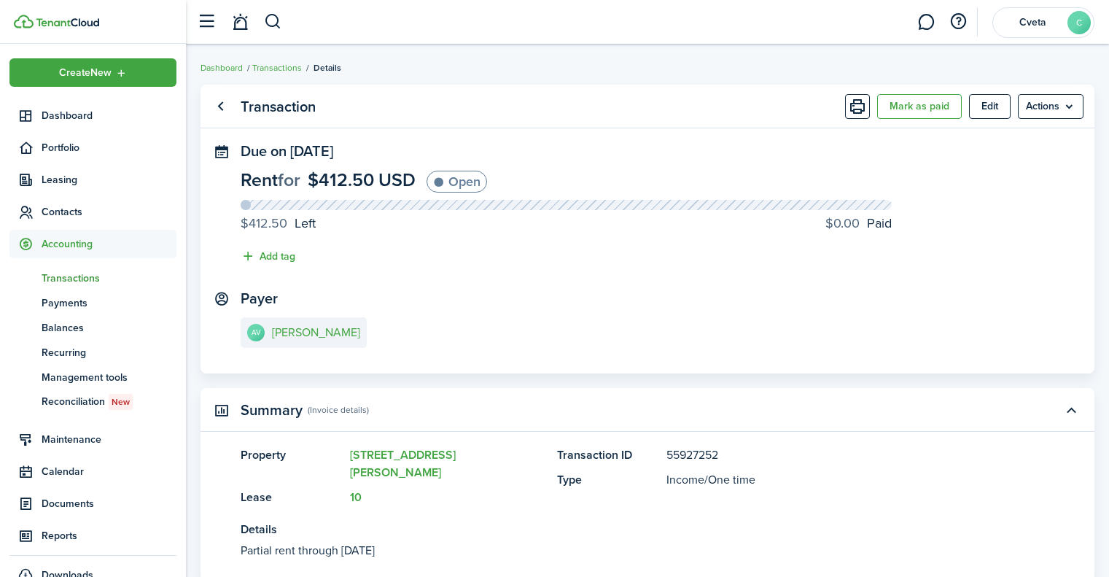
drag, startPoint x: 75, startPoint y: 280, endPoint x: 176, endPoint y: 303, distance: 103.8
click at [75, 280] on span "Transactions" at bounding box center [109, 278] width 135 height 15
